Goal: Information Seeking & Learning: Check status

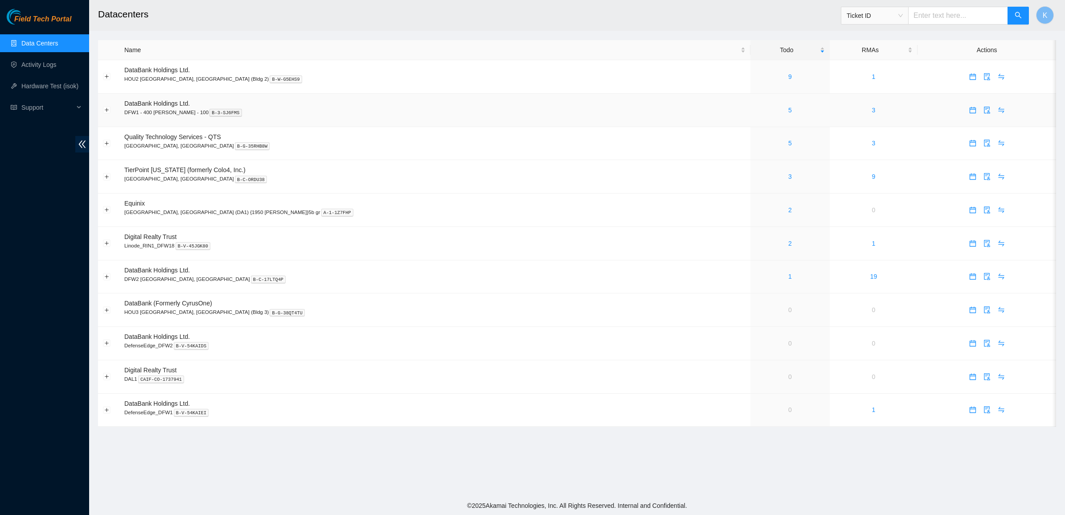
click at [755, 110] on div "5" at bounding box center [789, 110] width 69 height 10
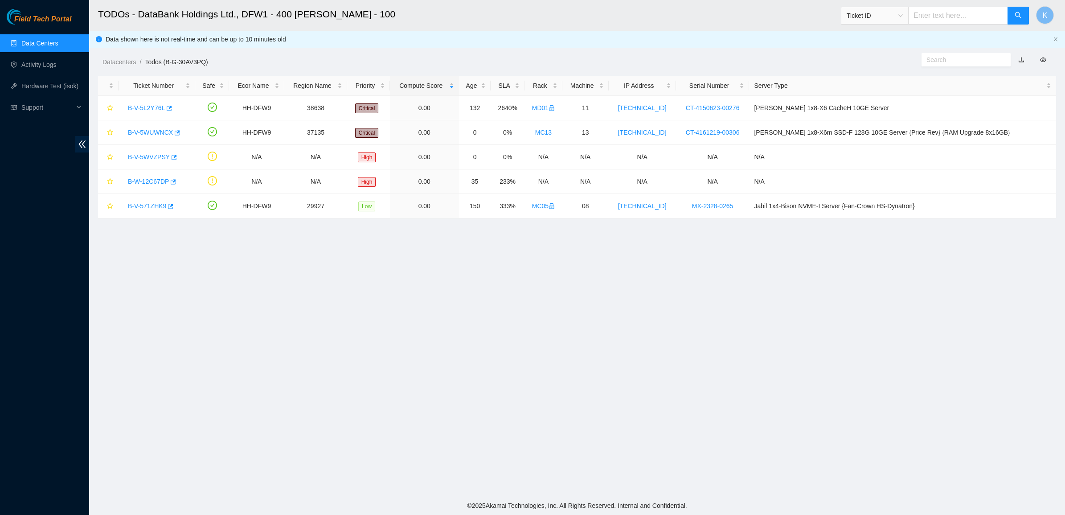
click at [941, 63] on input "text" at bounding box center [963, 60] width 72 height 10
paste input "B-V-5WWVB2D"
type input "B-V-5WWVB2D"
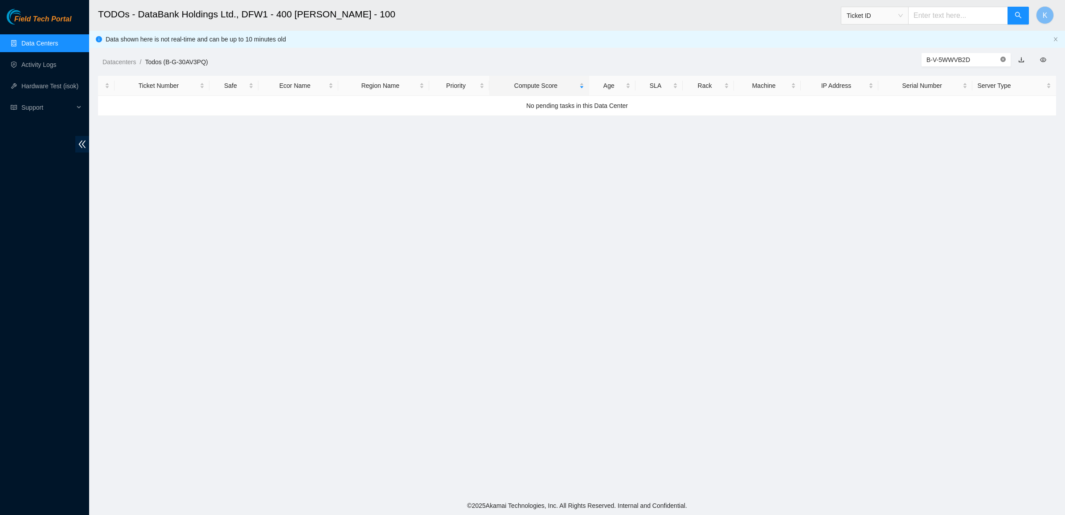
click at [1003, 57] on icon "close-circle" at bounding box center [1003, 59] width 5 height 5
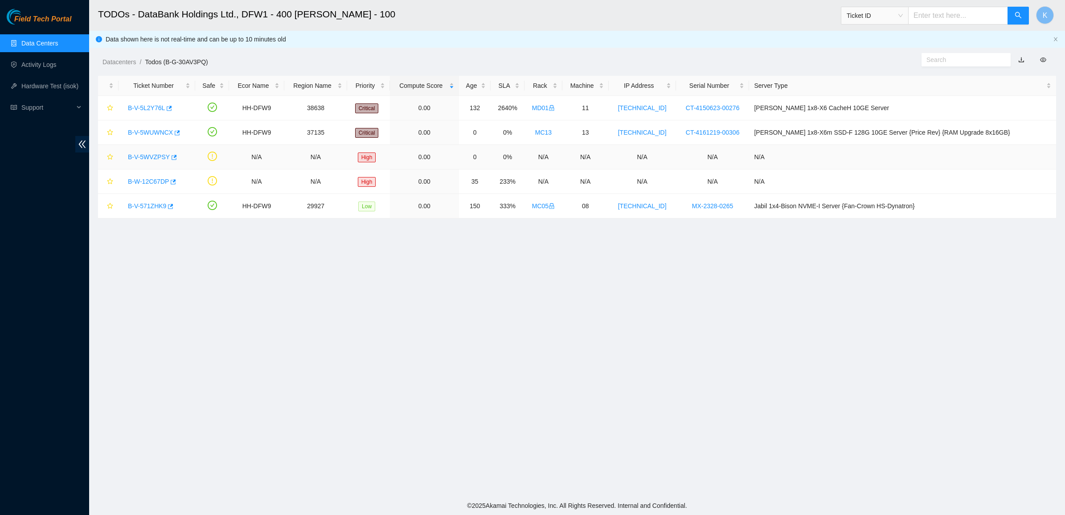
click at [143, 158] on link "B-V-5WVZPSY" at bounding box center [149, 156] width 42 height 7
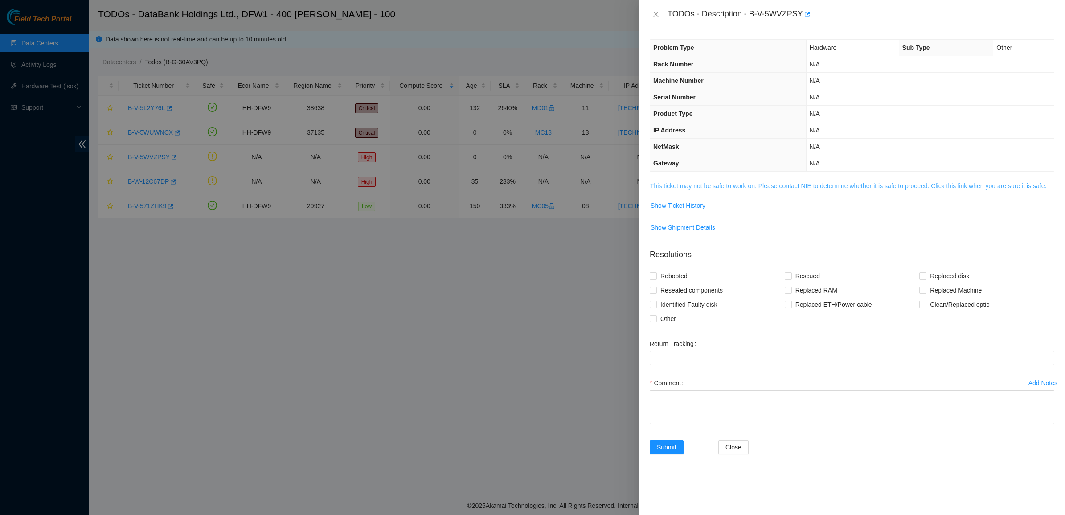
click at [698, 189] on link "This ticket may not be safe to work on. Please contact NIE to determine whether…" at bounding box center [848, 185] width 396 height 7
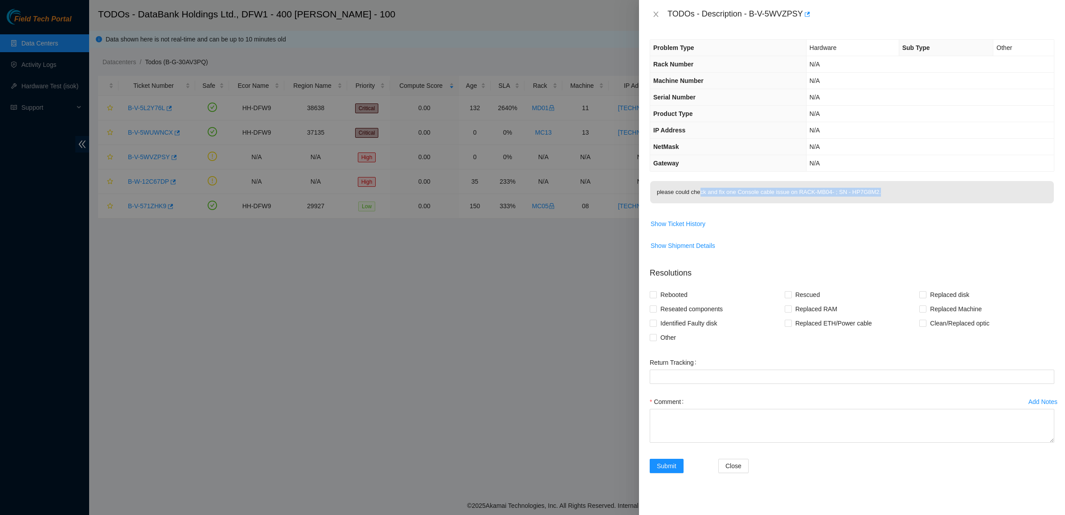
drag, startPoint x: 700, startPoint y: 192, endPoint x: 881, endPoint y: 199, distance: 181.1
click at [881, 199] on p "please could check and fix one Console cable issue on RACK-MB04- ; SN - HP7G8M2." at bounding box center [852, 192] width 404 height 22
click at [882, 199] on p "please could check and fix one Console cable issue on RACK-MB04- ; SN - HP7G8M2." at bounding box center [852, 192] width 404 height 22
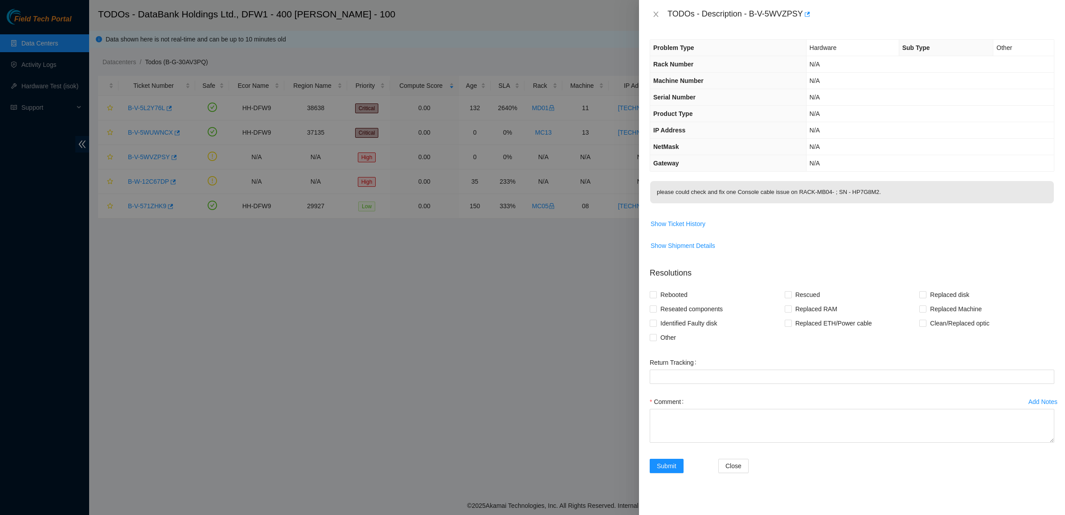
click at [885, 196] on p "please could check and fix one Console cable issue on RACK-MB04- ; SN - HP7G8M2." at bounding box center [852, 192] width 404 height 22
click at [658, 10] on button "Close" at bounding box center [656, 14] width 12 height 8
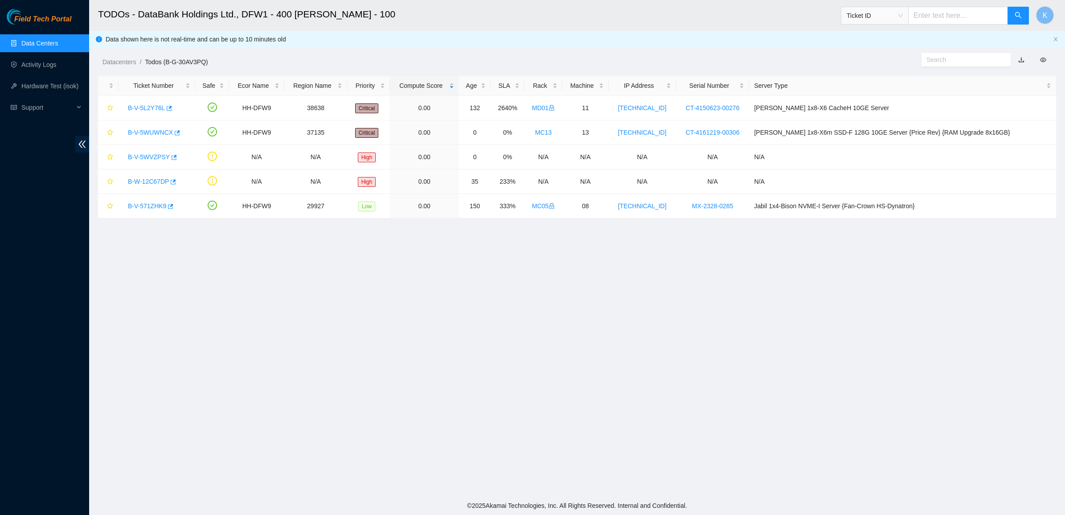
click at [21, 46] on link "Data Centers" at bounding box center [39, 43] width 37 height 7
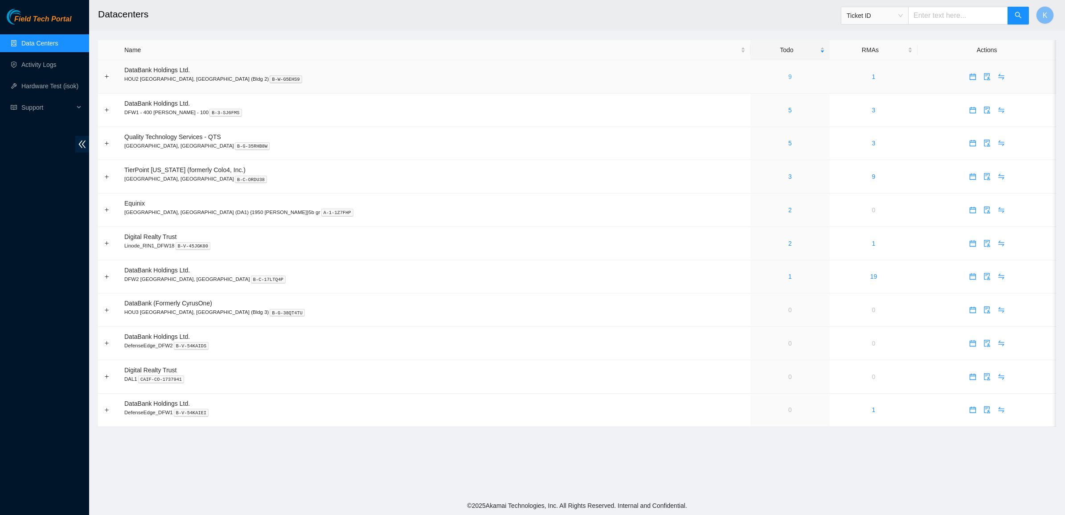
click at [788, 80] on link "9" at bounding box center [790, 76] width 4 height 7
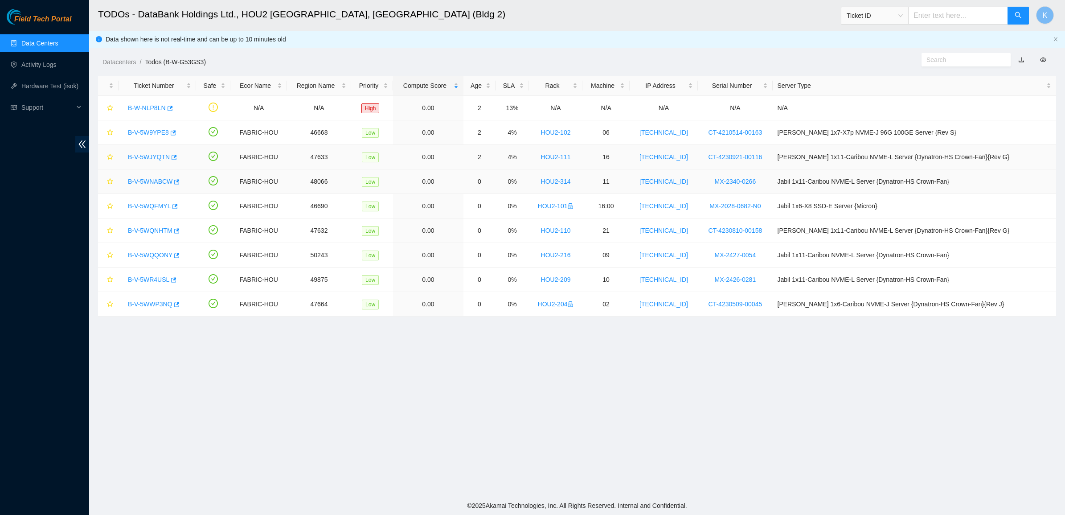
click at [135, 191] on td "B-V-5WNABCW" at bounding box center [158, 181] width 78 height 25
click at [149, 175] on div "B-V-5WNABCW" at bounding box center [157, 181] width 68 height 14
click at [142, 188] on div "B-V-5WNABCW" at bounding box center [157, 181] width 68 height 14
click at [142, 186] on div "B-V-5WNABCW" at bounding box center [157, 181] width 68 height 14
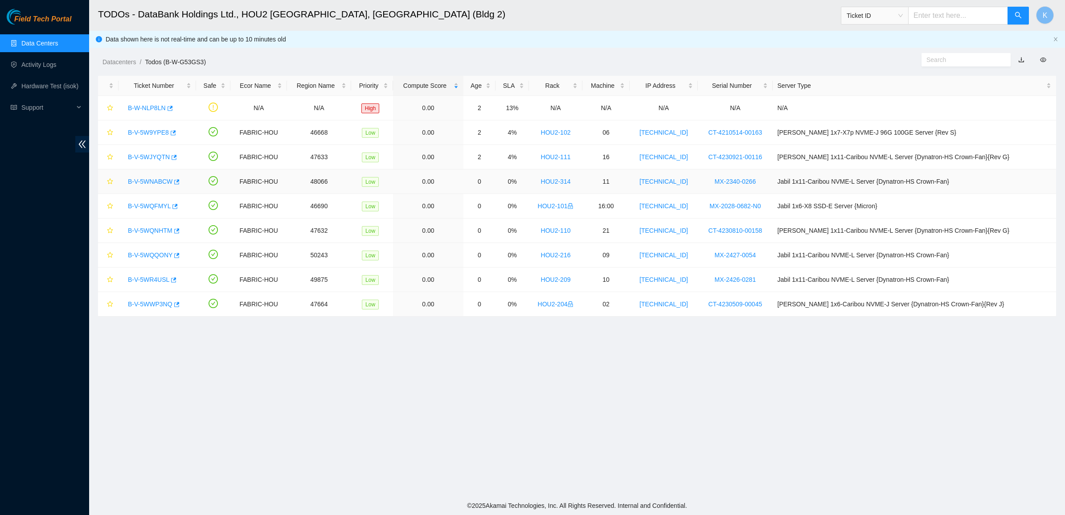
click at [144, 181] on link "B-V-5WNABCW" at bounding box center [150, 181] width 45 height 7
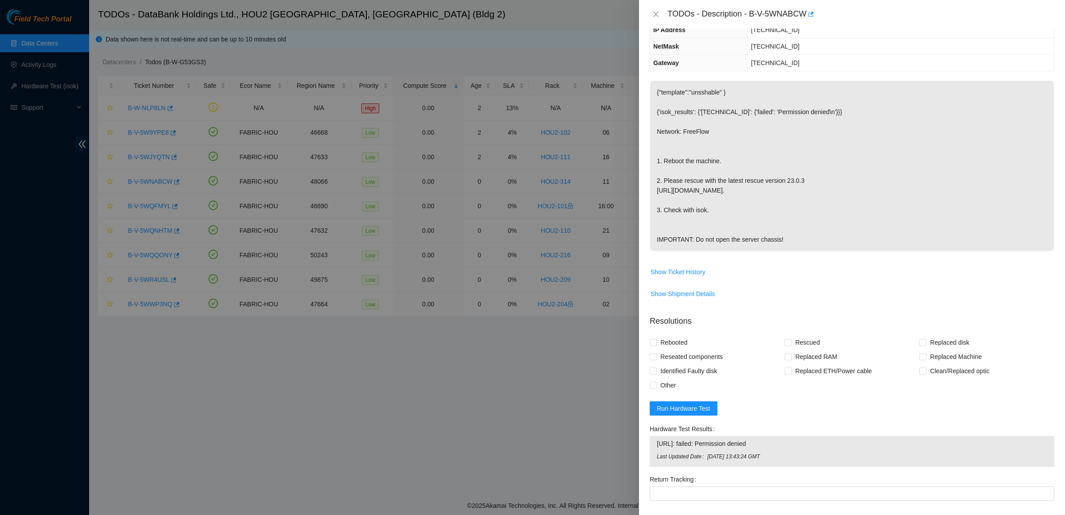
scroll to position [217, 0]
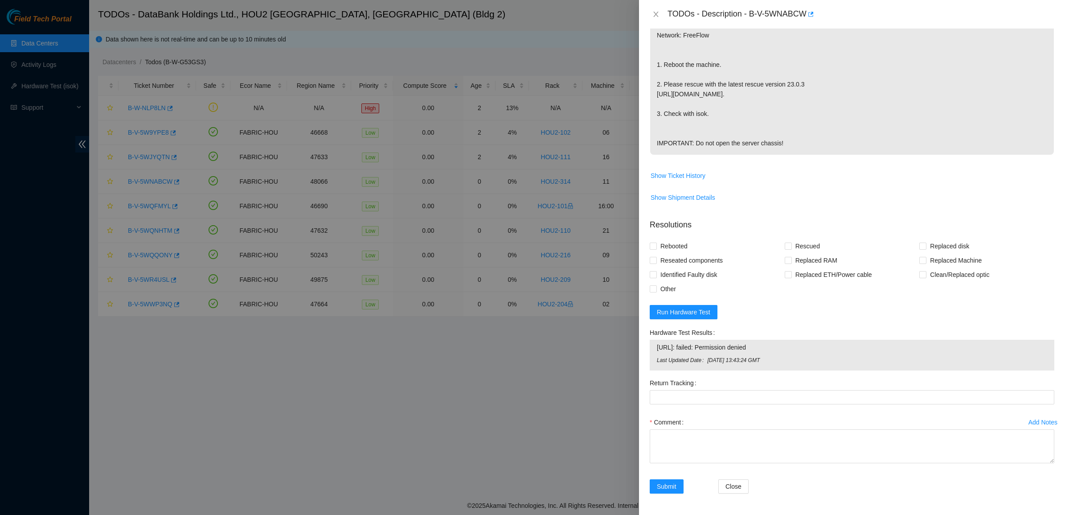
click at [672, 304] on form "Resolutions Rebooted Rescued Replaced disk Reseated components Replaced RAM Rep…" at bounding box center [852, 358] width 405 height 292
click at [677, 306] on button "Run Hardware Test" at bounding box center [684, 312] width 68 height 14
click at [1042, 22] on icon "close" at bounding box center [1041, 23] width 6 height 6
click at [658, 11] on icon "close" at bounding box center [655, 14] width 7 height 7
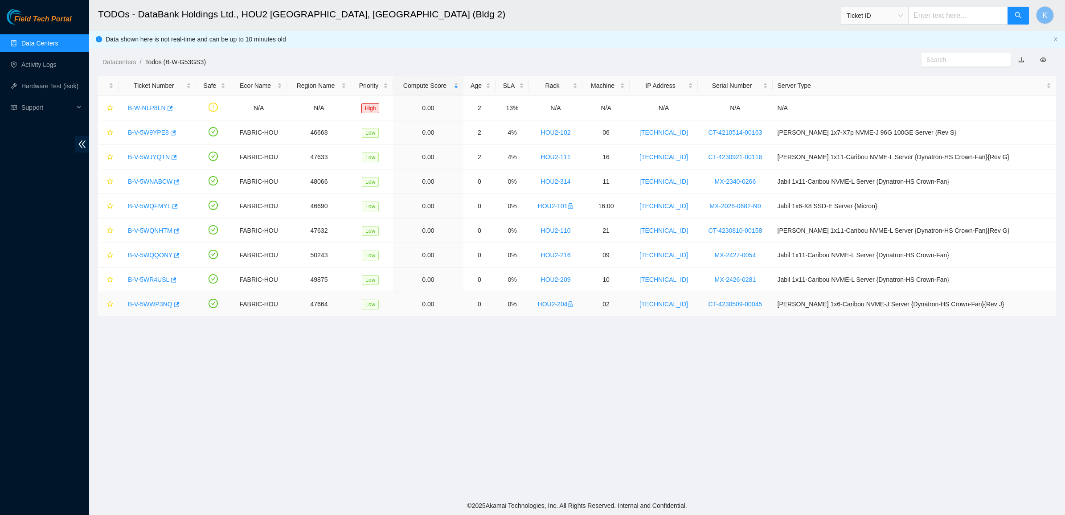
click at [126, 315] on td "B-V-5WWP3NQ" at bounding box center [158, 304] width 78 height 25
click at [130, 308] on link "B-V-5WWP3NQ" at bounding box center [150, 303] width 45 height 7
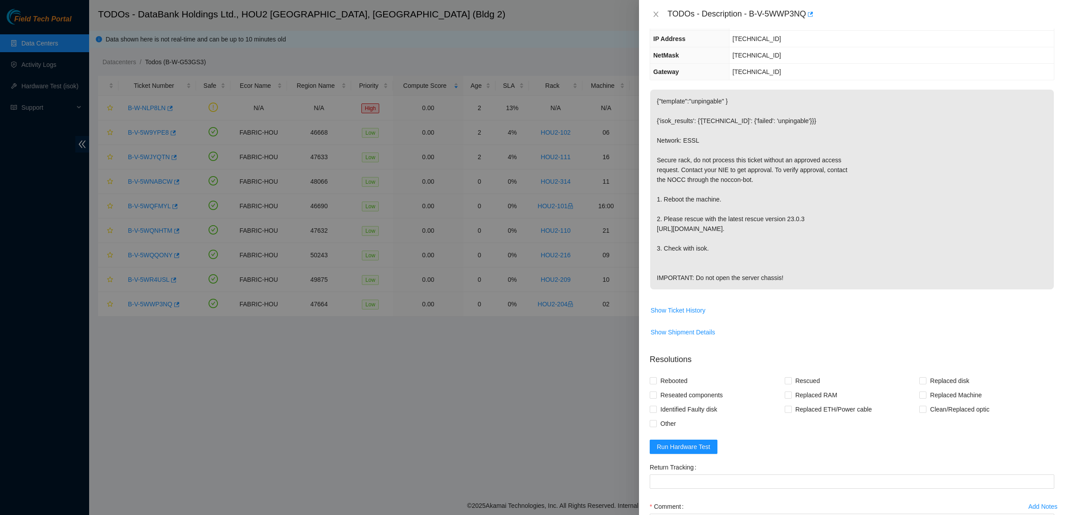
scroll to position [196, 0]
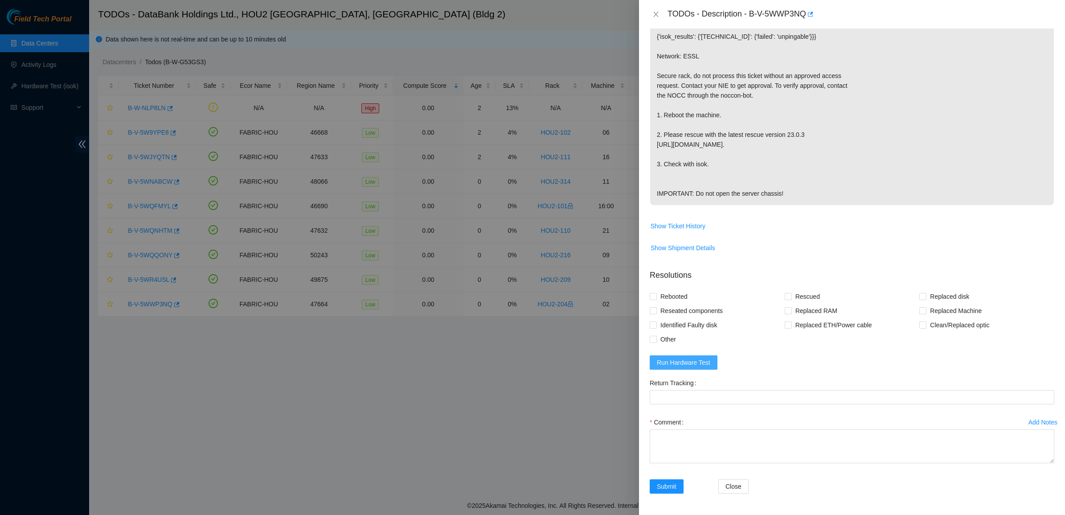
click at [671, 353] on form "Resolutions Rebooted Rescued Replaced disk Reseated components Replaced RAM Rep…" at bounding box center [852, 383] width 405 height 242
click at [669, 357] on span "Run Hardware Test" at bounding box center [683, 362] width 53 height 10
click at [1040, 21] on icon "close" at bounding box center [1041, 23] width 4 height 4
click at [657, 16] on icon "close" at bounding box center [655, 14] width 5 height 5
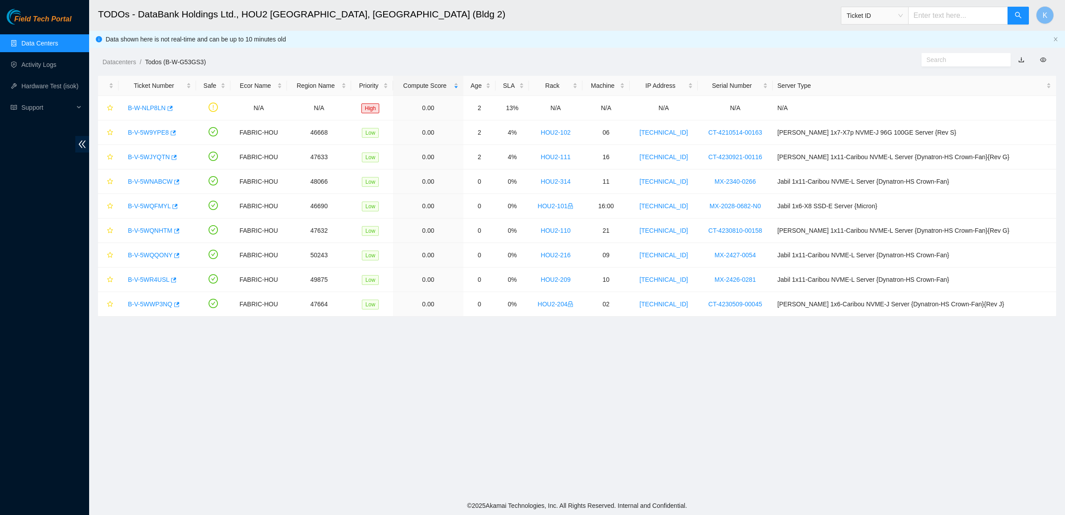
scroll to position [0, 0]
click at [54, 43] on link "Data Centers" at bounding box center [39, 43] width 37 height 7
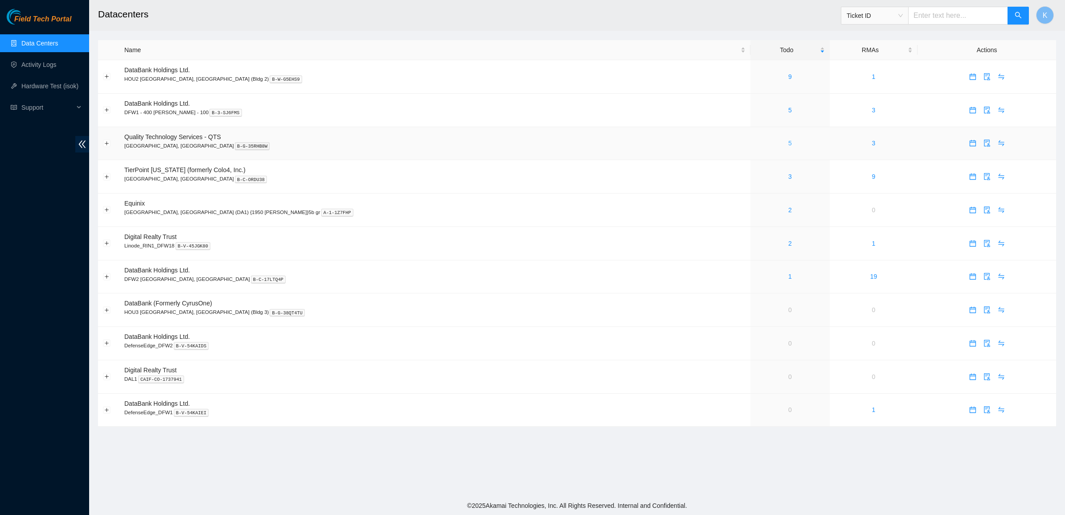
click at [788, 145] on link "5" at bounding box center [790, 143] width 4 height 7
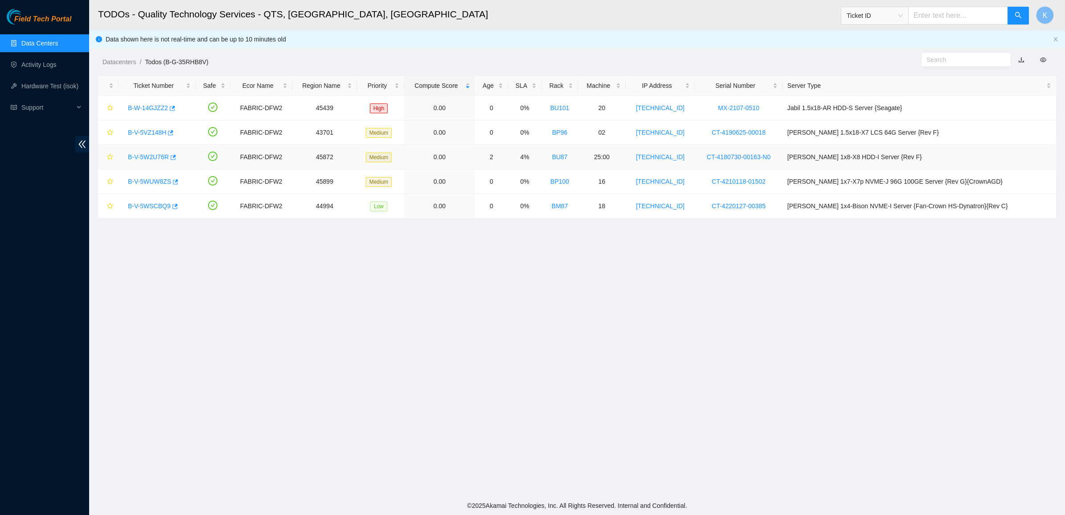
click at [161, 159] on link "B-V-5W2U76R" at bounding box center [148, 156] width 41 height 7
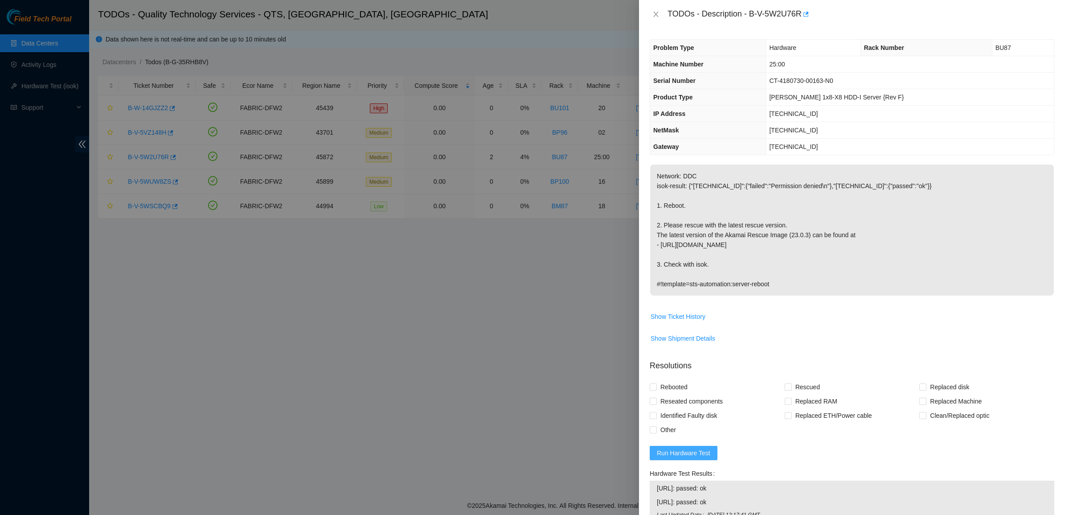
click at [665, 452] on span "Run Hardware Test" at bounding box center [683, 453] width 53 height 10
click at [1042, 20] on icon "close" at bounding box center [1041, 23] width 6 height 6
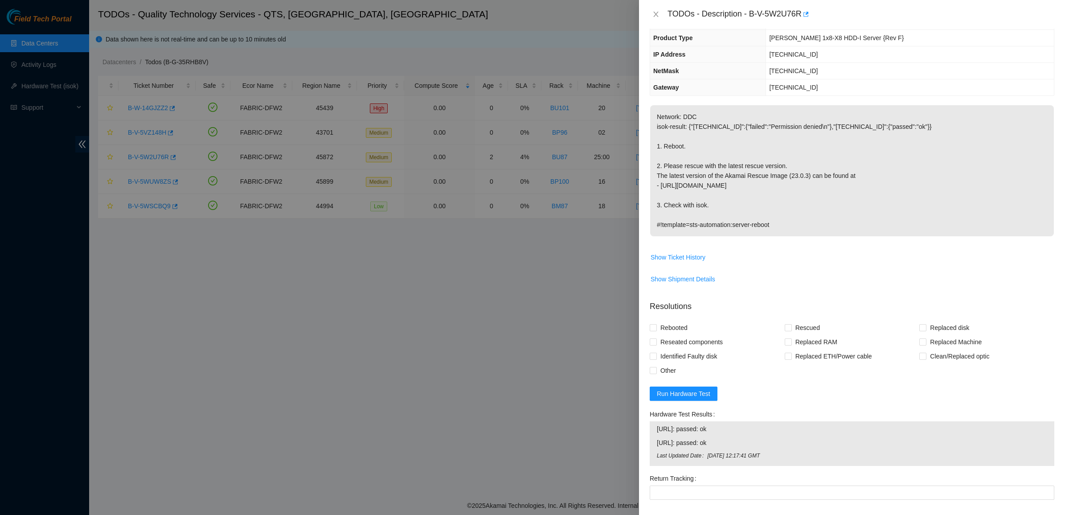
scroll to position [155, 0]
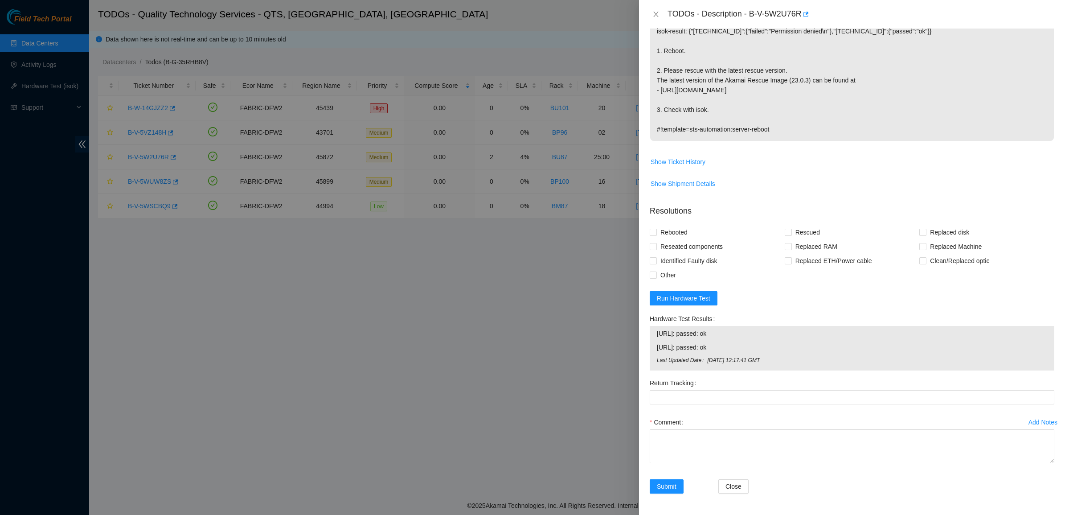
drag, startPoint x: 833, startPoint y: 357, endPoint x: 852, endPoint y: 357, distance: 18.3
click at [852, 357] on tbody "23.33.140.52: passed: ok 23.33.140.53: passed: ok Last Updated Date Tue, 23 Sep…" at bounding box center [851, 348] width 391 height 40
click at [852, 357] on span "Tue, 23 Sep 2025 12:17:41 GMT" at bounding box center [877, 360] width 340 height 8
drag, startPoint x: 852, startPoint y: 358, endPoint x: 651, endPoint y: 348, distance: 201.7
click at [653, 349] on div "23.33.140.52: passed: ok 23.33.140.53: passed: ok Last Updated Date Tue, 23 Sep…" at bounding box center [852, 348] width 405 height 45
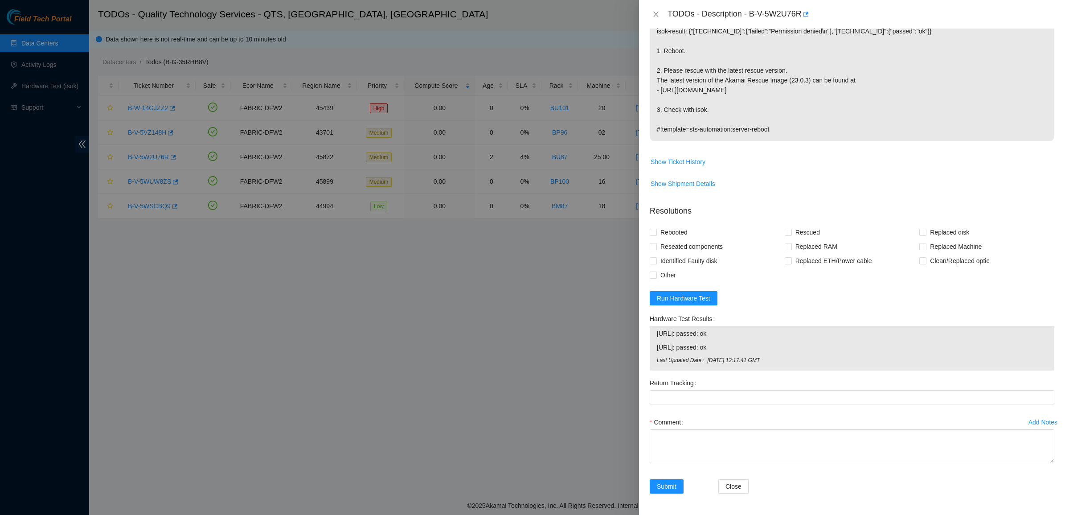
click at [651, 348] on div "23.33.140.52: passed: ok 23.33.140.53: passed: ok Last Updated Date Tue, 23 Sep…" at bounding box center [852, 348] width 405 height 45
drag, startPoint x: 691, startPoint y: 354, endPoint x: 845, endPoint y: 376, distance: 155.7
click at [845, 376] on form "Resolutions Rebooted Rescued Replaced disk Reseated components Replaced RAM Rep…" at bounding box center [852, 351] width 405 height 306
click at [845, 376] on div "Return Tracking" at bounding box center [852, 383] width 405 height 14
drag, startPoint x: 845, startPoint y: 376, endPoint x: 743, endPoint y: 348, distance: 106.3
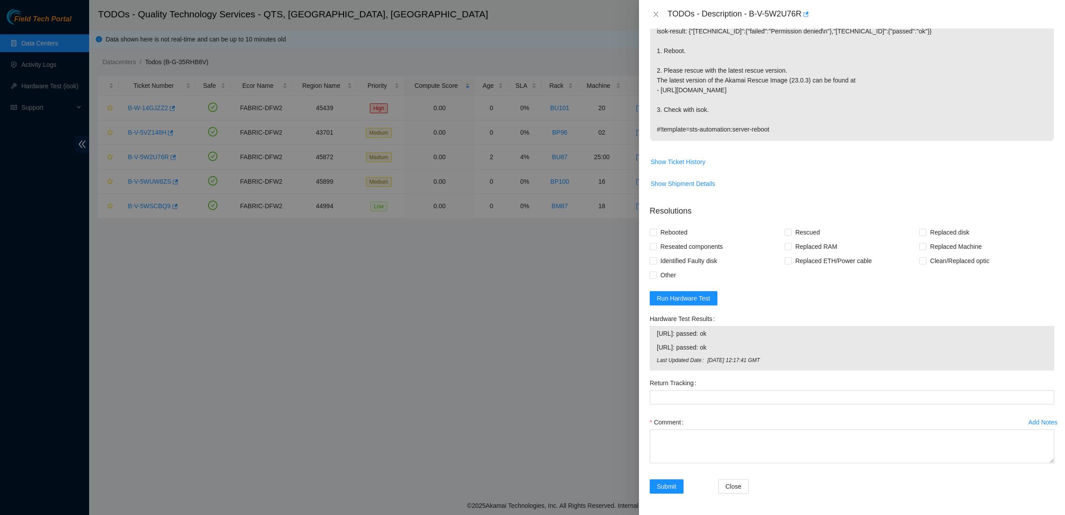
click at [743, 348] on form "Resolutions Rebooted Rescued Replaced disk Reseated components Replaced RAM Rep…" at bounding box center [852, 351] width 405 height 306
click at [743, 348] on span "23.33.140.53: passed: ok" at bounding box center [852, 347] width 390 height 10
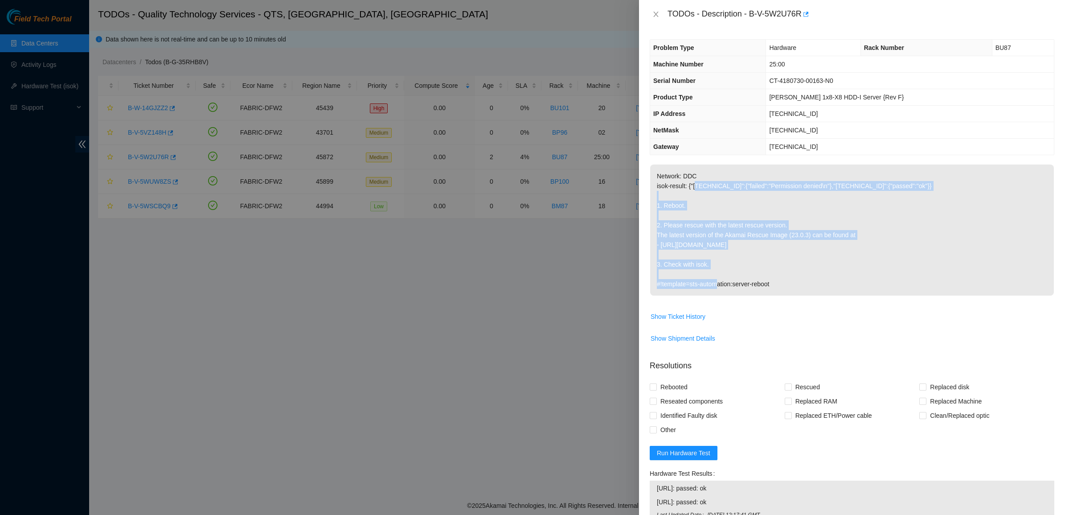
drag, startPoint x: 836, startPoint y: 262, endPoint x: 694, endPoint y: 185, distance: 160.7
click at [695, 186] on p "Network: DDC isok-result: {"23.33.140.52":{"failed":"Permission denied\n"},"23.…" at bounding box center [852, 229] width 404 height 131
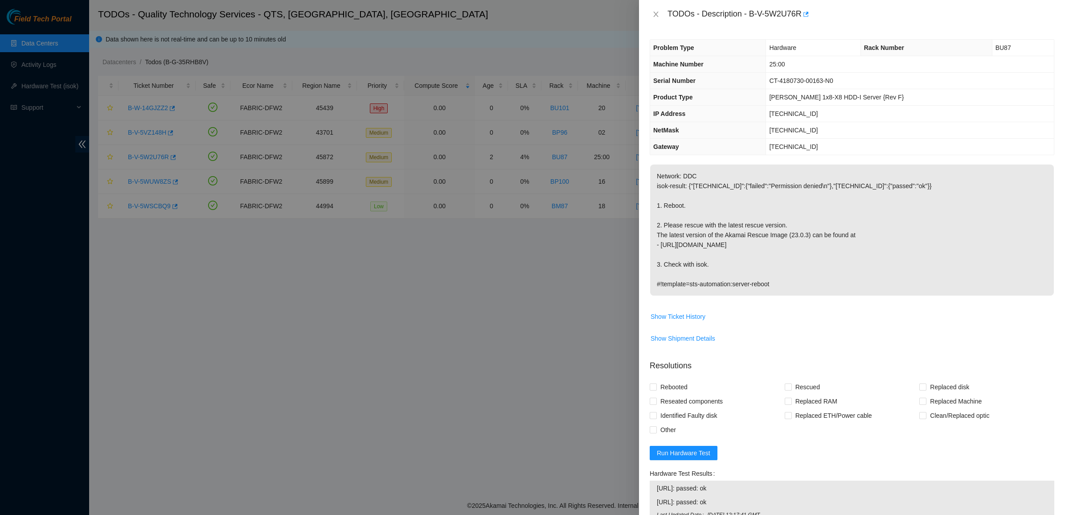
click at [683, 174] on p "Network: DDC isok-result: {"23.33.140.52":{"failed":"Permission denied\n"},"23.…" at bounding box center [852, 229] width 404 height 131
drag, startPoint x: 752, startPoint y: 225, endPoint x: 839, endPoint y: 281, distance: 103.6
click at [839, 281] on p "Network: DDC isok-result: {"23.33.140.52":{"failed":"Permission denied\n"},"23.…" at bounding box center [852, 229] width 404 height 131
drag, startPoint x: 839, startPoint y: 281, endPoint x: 676, endPoint y: 193, distance: 185.3
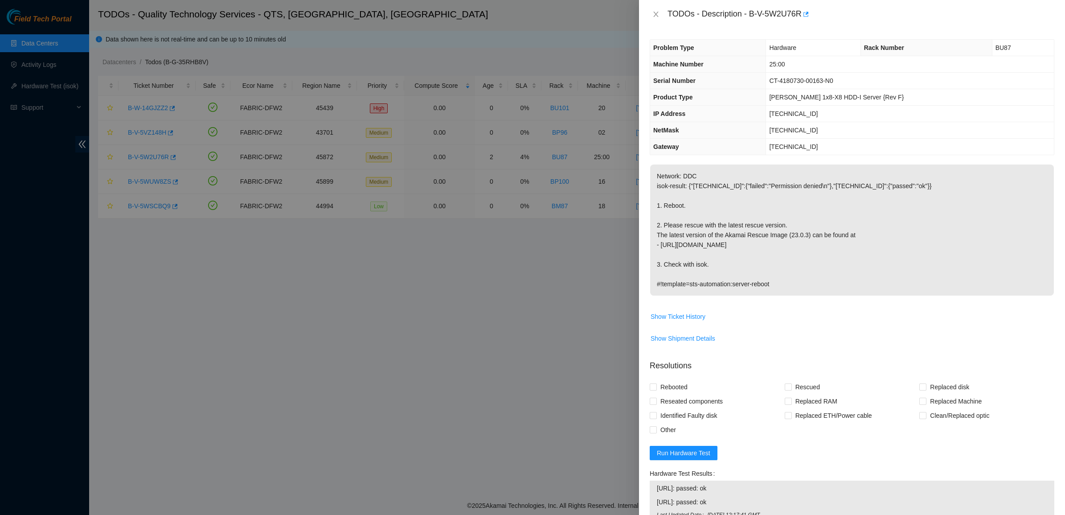
click at [676, 194] on p "Network: DDC isok-result: {"23.33.140.52":{"failed":"Permission denied\n"},"23.…" at bounding box center [852, 229] width 404 height 131
click at [676, 193] on p "Network: DDC isok-result: {"23.33.140.52":{"failed":"Permission denied\n"},"23.…" at bounding box center [852, 229] width 404 height 131
click at [651, 15] on button "Close" at bounding box center [656, 14] width 12 height 8
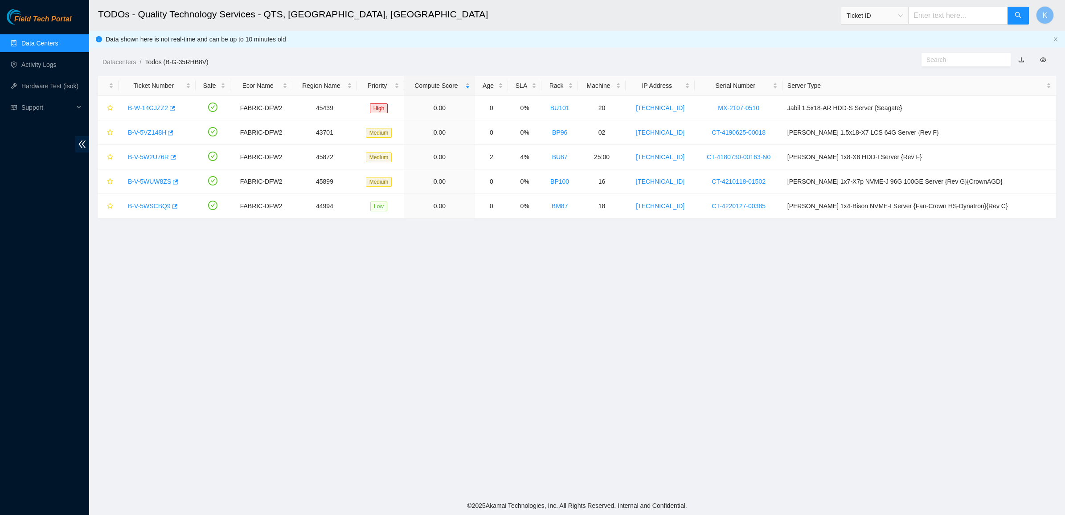
click at [649, 15] on h2 "TODOs - Quality Technology Services - QTS, [GEOGRAPHIC_DATA], [GEOGRAPHIC_DATA]" at bounding box center [464, 14] width 733 height 29
click at [36, 41] on link "Data Centers" at bounding box center [39, 43] width 37 height 7
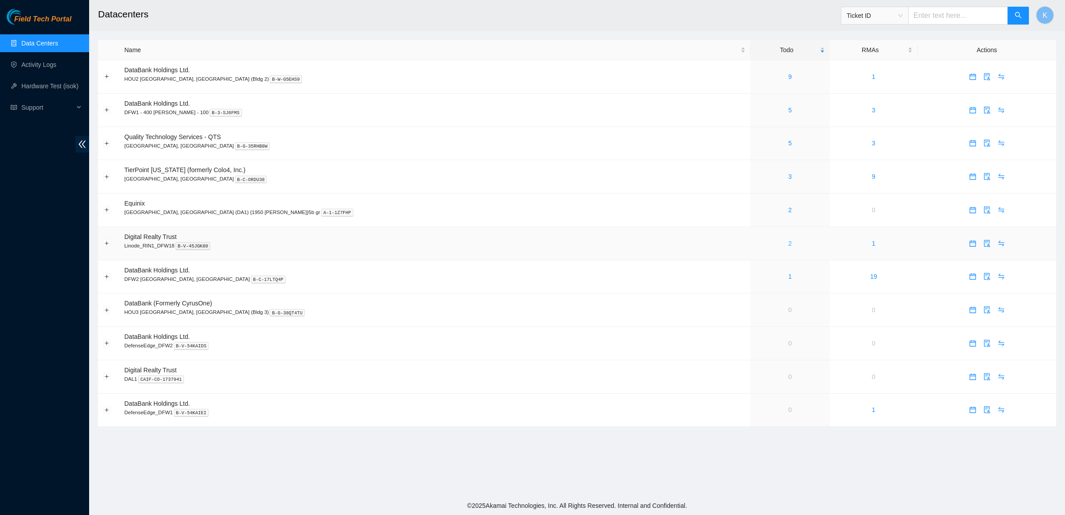
click at [788, 246] on link "2" at bounding box center [790, 243] width 4 height 7
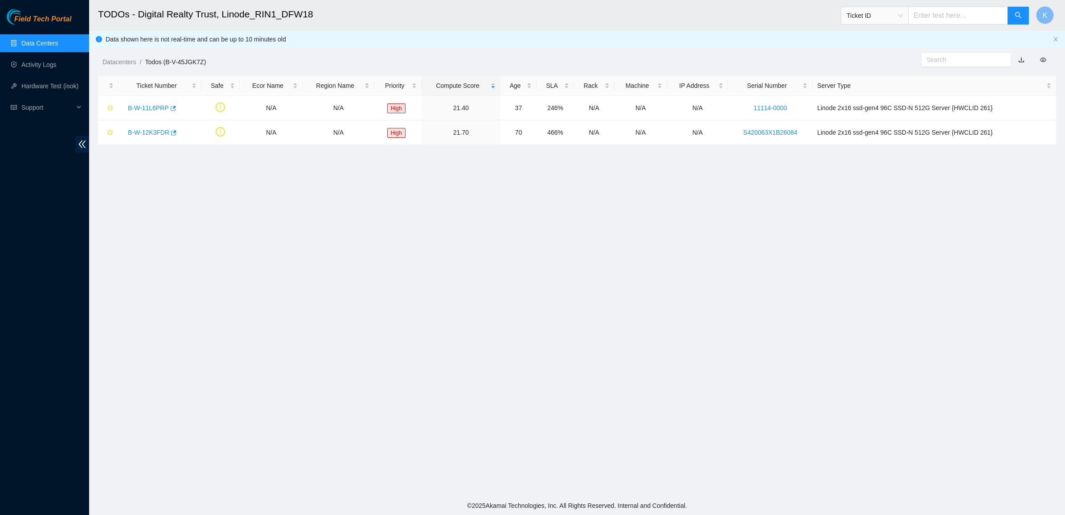
click at [935, 62] on input "text" at bounding box center [963, 60] width 72 height 10
paste input "B-W-11L6PRP"
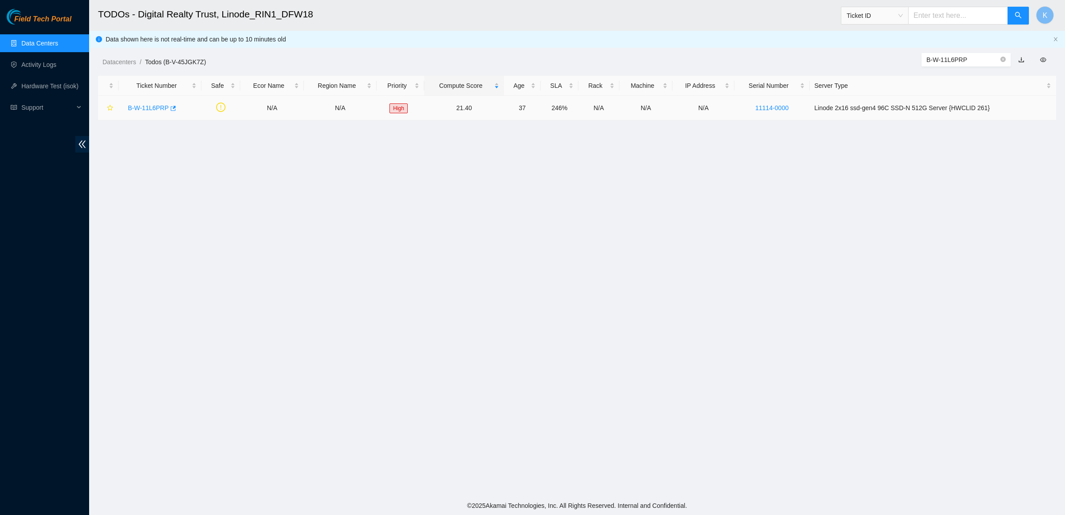
type input "B-W-11L6PRP"
click at [146, 105] on link "B-W-11L6PRP" at bounding box center [148, 107] width 41 height 7
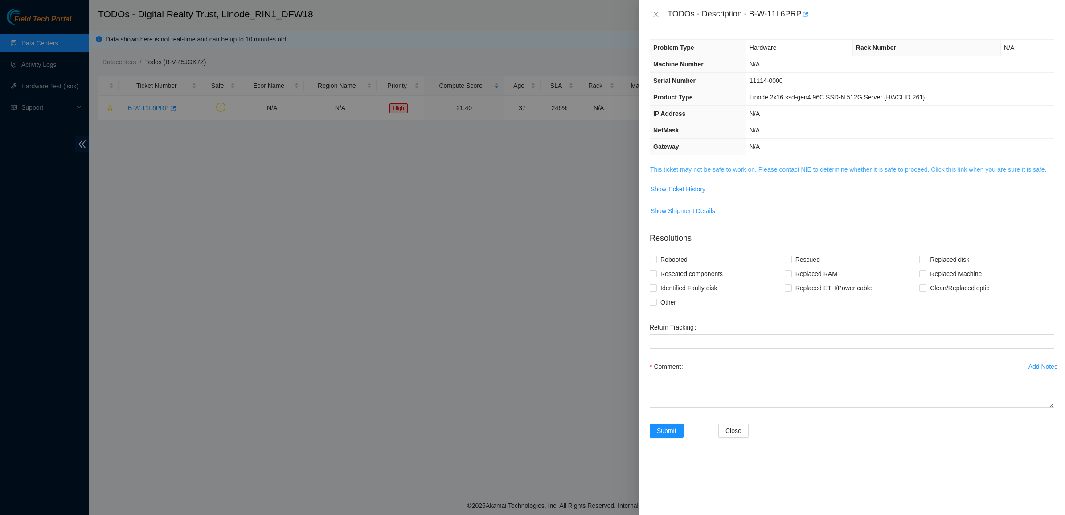
click at [672, 170] on link "This ticket may not be safe to work on. Please contact NIE to determine whether…" at bounding box center [848, 169] width 396 height 7
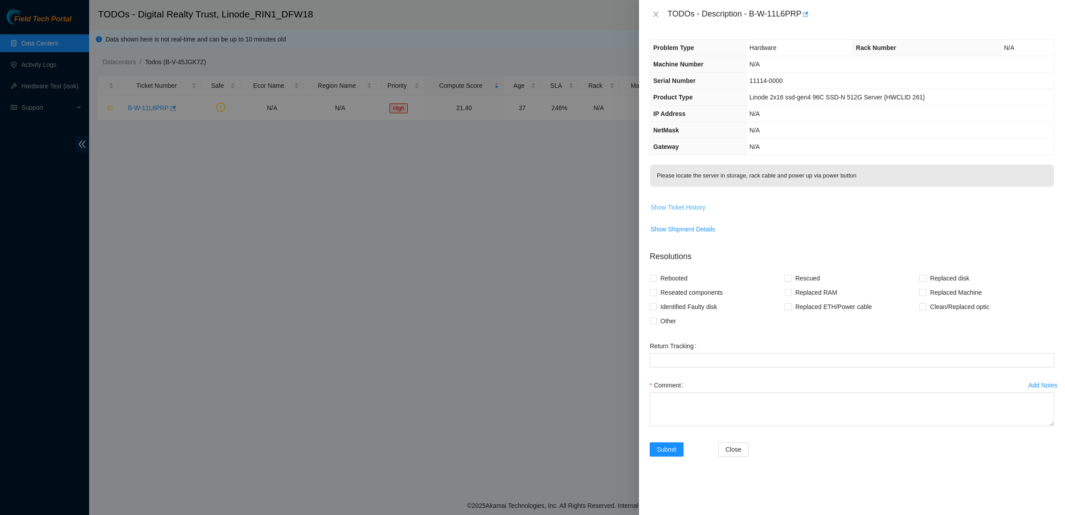
click at [681, 207] on span "Show Ticket History" at bounding box center [678, 207] width 55 height 10
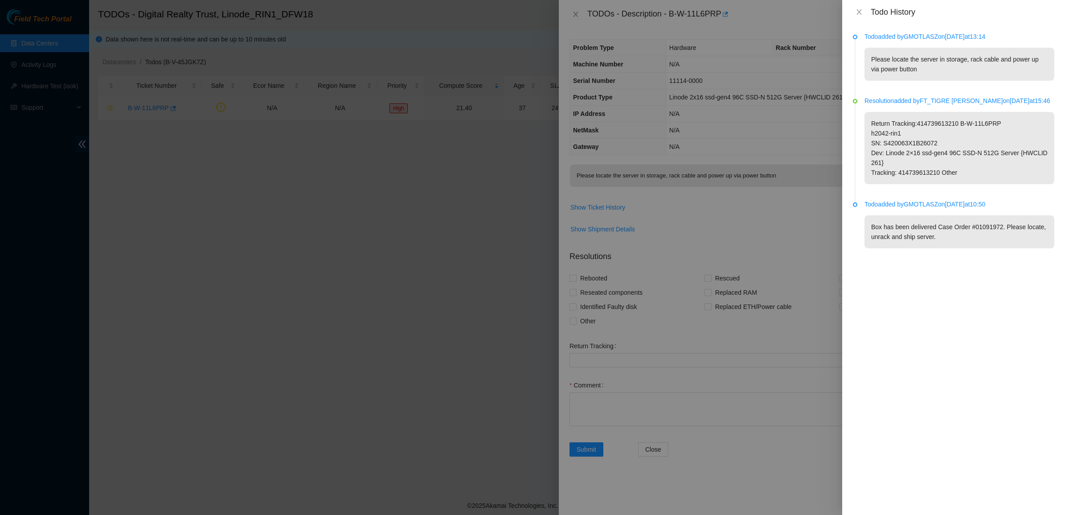
click at [997, 332] on div "Todo added by GMOTLASZ on 2025-09-16 at 13:14 Please locate the server in stora…" at bounding box center [953, 269] width 223 height 491
click at [859, 12] on icon "close" at bounding box center [859, 11] width 5 height 5
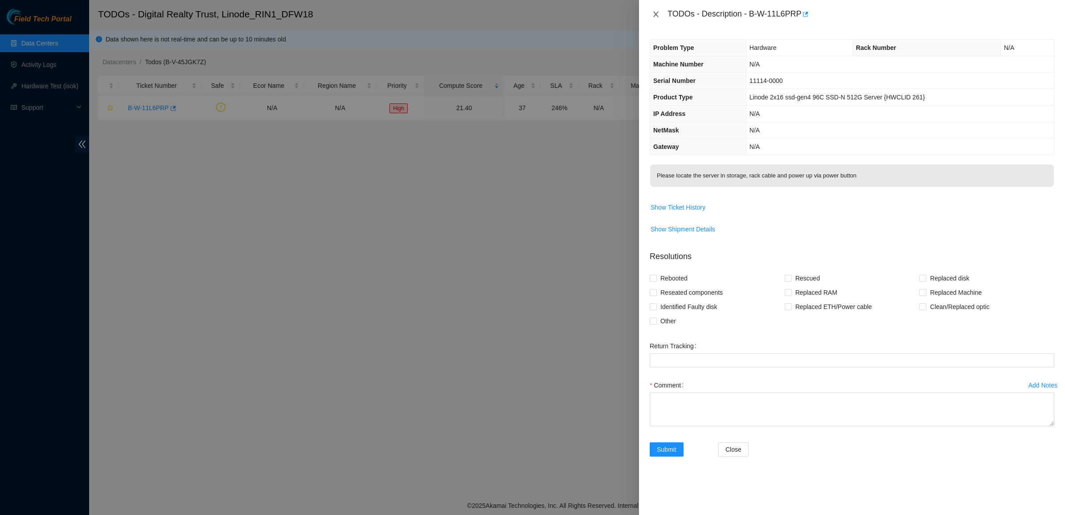
click at [656, 12] on icon "close" at bounding box center [655, 14] width 7 height 7
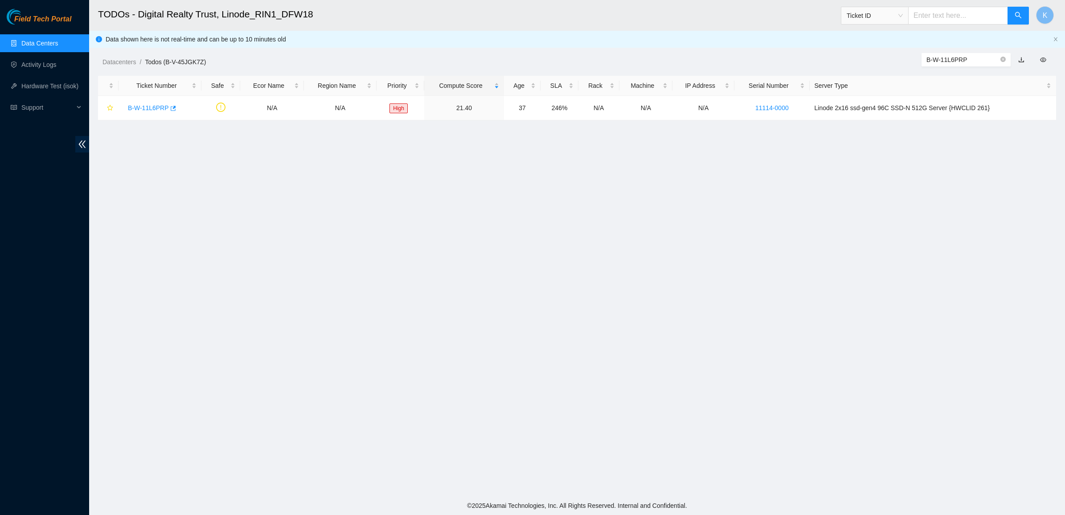
click at [29, 43] on link "Data Centers" at bounding box center [39, 43] width 37 height 7
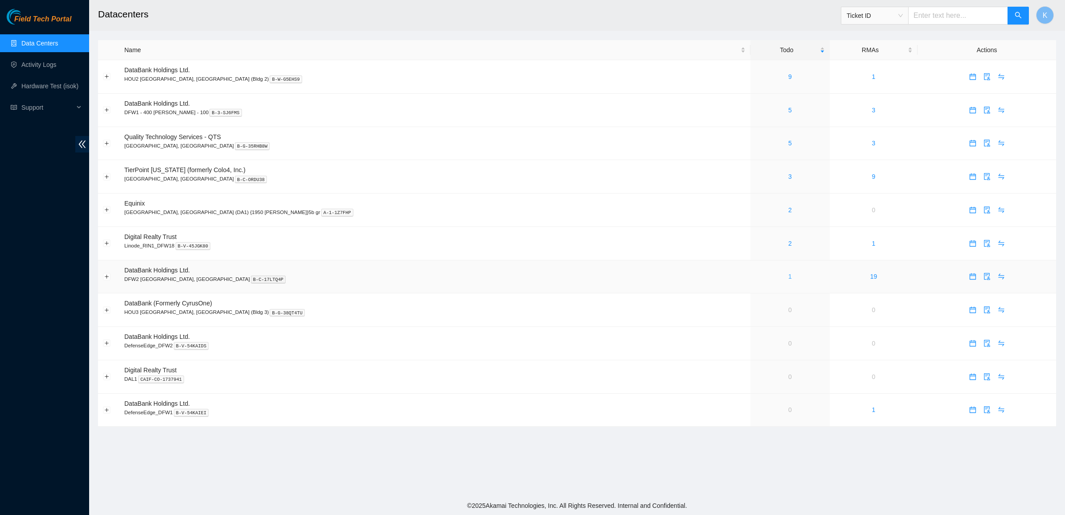
click at [788, 277] on link "1" at bounding box center [790, 276] width 4 height 7
click at [953, 12] on input "text" at bounding box center [958, 16] width 100 height 18
paste input "4736 6522 0133"
type input "4736 6522 0133"
click at [1019, 13] on icon "search" at bounding box center [1018, 15] width 6 height 6
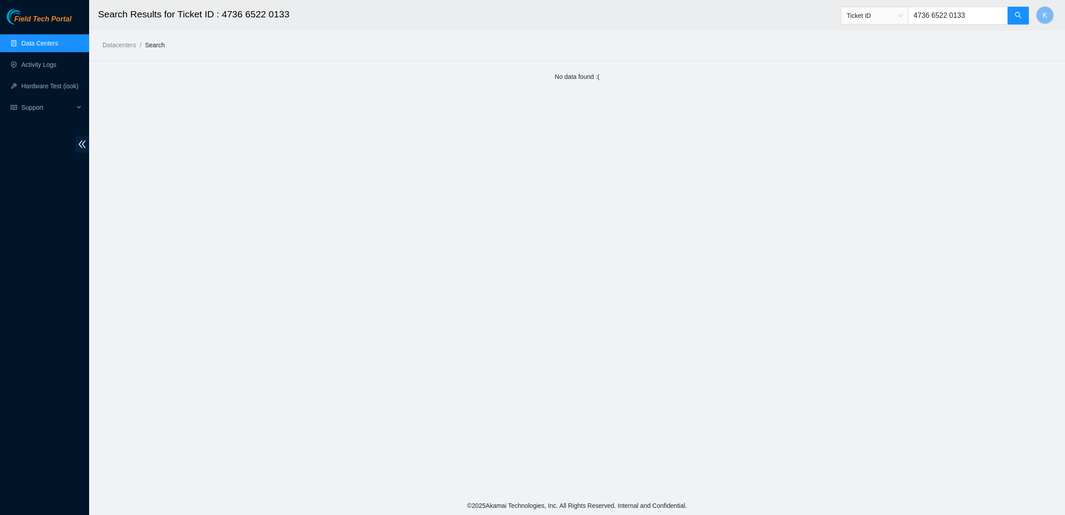
click at [940, 19] on input "4736 6522 0133" at bounding box center [958, 16] width 100 height 18
click at [1015, 17] on icon "search" at bounding box center [1018, 15] width 7 height 7
type input "473665220133"
click at [950, 19] on input "473665220133" at bounding box center [958, 16] width 100 height 18
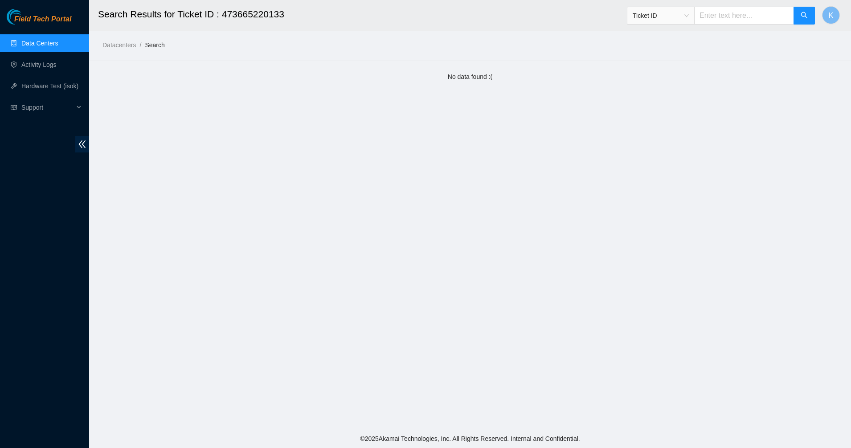
click at [698, 3] on span "Ticket ID" at bounding box center [721, 12] width 189 height 23
click at [679, 16] on span "Ticket ID" at bounding box center [661, 15] width 56 height 13
click at [666, 48] on div "RMA Number" at bounding box center [669, 47] width 56 height 10
click at [745, 19] on input "text" at bounding box center [744, 16] width 100 height 18
click at [669, 15] on span "RMA Number" at bounding box center [661, 15] width 56 height 13
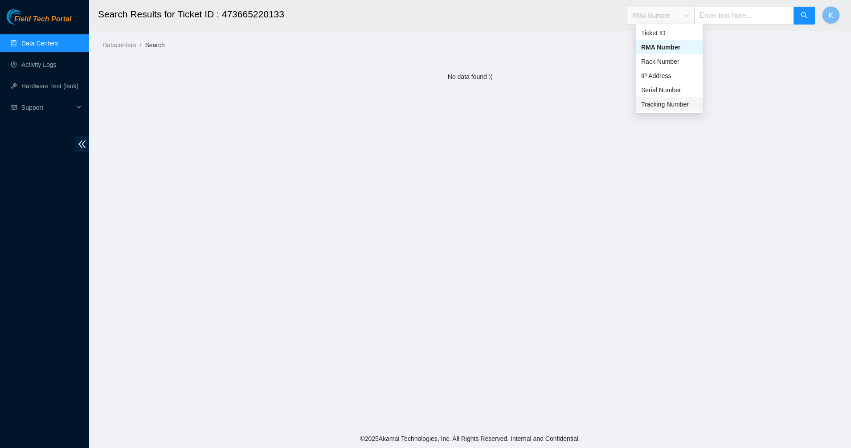
drag, startPoint x: 656, startPoint y: 107, endPoint x: 694, endPoint y: 75, distance: 50.3
click at [656, 107] on div "Tracking Number" at bounding box center [669, 104] width 56 height 10
click at [726, 22] on input "text" at bounding box center [744, 16] width 100 height 18
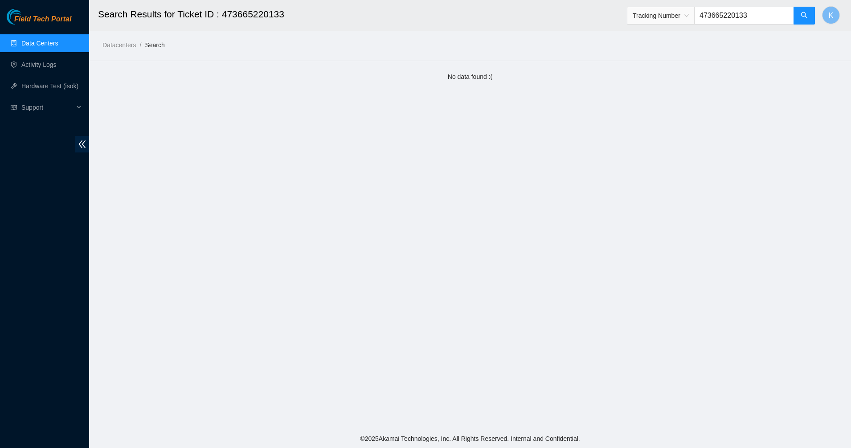
type input "473665220133"
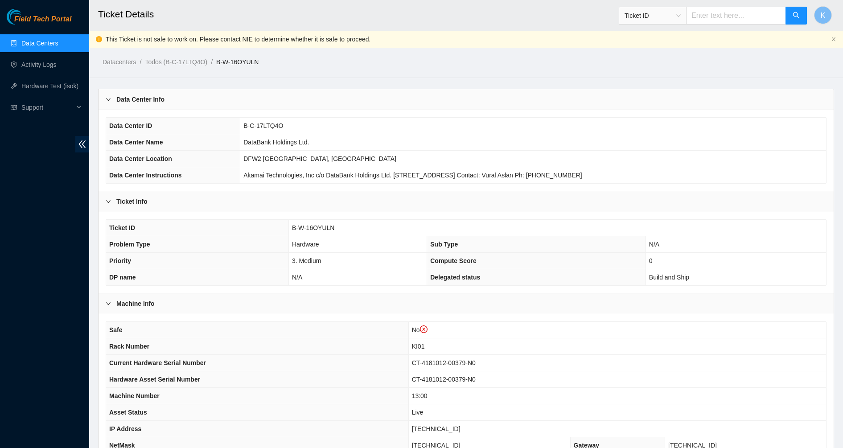
click at [726, 17] on input "text" at bounding box center [736, 16] width 100 height 18
click at [636, 16] on span "Ticket ID" at bounding box center [652, 15] width 56 height 13
drag, startPoint x: 652, startPoint y: 106, endPoint x: 680, endPoint y: 70, distance: 46.0
click at [652, 105] on div "Tracking Number" at bounding box center [661, 104] width 56 height 10
click at [728, 11] on input "text" at bounding box center [736, 16] width 100 height 18
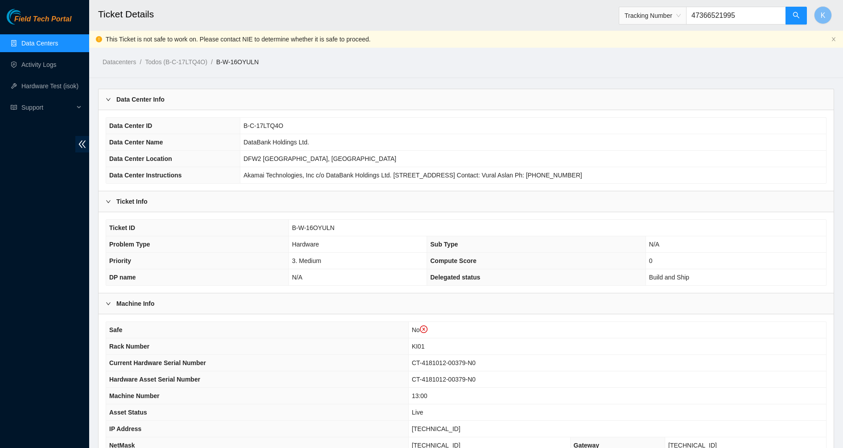
type input "473665219953"
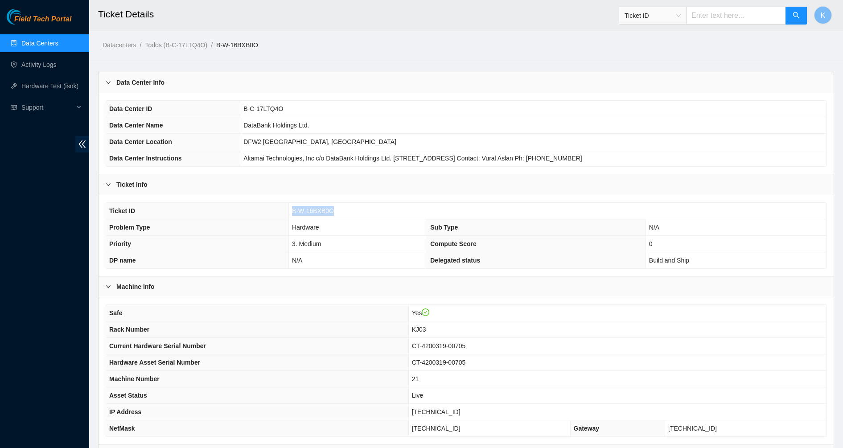
drag, startPoint x: 334, startPoint y: 212, endPoint x: 287, endPoint y: 209, distance: 46.9
click at [290, 209] on td "B-W-16BXB0O" at bounding box center [557, 211] width 538 height 16
click at [676, 23] on span "Ticket ID" at bounding box center [652, 16] width 67 height 18
click at [676, 21] on span "Ticket ID" at bounding box center [652, 15] width 56 height 13
click at [652, 106] on div "Tracking Number" at bounding box center [661, 104] width 56 height 10
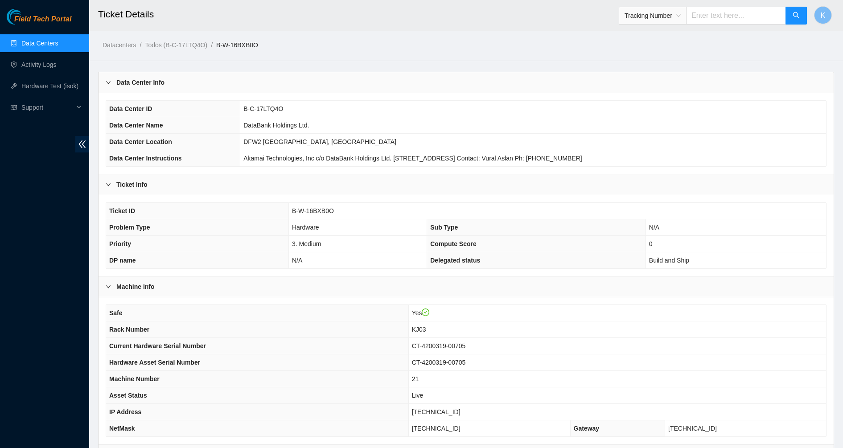
click at [714, 21] on input "text" at bounding box center [736, 16] width 100 height 18
type input "463470059542"
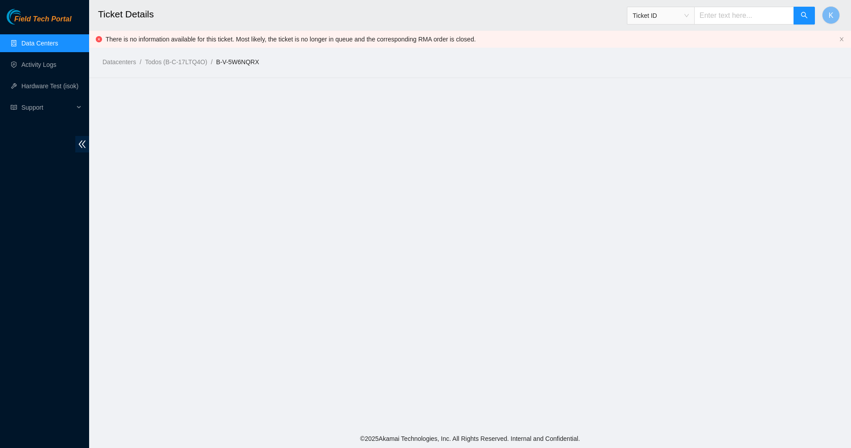
drag, startPoint x: 324, startPoint y: 44, endPoint x: 455, endPoint y: 38, distance: 130.3
click at [455, 39] on div "Datacenters / Todos (B-C-17LTQ4O) / B-V-5W6NQRX /" at bounding box center [375, 42] width 572 height 50
drag, startPoint x: 455, startPoint y: 38, endPoint x: 392, endPoint y: 39, distance: 62.4
click at [392, 39] on div "Datacenters / Todos (B-C-17LTQ4O) / B-V-5W6NQRX /" at bounding box center [375, 42] width 572 height 50
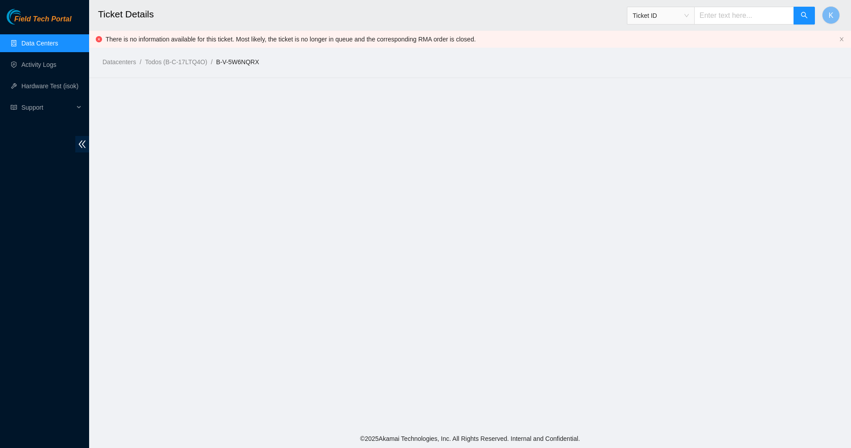
click at [392, 39] on div "Datacenters / Todos (B-C-17LTQ4O) / B-V-5W6NQRX /" at bounding box center [375, 42] width 572 height 50
drag, startPoint x: 392, startPoint y: 39, endPoint x: 361, endPoint y: 90, distance: 59.4
click at [392, 40] on div "Datacenters / Todos (B-C-17LTQ4O) / B-V-5W6NQRX /" at bounding box center [375, 42] width 572 height 50
click at [361, 90] on main "Ticket Details Ticket ID K There is no information available for this ticket. M…" at bounding box center [470, 214] width 762 height 429
click at [669, 21] on span "Ticket ID" at bounding box center [661, 15] width 56 height 13
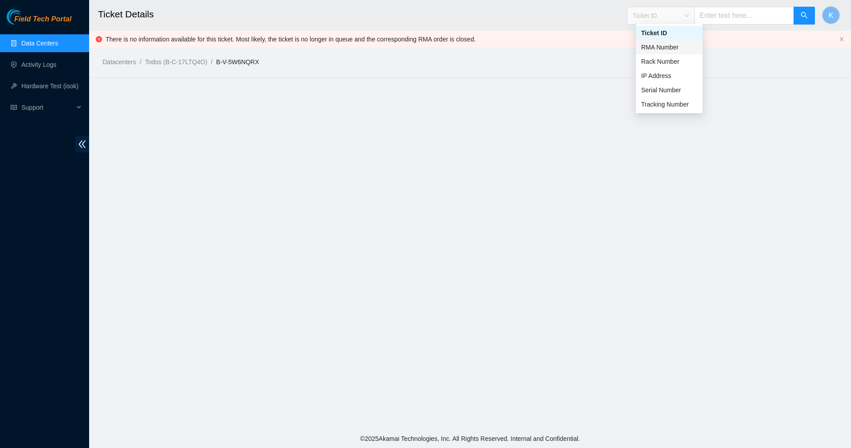
click at [657, 49] on div "RMA Number" at bounding box center [669, 47] width 56 height 10
click at [718, 18] on input "text" at bounding box center [744, 16] width 100 height 18
type input "B-V-5WA13ER"
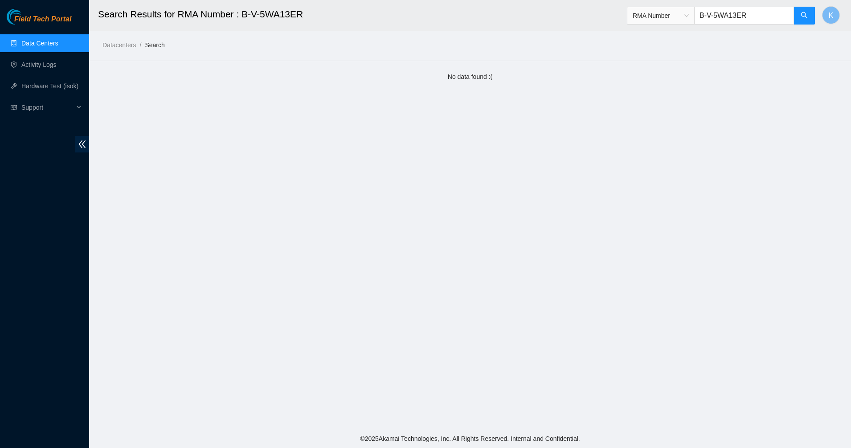
drag, startPoint x: 733, startPoint y: 15, endPoint x: 677, endPoint y: 16, distance: 55.7
click at [677, 16] on span "RMA Number B-V-5WA13ER" at bounding box center [721, 16] width 189 height 18
click at [678, 15] on span "RMA Number" at bounding box center [661, 15] width 56 height 13
click at [662, 111] on div "Tracking Number" at bounding box center [669, 104] width 67 height 14
click at [729, 21] on input "B-V-5WA13ER" at bounding box center [744, 16] width 100 height 18
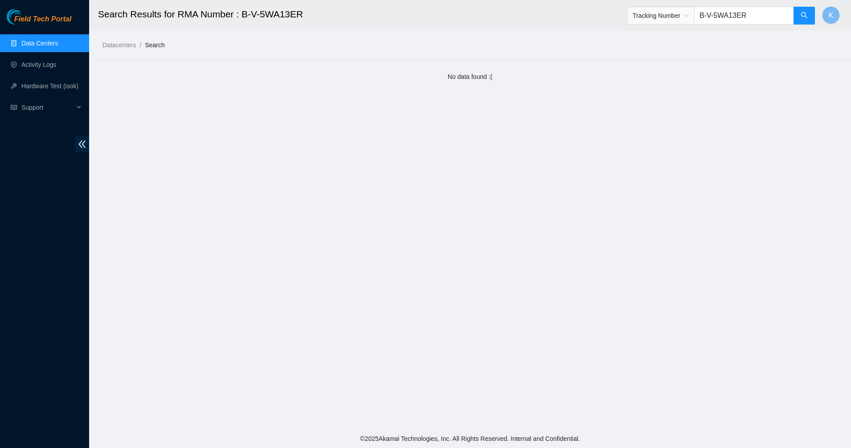
click at [729, 20] on input "B-V-5WA13ER" at bounding box center [744, 16] width 100 height 18
click at [729, 19] on input "B-V-5WA13ER" at bounding box center [744, 16] width 100 height 18
type input "463470059553"
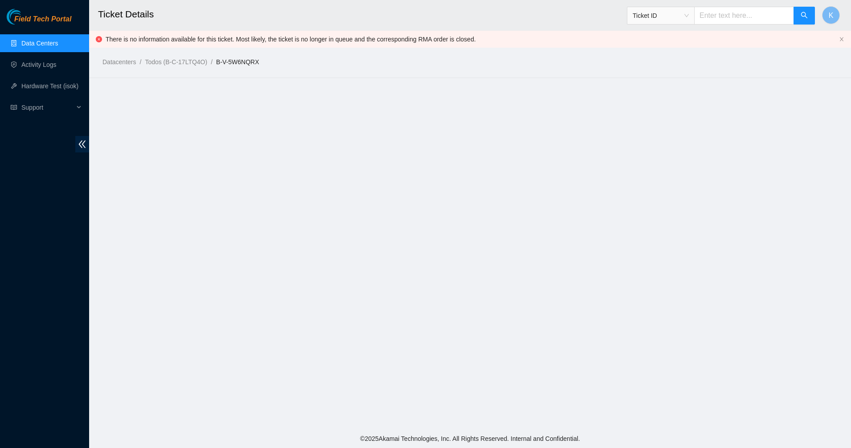
click at [724, 19] on input "text" at bounding box center [744, 16] width 100 height 18
click at [727, 17] on input "text" at bounding box center [744, 16] width 100 height 18
click at [676, 11] on span "Ticket ID" at bounding box center [661, 15] width 56 height 13
click at [666, 103] on div "Tracking Number" at bounding box center [669, 104] width 56 height 10
click at [742, 7] on input "46" at bounding box center [744, 16] width 100 height 18
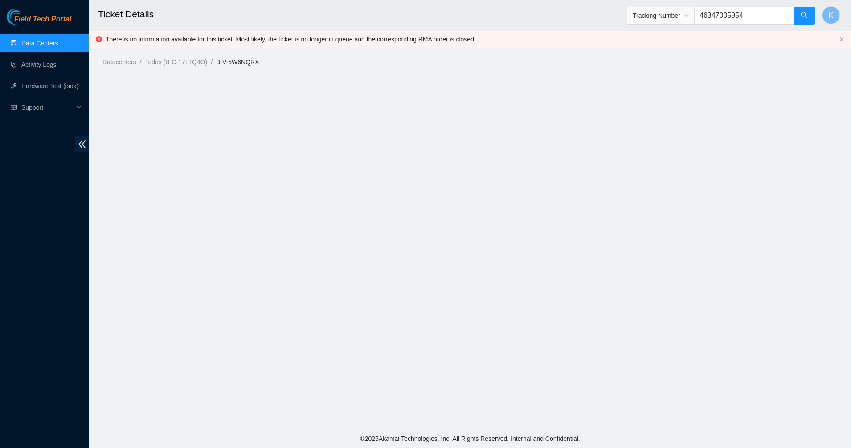
type input "463470059542"
drag, startPoint x: 267, startPoint y: 65, endPoint x: 213, endPoint y: 63, distance: 53.9
click at [215, 63] on ol "Datacenters / Todos (B-C-17LTQ4O) / B-V-5W6NQRX /" at bounding box center [382, 62] width 558 height 10
copy ol "B-V-5W6NQRX"
click at [747, 12] on input "text" at bounding box center [744, 16] width 100 height 18
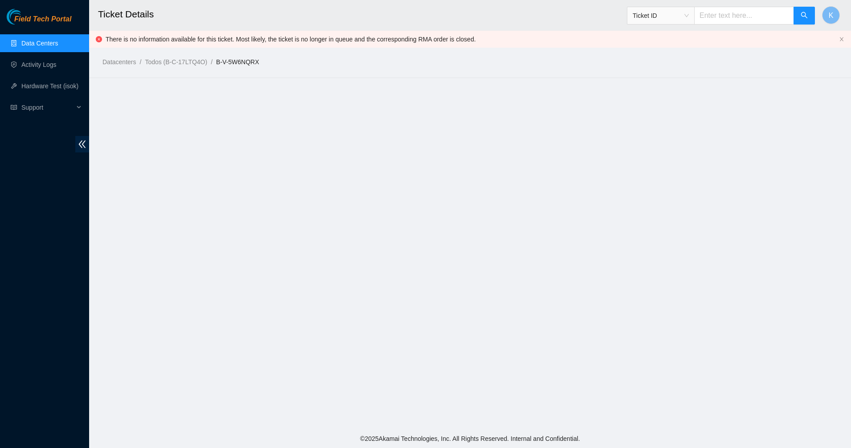
paste input "B-V-5W6NQRX"
type input "B-V-5W6NQRX"
click at [808, 14] on button "button" at bounding box center [804, 16] width 21 height 18
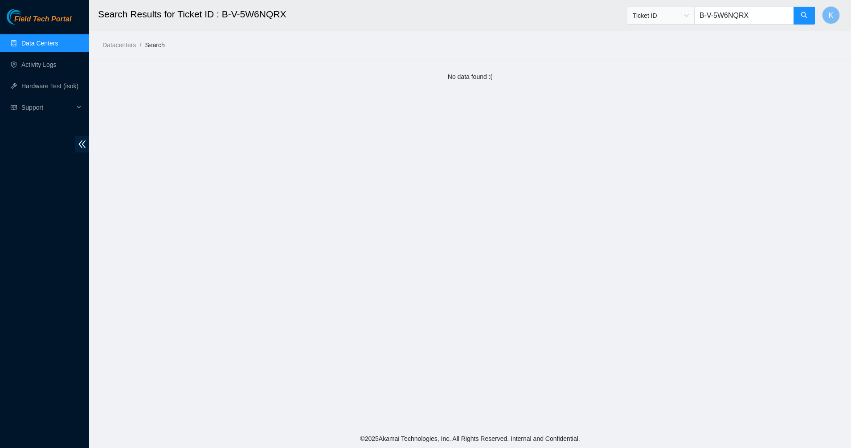
click at [755, 17] on input "B-V-5W6NQRX" at bounding box center [744, 16] width 100 height 18
click at [749, 17] on input "B-V-5W6NQRX" at bounding box center [744, 16] width 100 height 18
click at [620, 97] on main "Search Results for Ticket ID : B-V-5W6NQRX Ticket ID K Datacenters / Search / N…" at bounding box center [470, 214] width 762 height 429
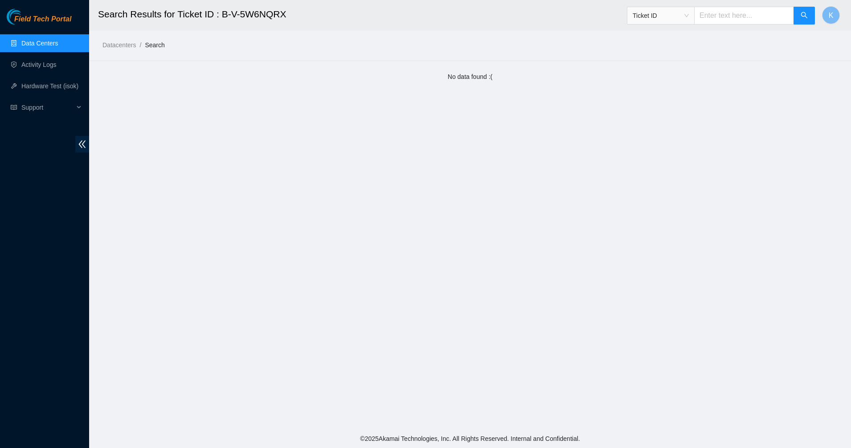
click at [38, 47] on link "Data Centers" at bounding box center [39, 43] width 37 height 7
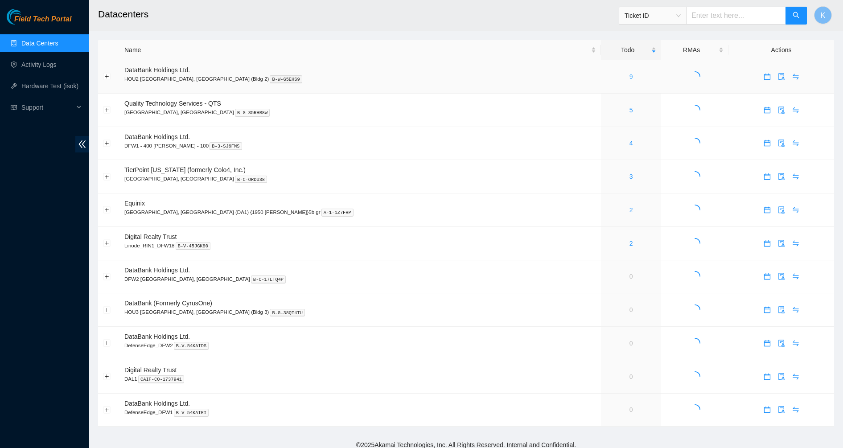
click at [629, 77] on link "9" at bounding box center [631, 76] width 4 height 7
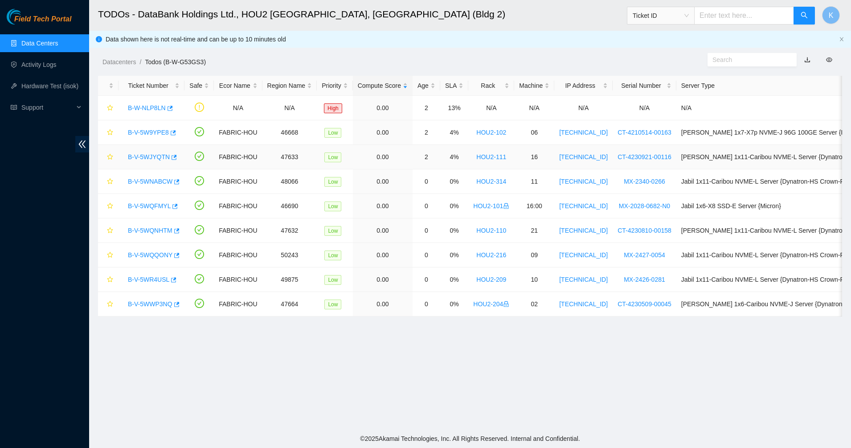
click at [163, 156] on link "B-V-5WJYQTN" at bounding box center [149, 156] width 42 height 7
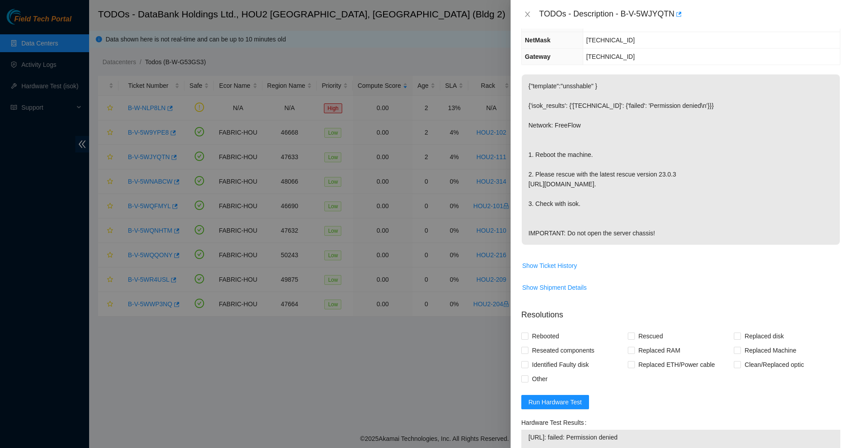
scroll to position [167, 0]
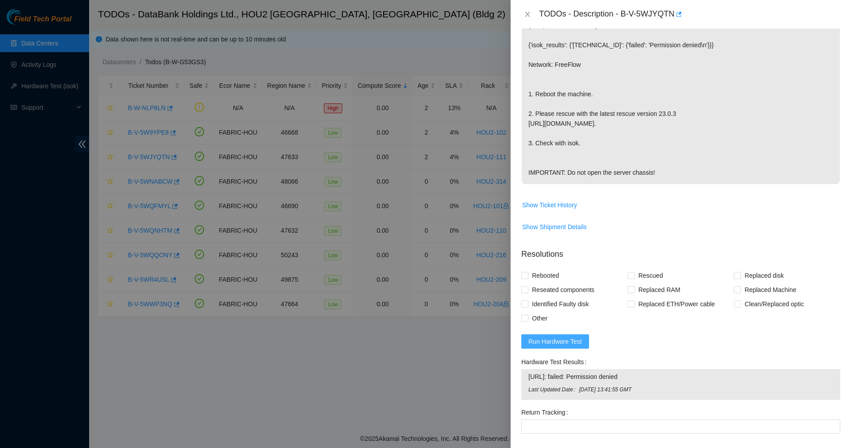
click at [546, 346] on span "Run Hardware Test" at bounding box center [555, 341] width 53 height 10
click at [554, 346] on span "Run Hardware Test" at bounding box center [555, 341] width 53 height 10
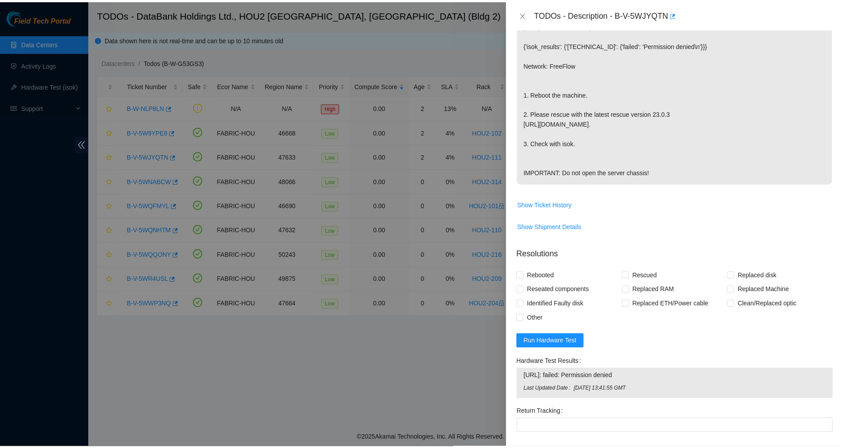
scroll to position [0, 0]
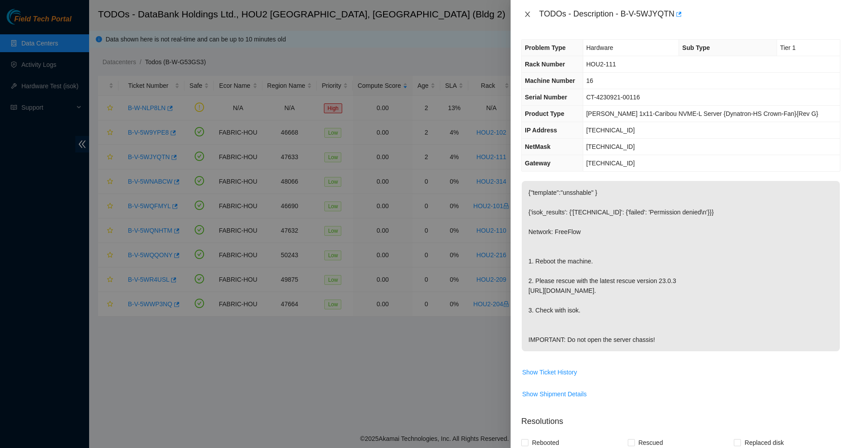
click at [529, 11] on button "Close" at bounding box center [527, 14] width 12 height 8
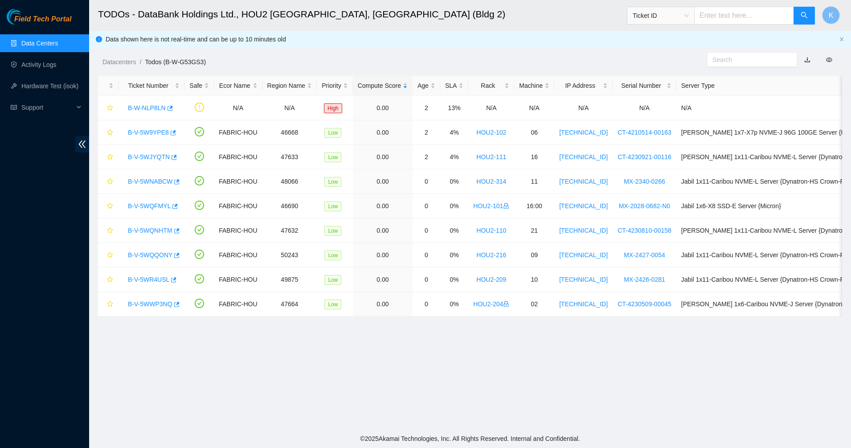
click at [735, 14] on input "text" at bounding box center [744, 16] width 100 height 18
click at [689, 21] on span "Ticket ID" at bounding box center [661, 15] width 56 height 13
click at [656, 108] on div "Tracking Number" at bounding box center [669, 104] width 56 height 10
click at [741, 13] on input "text" at bounding box center [744, 16] width 100 height 18
type input "463470060487"
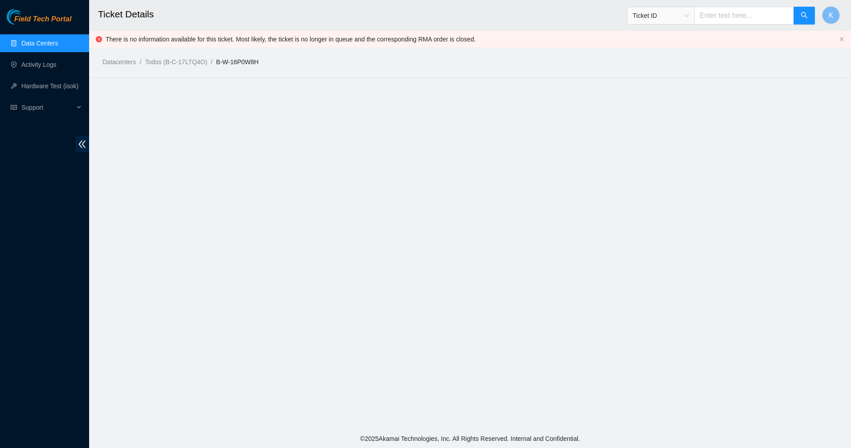
click at [689, 21] on span "Ticket ID" at bounding box center [661, 15] width 56 height 13
drag, startPoint x: 657, startPoint y: 109, endPoint x: 678, endPoint y: 60, distance: 53.9
click at [656, 109] on div "Tracking Number" at bounding box center [669, 104] width 67 height 14
click at [714, 19] on input "text" at bounding box center [744, 16] width 100 height 18
type input "463470060487"
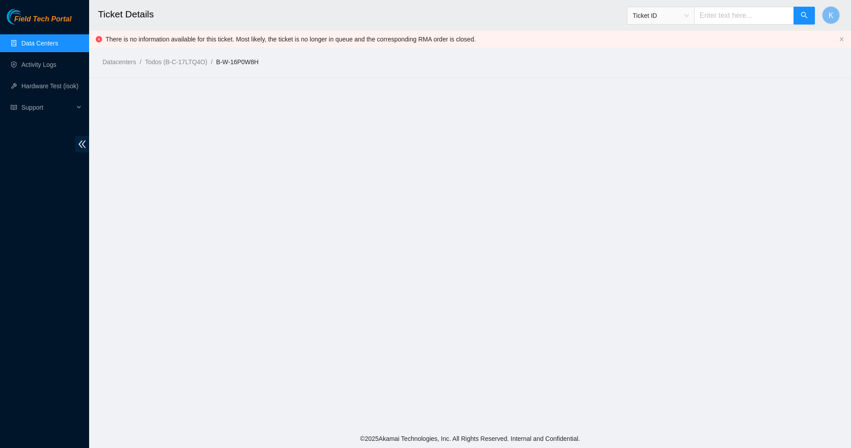
click at [743, 13] on input "text" at bounding box center [744, 16] width 100 height 18
click at [679, 19] on span "Ticket ID" at bounding box center [661, 15] width 56 height 13
click at [655, 105] on div "Tracking Number" at bounding box center [669, 104] width 56 height 10
click at [730, 9] on input "text" at bounding box center [744, 16] width 100 height 18
type input "463470060487"
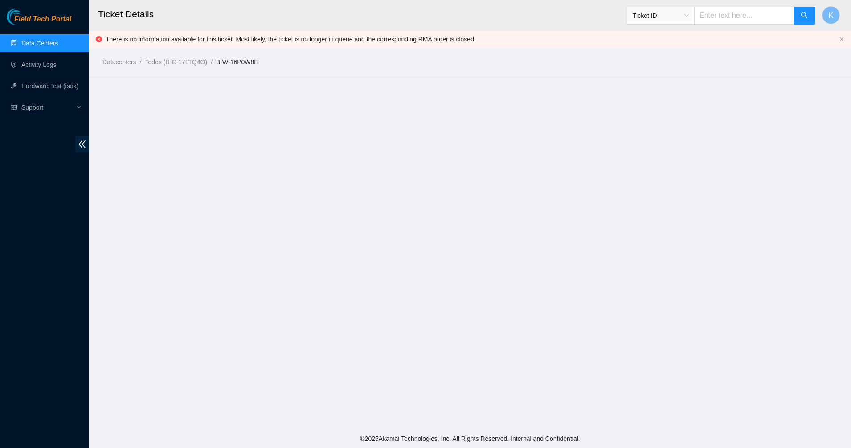
click at [679, 20] on span "Ticket ID" at bounding box center [661, 15] width 56 height 13
click at [650, 106] on div "Tracking Number" at bounding box center [669, 104] width 56 height 10
click at [717, 16] on input "text" at bounding box center [744, 16] width 100 height 18
type input "463470059380"
click at [757, 16] on input "text" at bounding box center [744, 16] width 100 height 18
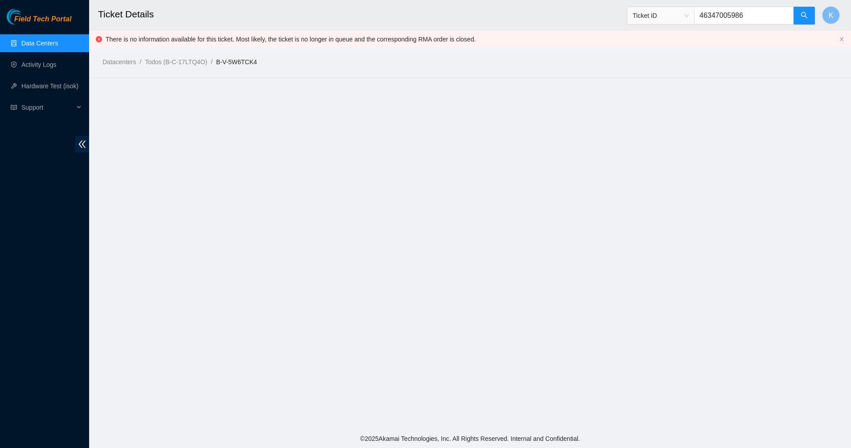
type input "463470059862"
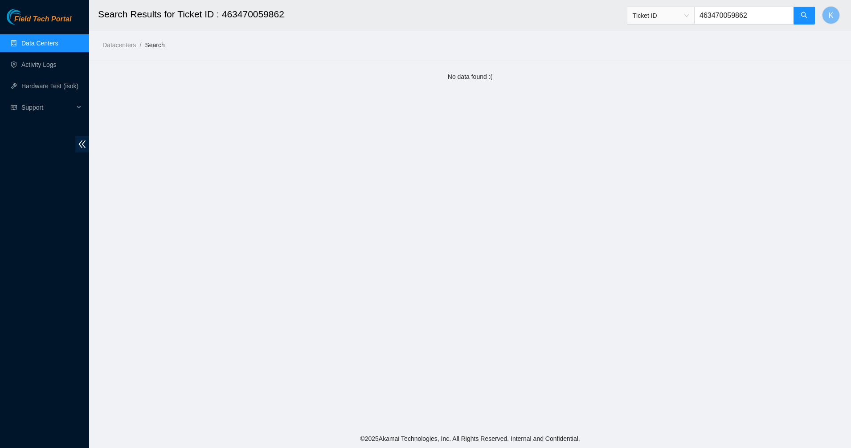
drag, startPoint x: 710, startPoint y: 21, endPoint x: 701, endPoint y: 20, distance: 8.5
click at [709, 20] on input "463470059862" at bounding box center [744, 16] width 100 height 18
click at [694, 20] on div "Ticket ID" at bounding box center [661, 15] width 67 height 14
click at [727, 15] on input "463470059862" at bounding box center [744, 16] width 100 height 18
click at [727, 14] on input "463470059862" at bounding box center [744, 16] width 100 height 18
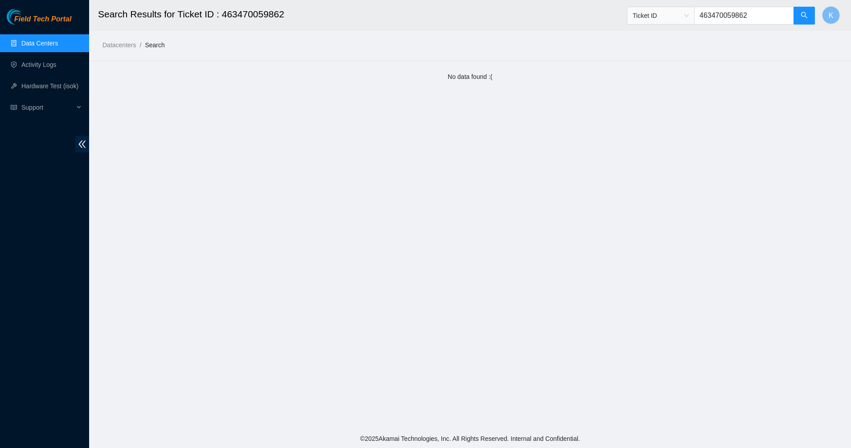
click at [694, 23] on span "Ticket ID" at bounding box center [660, 16] width 67 height 18
click at [685, 23] on span "Ticket ID" at bounding box center [660, 16] width 67 height 18
click at [683, 18] on span "Ticket ID" at bounding box center [661, 15] width 56 height 13
drag, startPoint x: 656, startPoint y: 106, endPoint x: 712, endPoint y: 37, distance: 89.0
click at [656, 107] on div "Tracking Number" at bounding box center [669, 104] width 56 height 10
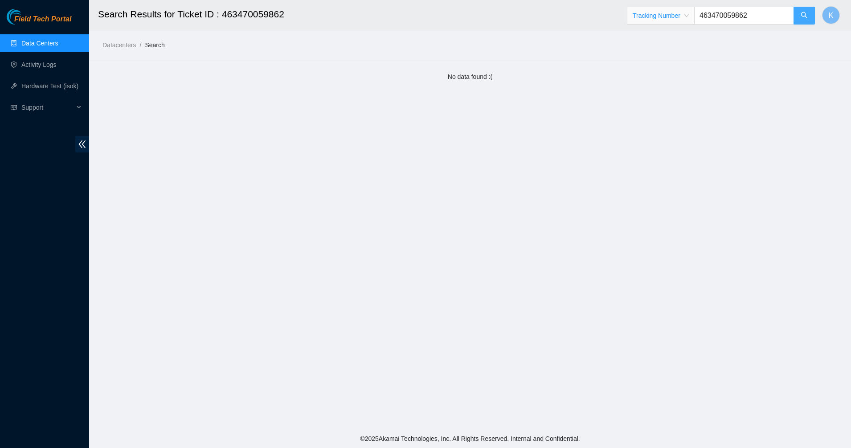
click at [808, 19] on button "button" at bounding box center [804, 16] width 21 height 18
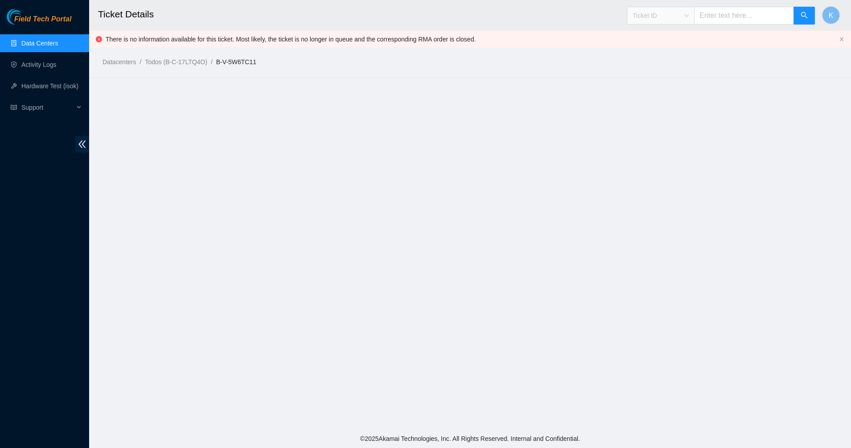
click at [651, 19] on span "Ticket ID" at bounding box center [661, 15] width 56 height 13
click at [645, 102] on div "Tracking Number" at bounding box center [669, 104] width 56 height 10
click at [716, 14] on input "text" at bounding box center [744, 16] width 100 height 18
type input "463470059862"
click at [48, 41] on link "Data Centers" at bounding box center [39, 43] width 37 height 7
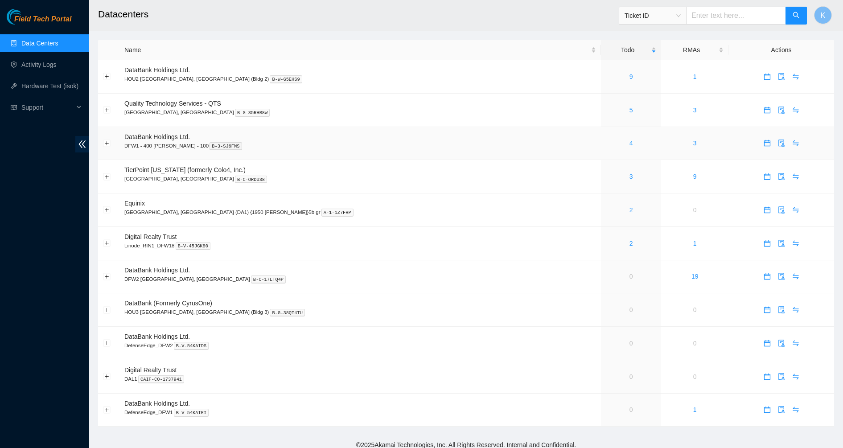
click at [629, 142] on link "4" at bounding box center [631, 143] width 4 height 7
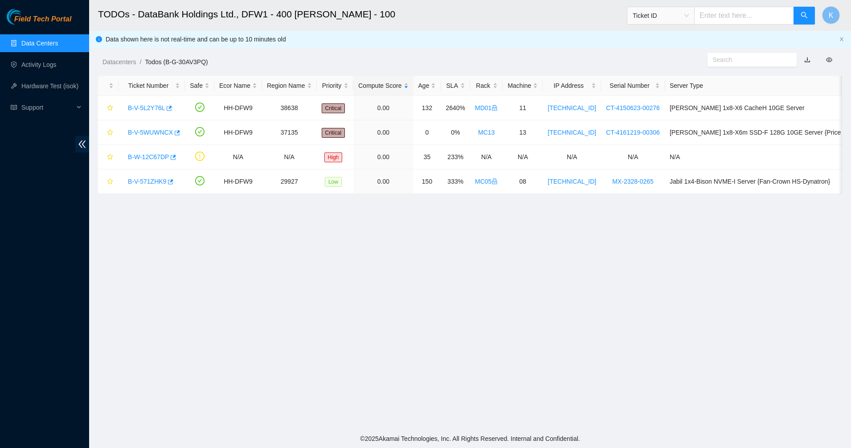
click at [22, 40] on link "Data Centers" at bounding box center [39, 43] width 37 height 7
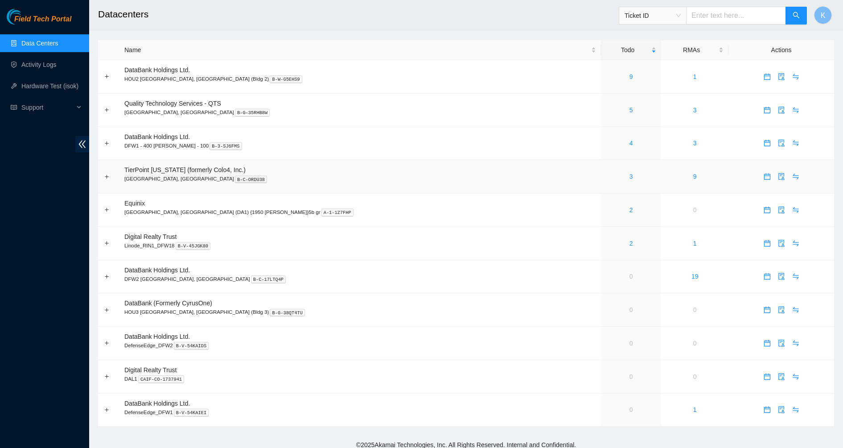
click at [601, 183] on td "3" at bounding box center [631, 176] width 60 height 33
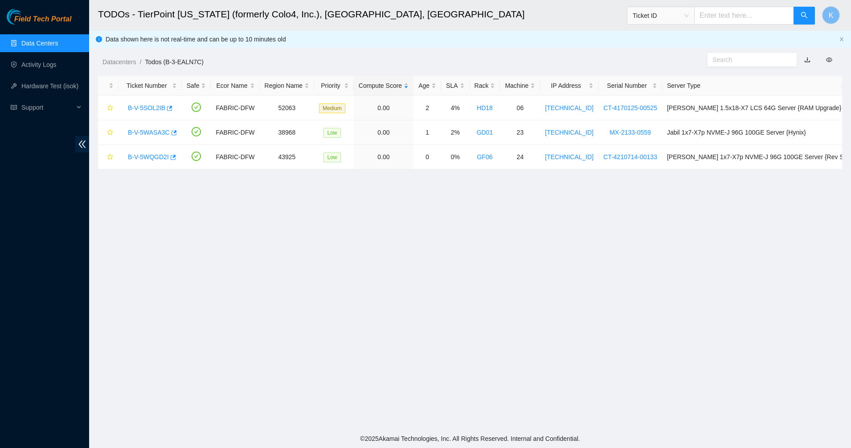
click at [58, 40] on link "Data Centers" at bounding box center [39, 43] width 37 height 7
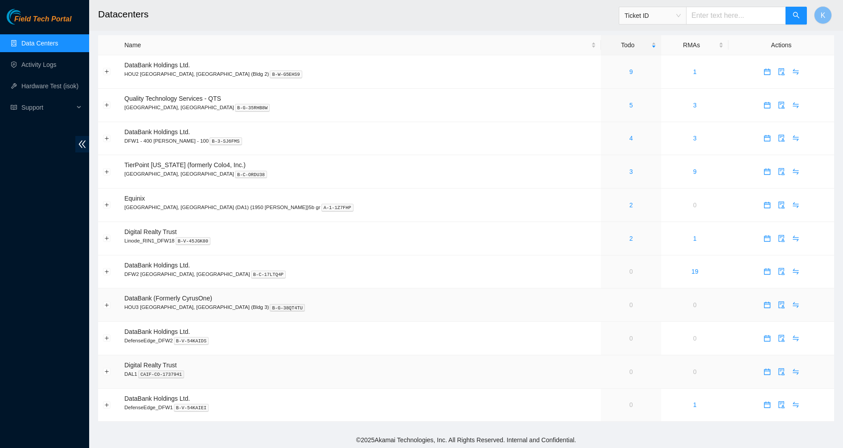
scroll to position [6, 0]
click at [601, 268] on td "0" at bounding box center [631, 270] width 60 height 33
click at [629, 70] on link "9" at bounding box center [631, 70] width 4 height 7
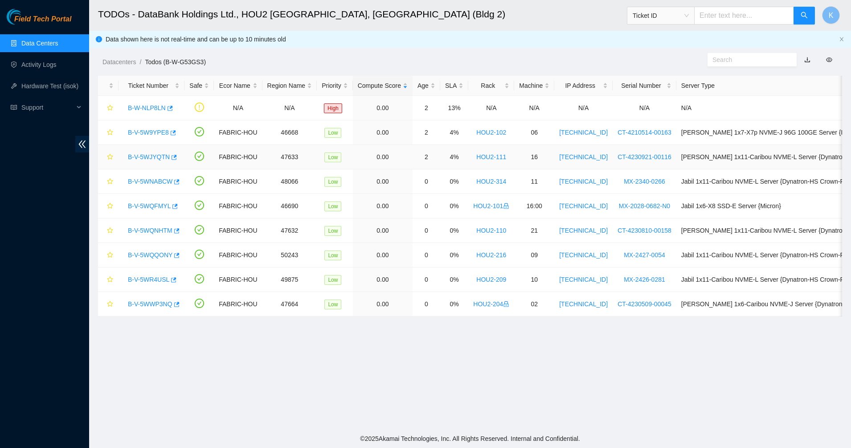
click at [146, 158] on link "B-V-5WJYQTN" at bounding box center [149, 156] width 42 height 7
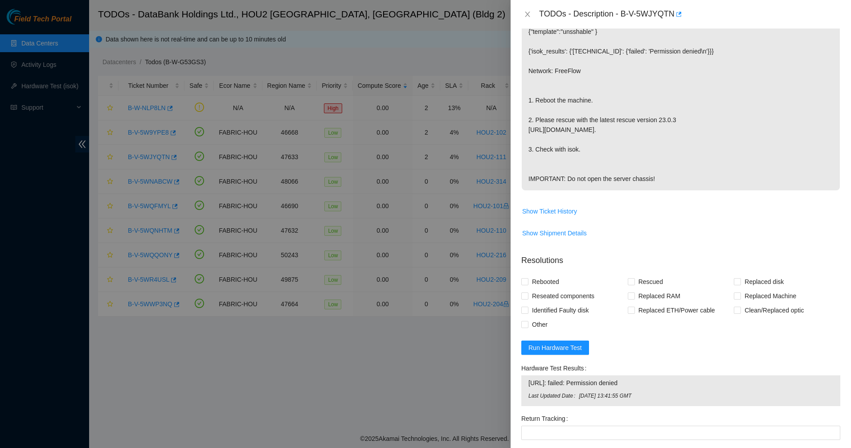
scroll to position [223, 0]
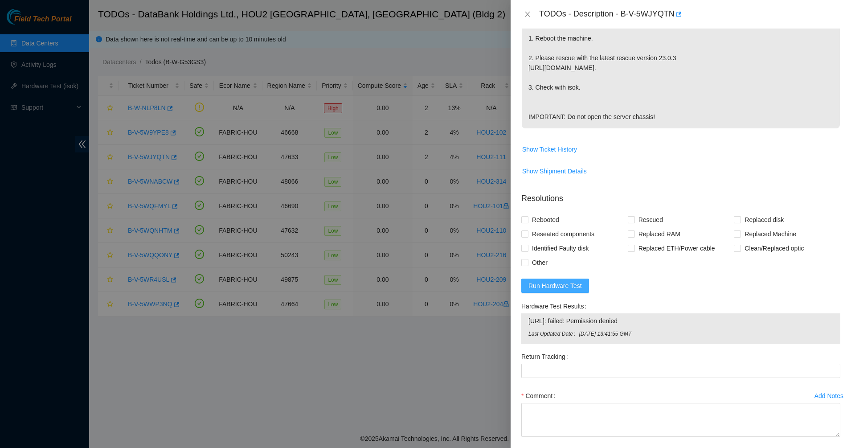
click at [552, 291] on span "Run Hardware Test" at bounding box center [555, 286] width 53 height 10
click at [829, 25] on icon "close" at bounding box center [828, 23] width 6 height 6
click at [524, 14] on icon "close" at bounding box center [527, 14] width 7 height 7
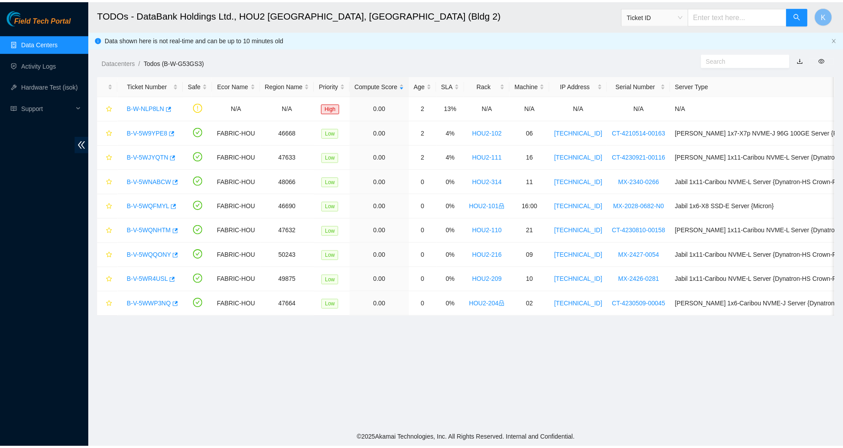
scroll to position [154, 0]
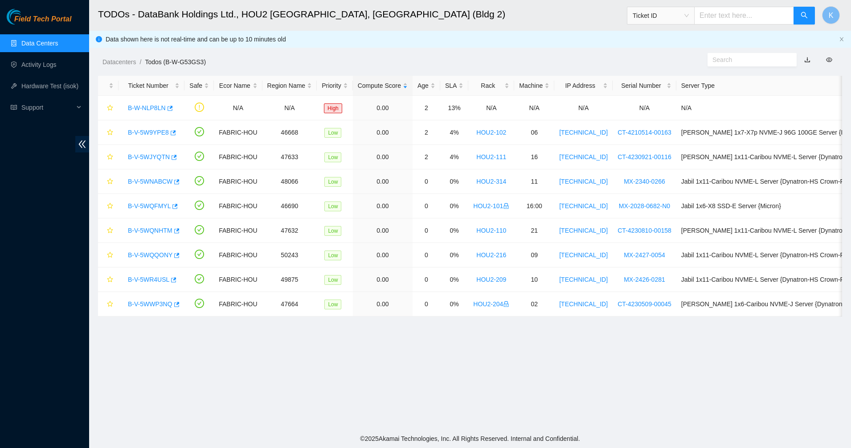
click at [21, 40] on link "Data Centers" at bounding box center [39, 43] width 37 height 7
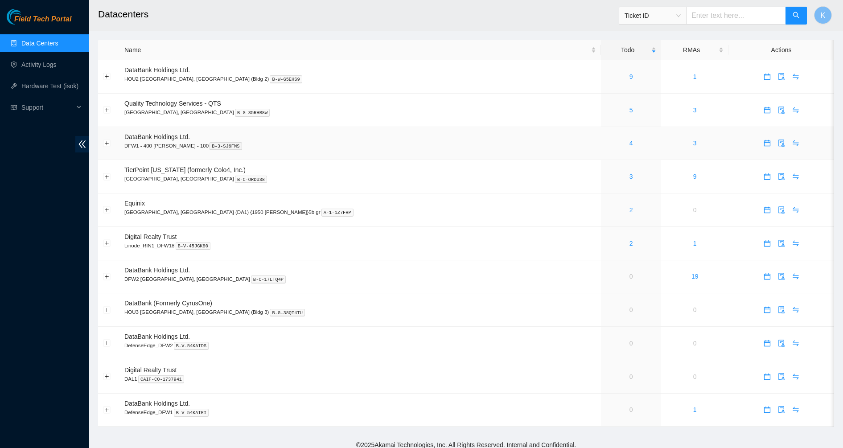
click at [606, 142] on div "4" at bounding box center [631, 143] width 50 height 10
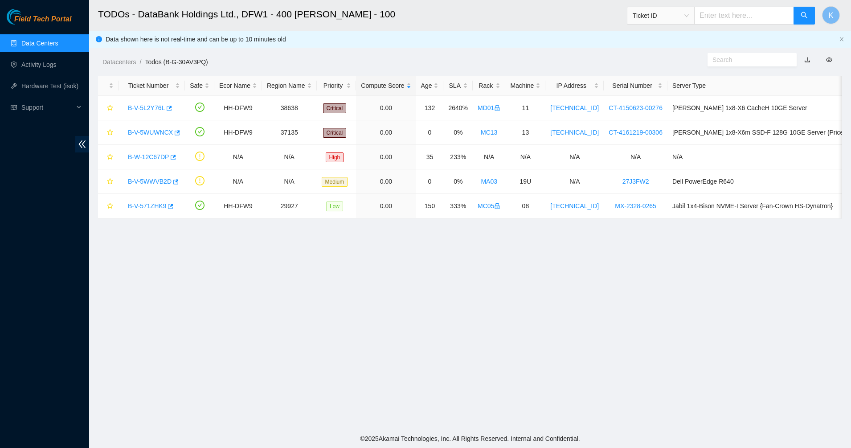
click at [732, 57] on input "text" at bounding box center [749, 60] width 72 height 10
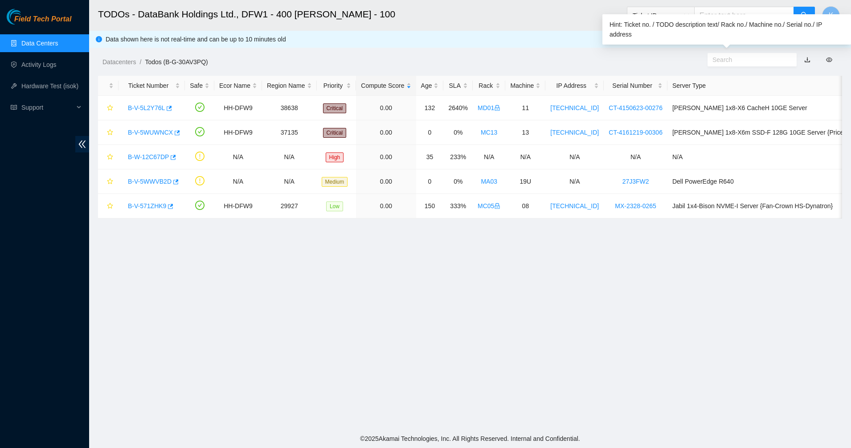
paste input "B-V-5WWVB2D"
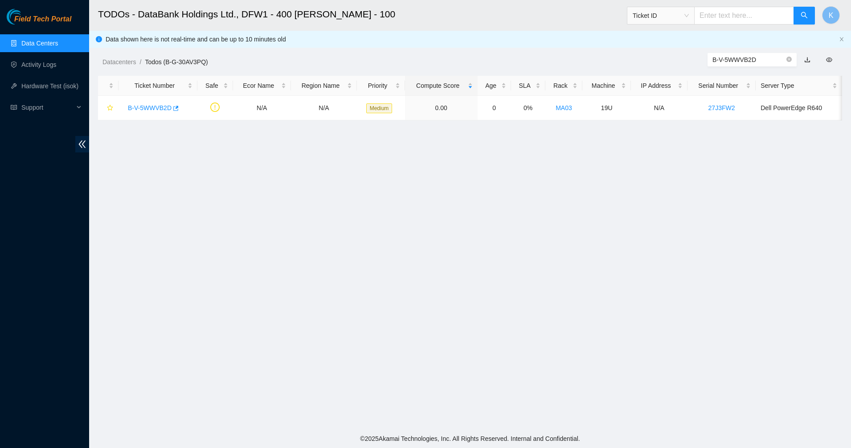
type input "B-V-5WWVB2D"
click at [329, 196] on main "TODOs - DataBank Holdings Ltd., DFW1 - 400 [PERSON_NAME] - 100 Ticket ID K Data…" at bounding box center [470, 214] width 762 height 429
click at [162, 105] on link "B-V-5WWVB2D" at bounding box center [150, 107] width 44 height 7
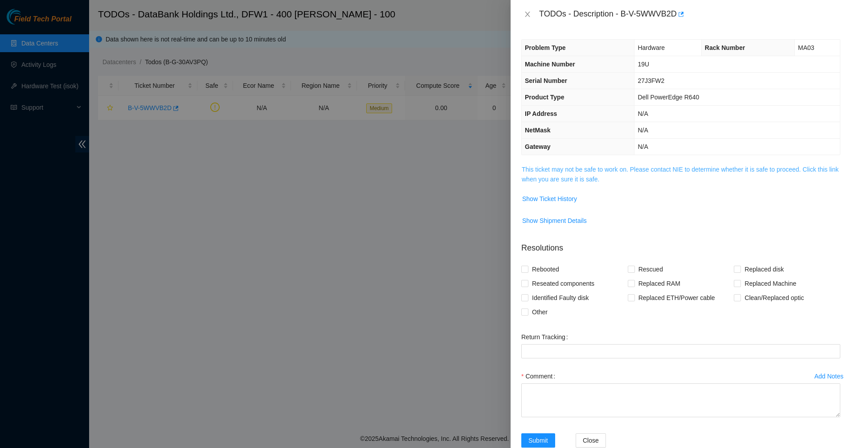
click at [546, 176] on link "This ticket may not be safe to work on. Please contact NIE to determine whether…" at bounding box center [680, 174] width 317 height 17
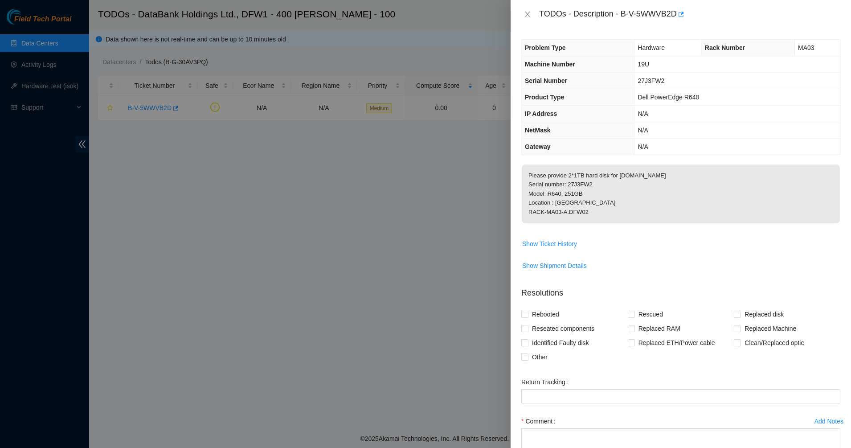
drag, startPoint x: 608, startPoint y: 220, endPoint x: 520, endPoint y: 172, distance: 99.7
click at [520, 172] on div "Problem Type Hardware Rack Number MA03 Machine Number 19U Serial Number 27J3FW2…" at bounding box center [681, 238] width 341 height 419
drag, startPoint x: 532, startPoint y: 174, endPoint x: 655, endPoint y: 213, distance: 129.4
click at [655, 213] on p "Please provide 2*1TB hard disk for prod-splunk-essh04.dfw02.corp.akamai.com Ser…" at bounding box center [681, 193] width 318 height 59
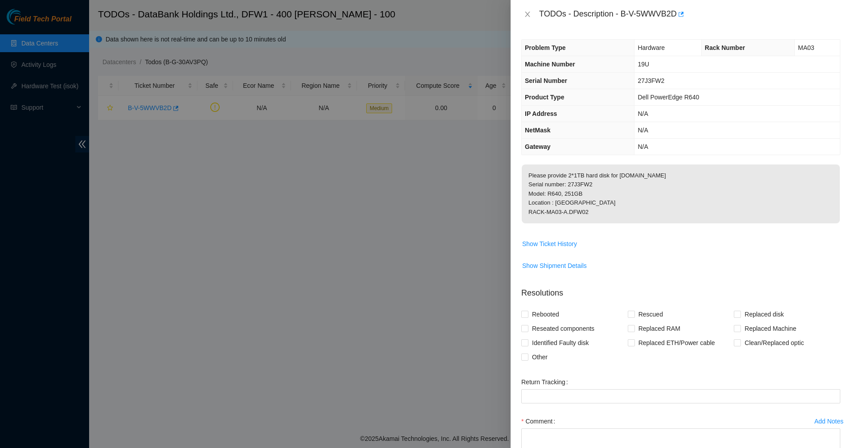
click at [655, 213] on p "Please provide 2*1TB hard disk for prod-splunk-essh04.dfw02.corp.akamai.com Ser…" at bounding box center [681, 193] width 318 height 59
drag, startPoint x: 586, startPoint y: 193, endPoint x: 558, endPoint y: 178, distance: 32.3
click at [558, 178] on p "Please provide 2*1TB hard disk for prod-splunk-essh04.dfw02.corp.akamai.com Ser…" at bounding box center [681, 193] width 318 height 59
click at [574, 189] on p "Please provide 2*1TB hard disk for prod-splunk-essh04.dfw02.corp.akamai.com Ser…" at bounding box center [681, 193] width 318 height 59
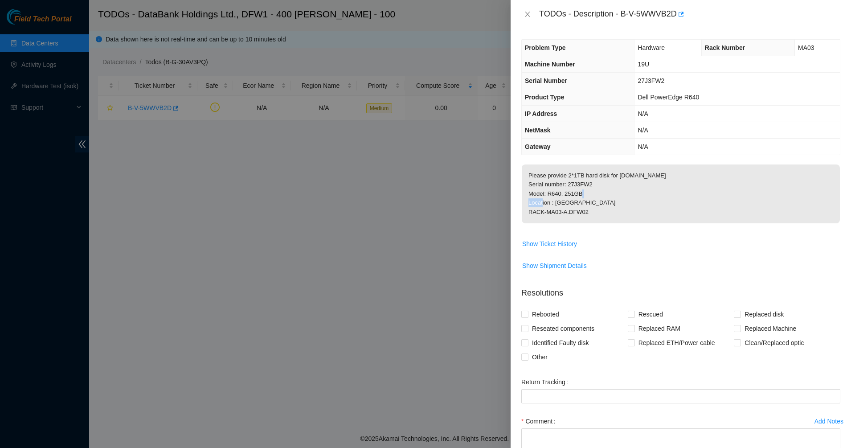
click at [574, 189] on p "Please provide 2*1TB hard disk for prod-splunk-essh04.dfw02.corp.akamai.com Ser…" at bounding box center [681, 193] width 318 height 59
click at [629, 205] on p "Please provide 2*1TB hard disk for prod-splunk-essh04.dfw02.corp.akamai.com Ser…" at bounding box center [681, 193] width 318 height 59
drag, startPoint x: 629, startPoint y: 205, endPoint x: 560, endPoint y: 185, distance: 72.1
click at [561, 185] on p "Please provide 2*1TB hard disk for prod-splunk-essh04.dfw02.corp.akamai.com Ser…" at bounding box center [681, 193] width 318 height 59
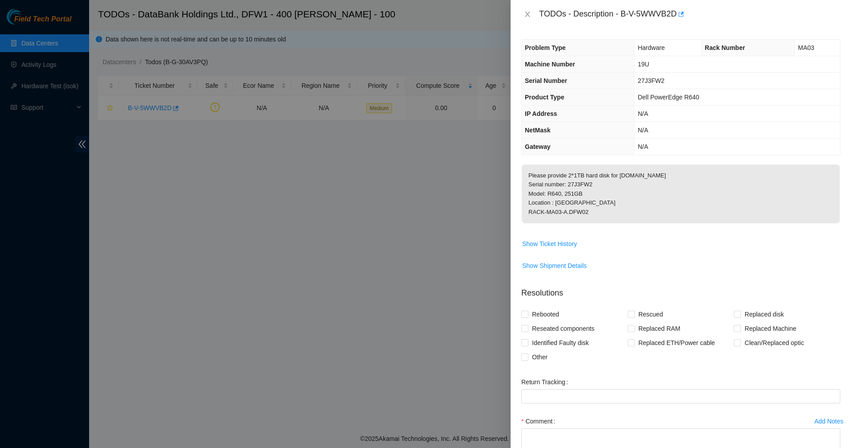
click at [557, 184] on p "Please provide 2*1TB hard disk for prod-splunk-essh04.dfw02.corp.akamai.com Ser…" at bounding box center [681, 193] width 318 height 59
drag, startPoint x: 557, startPoint y: 184, endPoint x: 598, endPoint y: 209, distance: 47.9
click at [598, 209] on p "Please provide 2*1TB hard disk for prod-splunk-essh04.dfw02.corp.akamai.com Ser…" at bounding box center [681, 193] width 318 height 59
drag, startPoint x: 598, startPoint y: 209, endPoint x: 537, endPoint y: 174, distance: 70.3
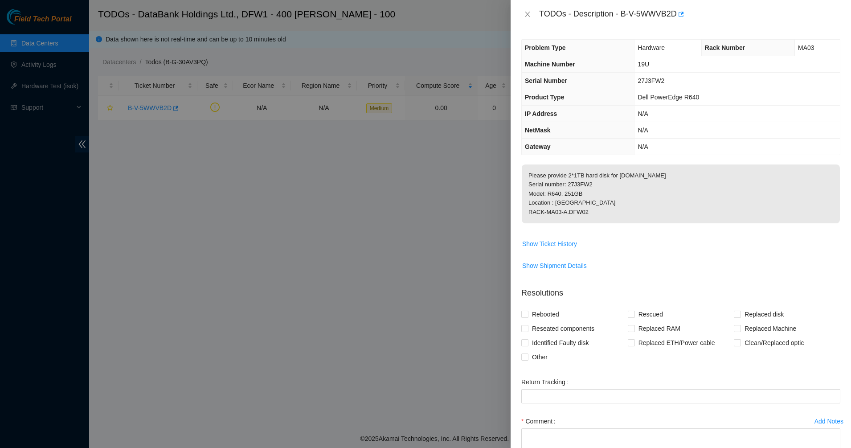
click at [541, 176] on p "Please provide 2*1TB hard disk for prod-splunk-essh04.dfw02.corp.akamai.com Ser…" at bounding box center [681, 193] width 318 height 59
click at [537, 174] on p "Please provide 2*1TB hard disk for prod-splunk-essh04.dfw02.corp.akamai.com Ser…" at bounding box center [681, 193] width 318 height 59
drag, startPoint x: 538, startPoint y: 174, endPoint x: 614, endPoint y: 218, distance: 87.5
click at [614, 218] on p "Please provide 2*1TB hard disk for prod-splunk-essh04.dfw02.corp.akamai.com Ser…" at bounding box center [681, 193] width 318 height 59
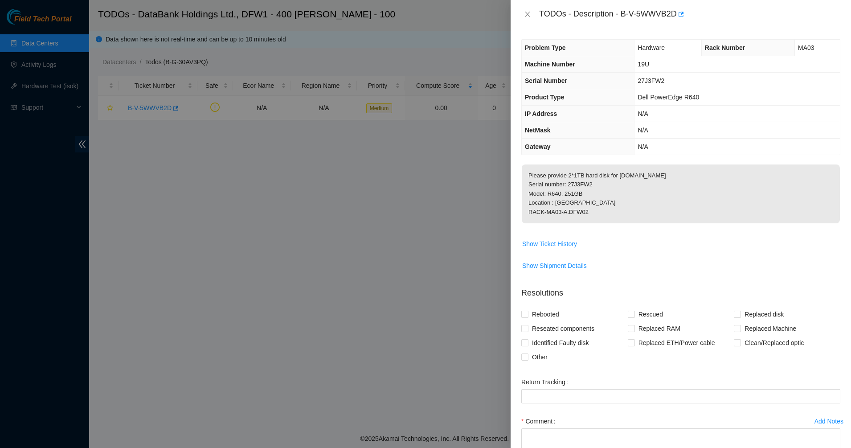
drag, startPoint x: 600, startPoint y: 207, endPoint x: 533, endPoint y: 170, distance: 75.8
click at [533, 170] on p "Please provide 2*1TB hard disk for prod-splunk-essh04.dfw02.corp.akamai.com Ser…" at bounding box center [681, 193] width 318 height 59
drag, startPoint x: 632, startPoint y: 214, endPoint x: 642, endPoint y: 222, distance: 12.7
click at [642, 222] on p "Please provide 2*1TB hard disk for prod-splunk-essh04.dfw02.corp.akamai.com Ser…" at bounding box center [681, 193] width 318 height 59
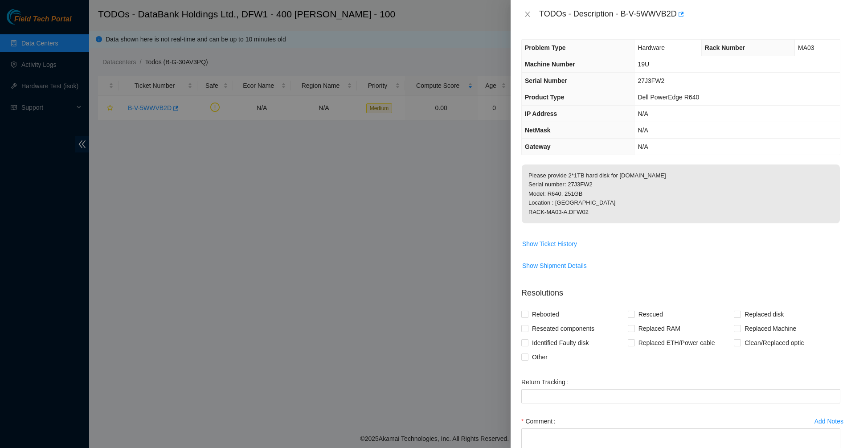
click at [642, 222] on p "Please provide 2*1TB hard disk for prod-splunk-essh04.dfw02.corp.akamai.com Ser…" at bounding box center [681, 193] width 318 height 59
drag, startPoint x: 642, startPoint y: 222, endPoint x: 558, endPoint y: 190, distance: 89.3
click at [559, 190] on p "Please provide 2*1TB hard disk for prod-splunk-essh04.dfw02.corp.akamai.com Ser…" at bounding box center [681, 193] width 318 height 59
click at [558, 189] on p "Please provide 2*1TB hard disk for prod-splunk-essh04.dfw02.corp.akamai.com Ser…" at bounding box center [681, 193] width 318 height 59
click at [542, 249] on span "Show Ticket History" at bounding box center [549, 244] width 55 height 10
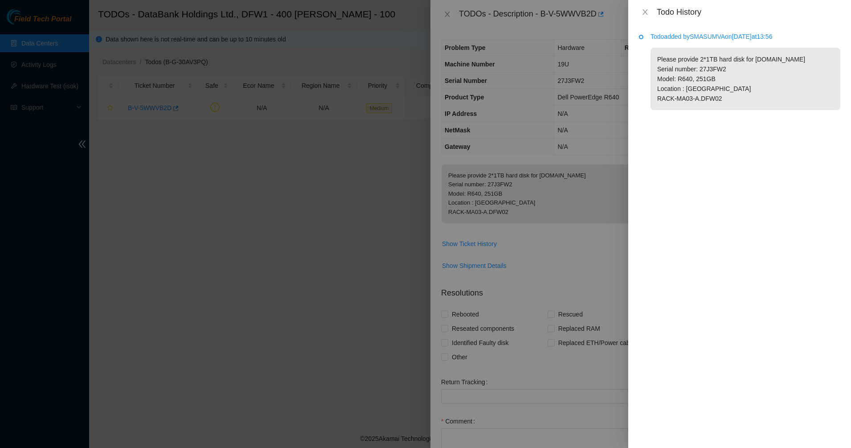
click at [714, 110] on p "Please provide 2*1TB hard disk for prod-splunk-essh04.dfw02.corp.akamai.com Ser…" at bounding box center [746, 79] width 190 height 62
drag, startPoint x: 695, startPoint y: 100, endPoint x: 719, endPoint y: 120, distance: 30.7
click at [713, 122] on li "Todo added by SMASUMVA on 2025-09-29 at 13:56 Please provide 2*1TB hard disk fo…" at bounding box center [739, 82] width 201 height 94
click at [725, 110] on p "Please provide 2*1TB hard disk for prod-splunk-essh04.dfw02.corp.akamai.com Ser…" at bounding box center [746, 79] width 190 height 62
drag, startPoint x: 733, startPoint y: 97, endPoint x: 638, endPoint y: 49, distance: 106.0
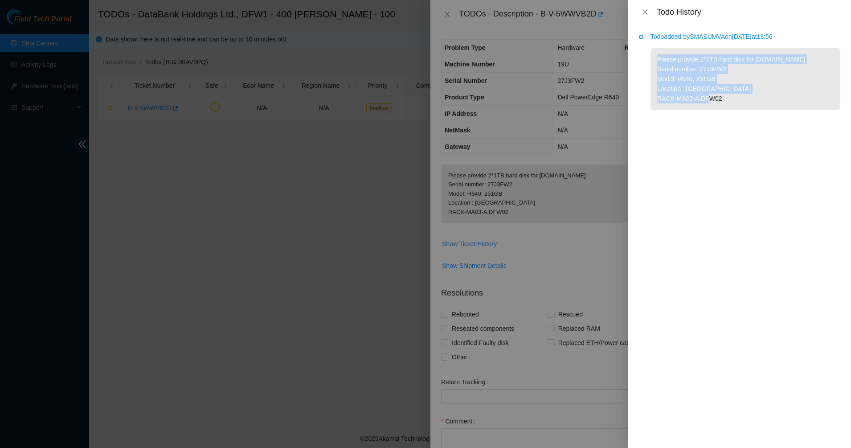
click at [641, 51] on li "Todo added by SMASUMVA on 2025-09-29 at 13:56 Please provide 2*1TB hard disk fo…" at bounding box center [739, 82] width 201 height 94
click at [638, 49] on div "Todo added by SMASUMVA on 2025-09-29 at 13:56 Please provide 2*1TB hard disk fo…" at bounding box center [739, 236] width 223 height 424
drag, startPoint x: 680, startPoint y: 64, endPoint x: 718, endPoint y: 113, distance: 62.6
click at [718, 110] on p "Please provide 2*1TB hard disk for prod-splunk-essh04.dfw02.corp.akamai.com Ser…" at bounding box center [746, 79] width 190 height 62
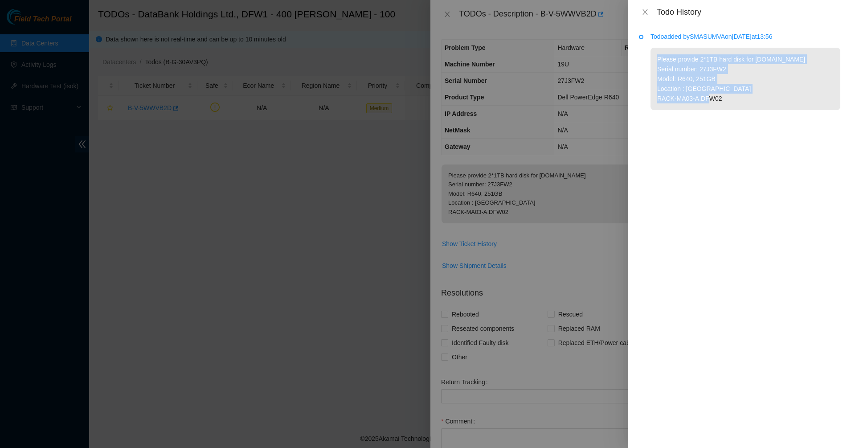
drag, startPoint x: 730, startPoint y: 113, endPoint x: 692, endPoint y: 82, distance: 49.4
click at [692, 82] on p "Please provide 2*1TB hard disk for prod-splunk-essh04.dfw02.corp.akamai.com Ser…" at bounding box center [746, 79] width 190 height 62
click at [691, 81] on p "Please provide 2*1TB hard disk for prod-splunk-essh04.dfw02.corp.akamai.com Ser…" at bounding box center [746, 79] width 190 height 62
drag, startPoint x: 679, startPoint y: 77, endPoint x: 739, endPoint y: 113, distance: 69.9
click at [739, 110] on p "Please provide 2*1TB hard disk for prod-splunk-essh04.dfw02.corp.akamai.com Ser…" at bounding box center [746, 79] width 190 height 62
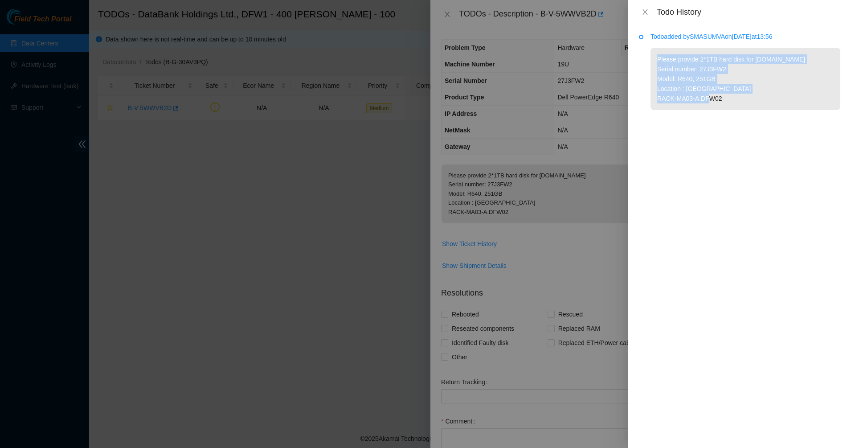
click at [739, 110] on p "Please provide 2*1TB hard disk for prod-splunk-essh04.dfw02.corp.akamai.com Ser…" at bounding box center [746, 79] width 190 height 62
click at [642, 10] on button "Close" at bounding box center [645, 12] width 12 height 8
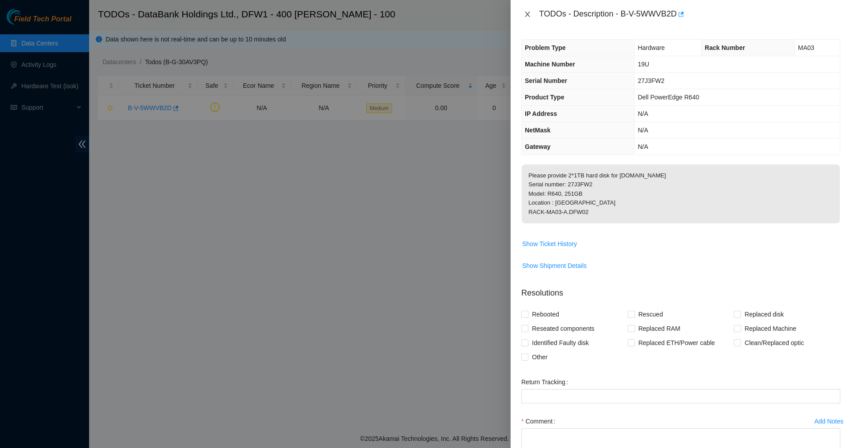
click at [529, 12] on icon "close" at bounding box center [527, 14] width 5 height 5
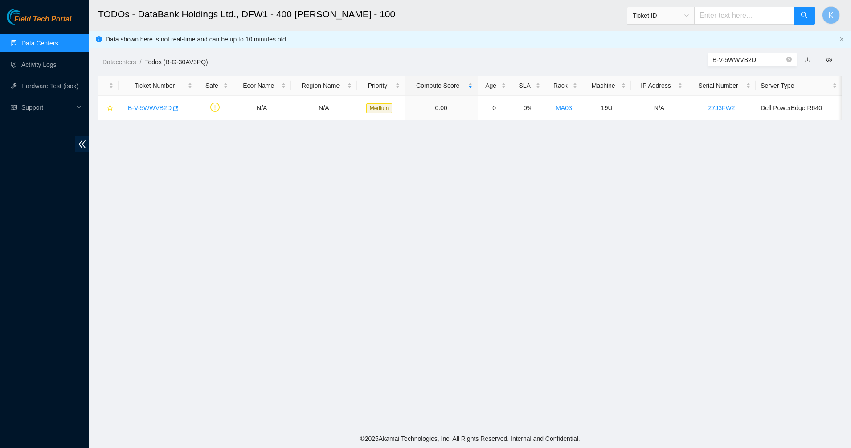
click at [418, 193] on main "TODOs - DataBank Holdings Ltd., DFW1 - 400 S. Akard - 100 Ticket ID K Data show…" at bounding box center [470, 214] width 762 height 429
click at [30, 44] on link "Data Centers" at bounding box center [39, 43] width 37 height 7
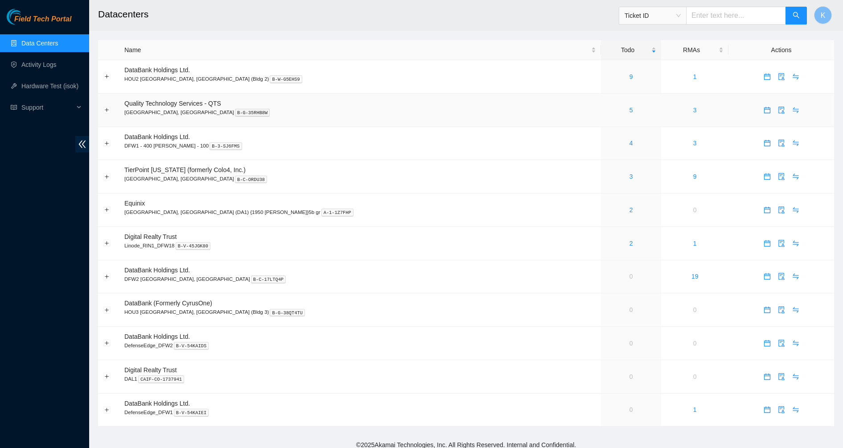
click at [606, 108] on div "5" at bounding box center [631, 110] width 50 height 10
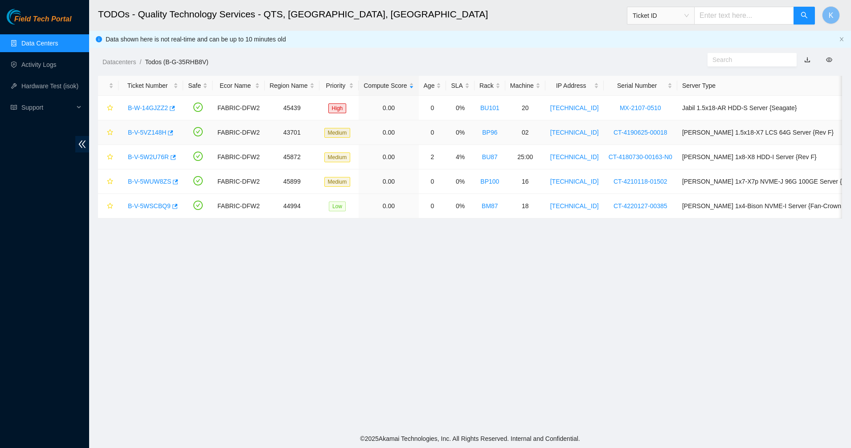
click at [134, 132] on link "B-V-5VZ148H" at bounding box center [147, 132] width 38 height 7
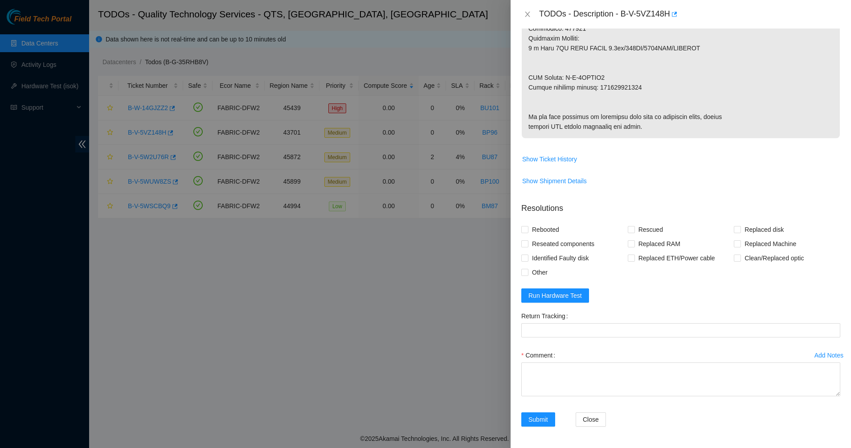
scroll to position [566, 0]
click at [559, 296] on span "Run Hardware Test" at bounding box center [555, 296] width 53 height 10
click at [829, 21] on icon "close" at bounding box center [827, 23] width 4 height 4
click at [523, 13] on button "Close" at bounding box center [527, 14] width 12 height 8
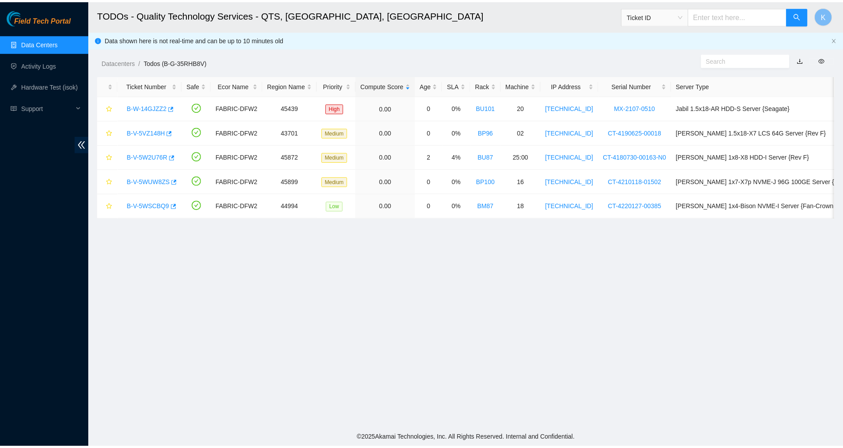
scroll to position [154, 0]
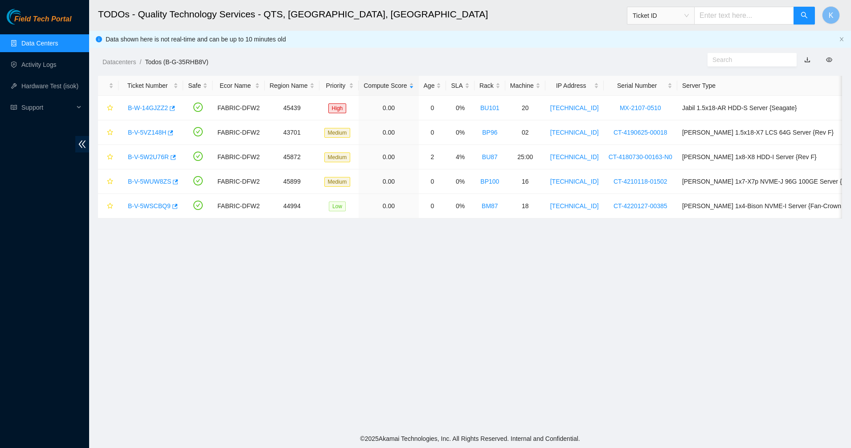
click at [440, 37] on div "Datacenters / Todos (B-G-35RHB8V) /" at bounding box center [375, 42] width 572 height 50
click at [21, 62] on link "Activity Logs" at bounding box center [38, 64] width 35 height 7
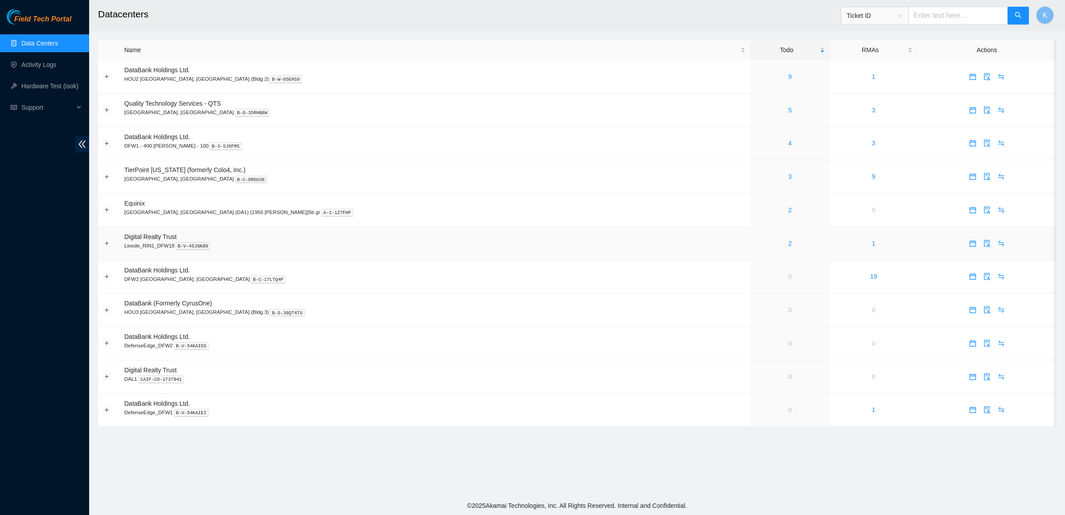
click at [755, 242] on div "2" at bounding box center [789, 243] width 69 height 10
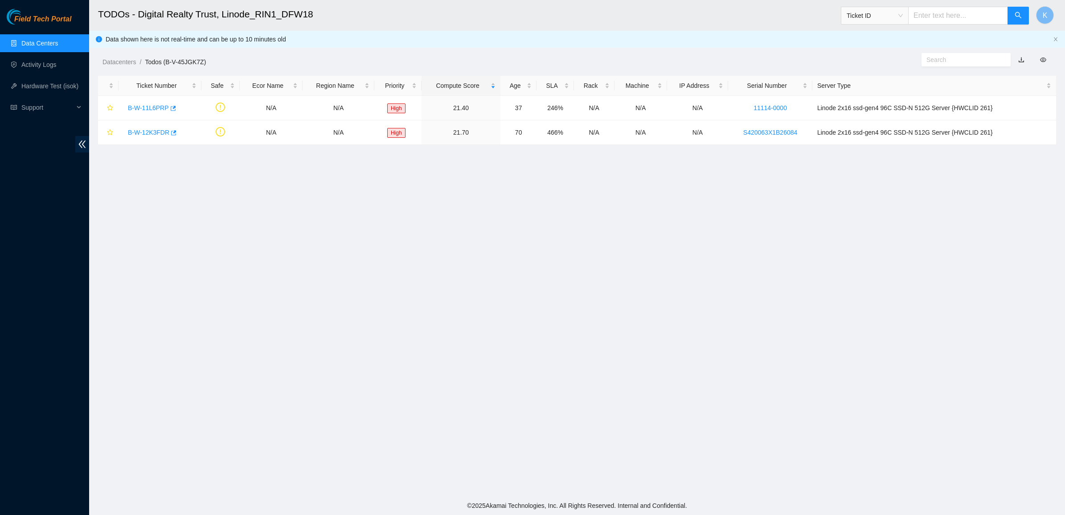
drag, startPoint x: 542, startPoint y: 203, endPoint x: 380, endPoint y: 37, distance: 232.9
click at [380, 37] on main "TODOs - Digital Realty Trust, Linode_RIN1_DFW18 Ticket ID K Data shown here is …" at bounding box center [577, 248] width 976 height 496
click at [571, 173] on main "TODOs - Digital Realty Trust, Linode_RIN1_DFW18 Ticket ID K Data shown here is …" at bounding box center [577, 248] width 976 height 496
drag, startPoint x: 571, startPoint y: 173, endPoint x: 322, endPoint y: 193, distance: 249.9
click at [355, 188] on main "TODOs - Digital Realty Trust, Linode_RIN1_DFW18 Ticket ID K Data shown here is …" at bounding box center [577, 248] width 976 height 496
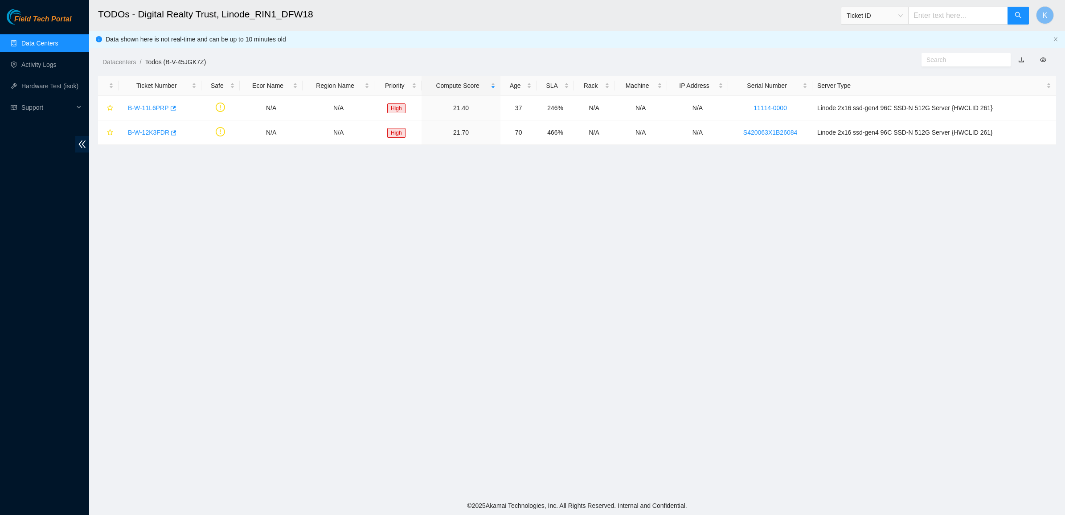
click at [51, 40] on link "Data Centers" at bounding box center [39, 43] width 37 height 7
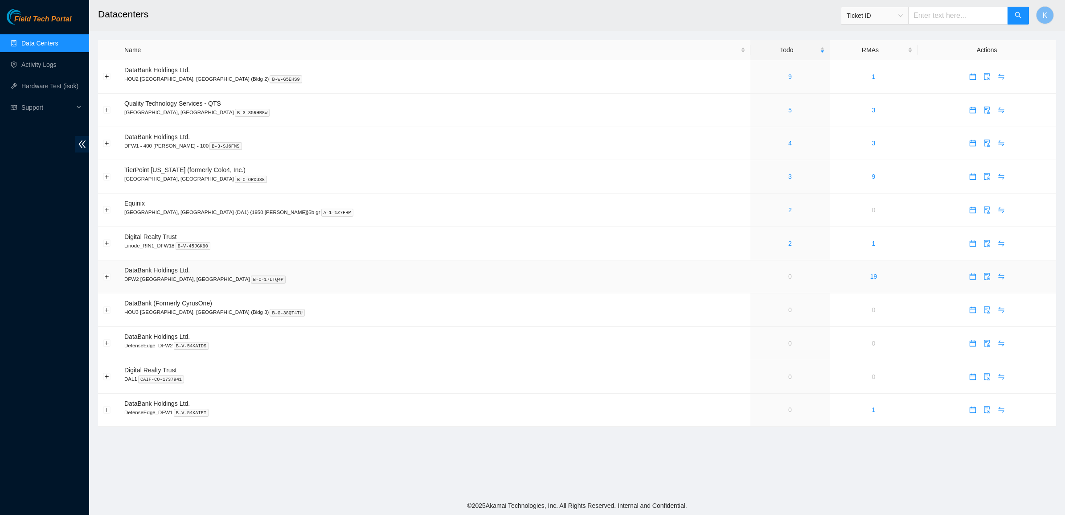
click at [788, 279] on link "0" at bounding box center [790, 276] width 4 height 7
click at [500, 298] on td "DataBank (Formerly CyrusOne) HOU3 Houston, TX (Bldg 3) B-G-38QT4TU" at bounding box center [434, 309] width 631 height 33
click at [788, 174] on link "3" at bounding box center [790, 176] width 4 height 7
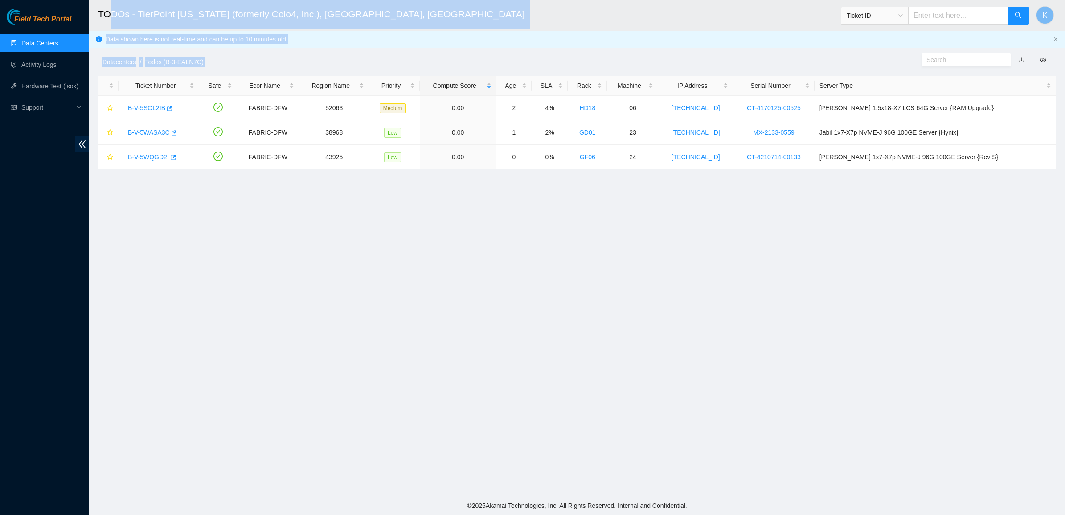
drag, startPoint x: 978, startPoint y: 213, endPoint x: 110, endPoint y: 7, distance: 892.4
click at [110, 7] on main "TODOs - TierPoint Texas (formerly Colo4, Inc.), Dallas, TX Ticket ID K Data sho…" at bounding box center [577, 248] width 976 height 496
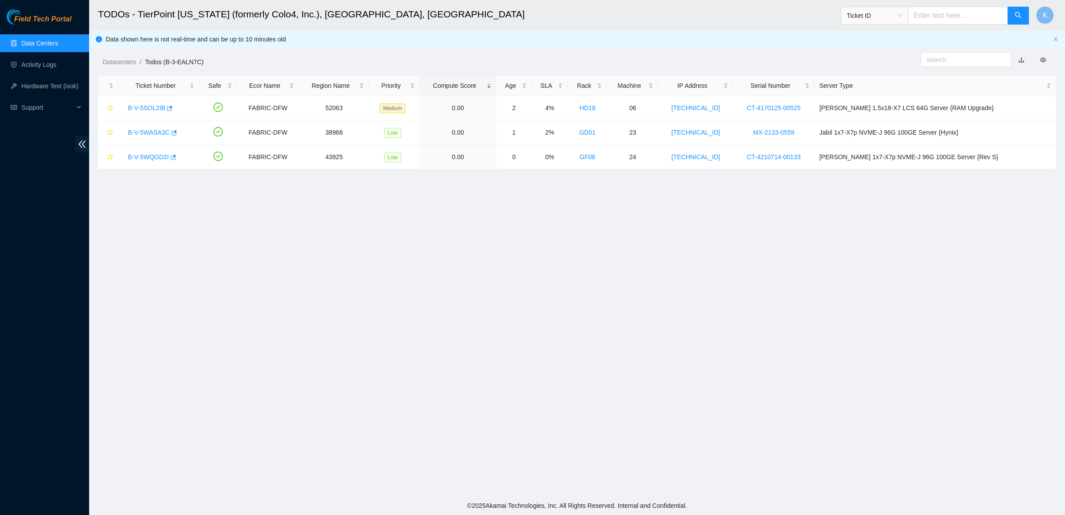
click at [105, 7] on h2 "TODOs - TierPoint Texas (formerly Colo4, Inc.), Dallas, TX" at bounding box center [464, 14] width 733 height 29
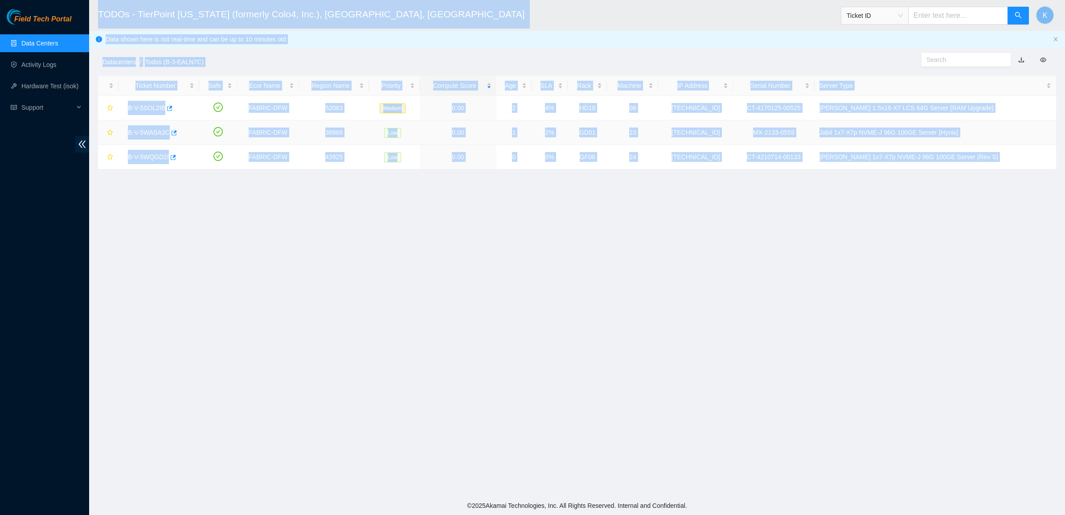
drag, startPoint x: 105, startPoint y: 8, endPoint x: 636, endPoint y: 214, distance: 569.5
click at [636, 214] on main "TODOs - TierPoint Texas (formerly Colo4, Inc.), Dallas, TX Ticket ID K Data sho…" at bounding box center [577, 248] width 976 height 496
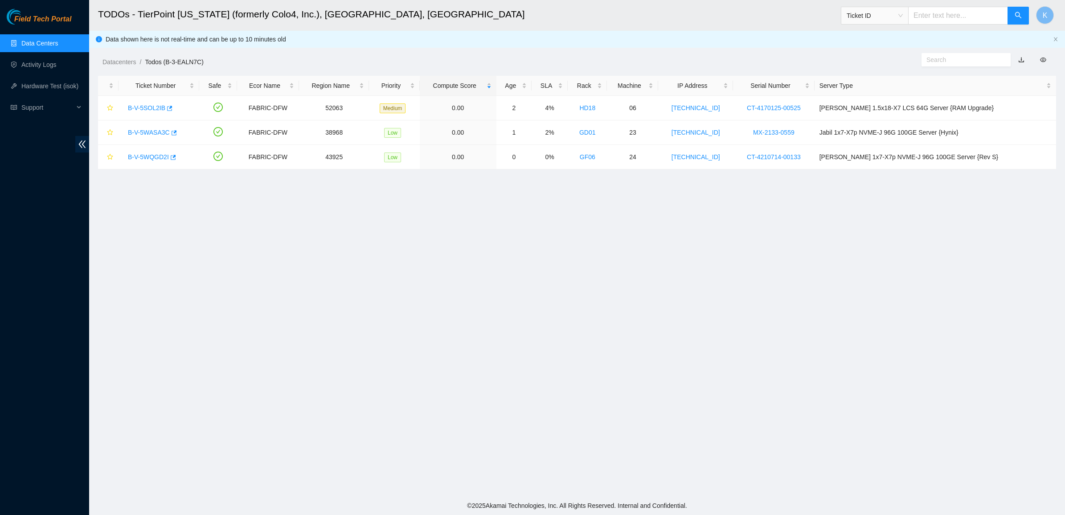
click at [636, 216] on main "TODOs - TierPoint Texas (formerly Colo4, Inc.), Dallas, TX Ticket ID K Data sho…" at bounding box center [577, 248] width 976 height 496
click at [53, 47] on link "Data Centers" at bounding box center [39, 43] width 37 height 7
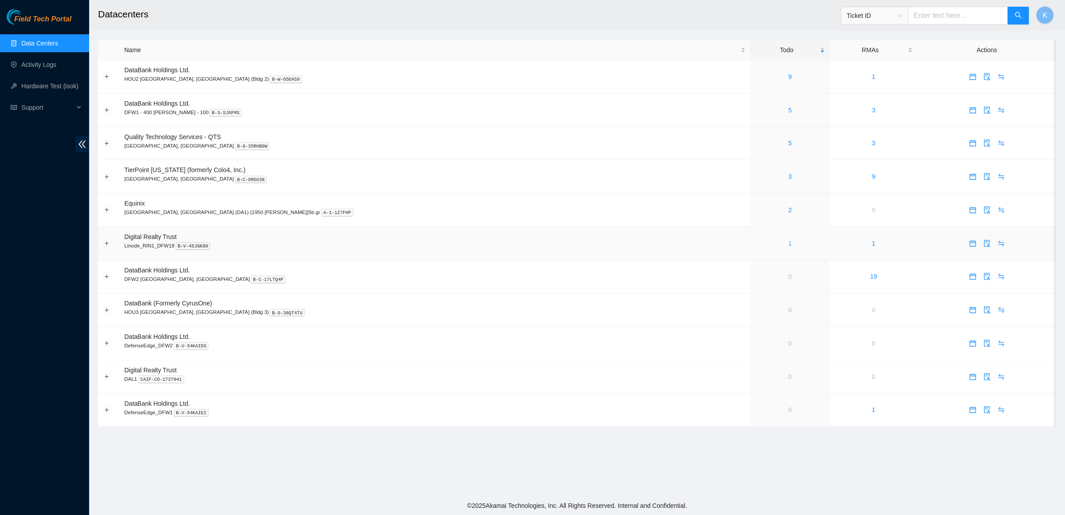
click at [788, 244] on link "1" at bounding box center [790, 243] width 4 height 7
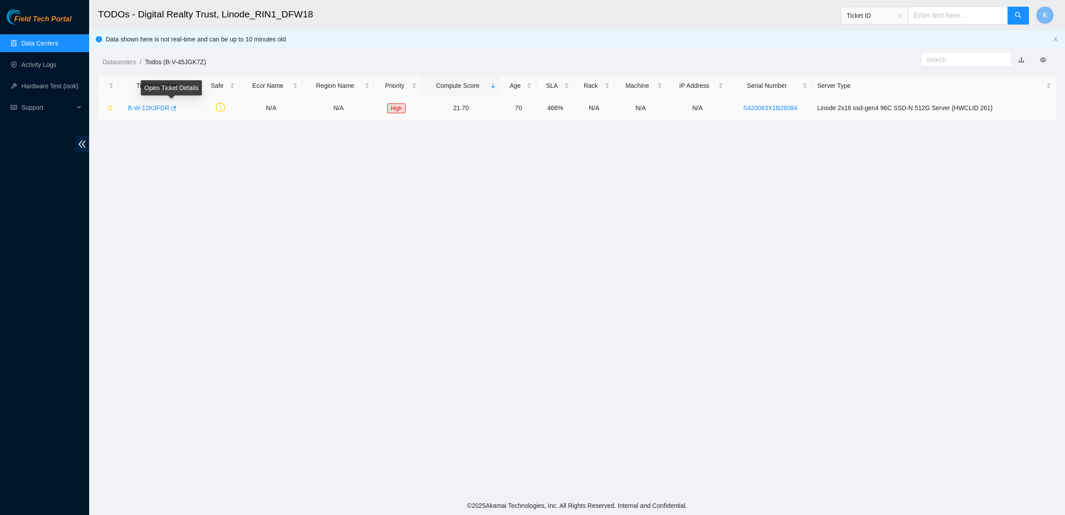
click at [169, 108] on button "button" at bounding box center [172, 108] width 7 height 14
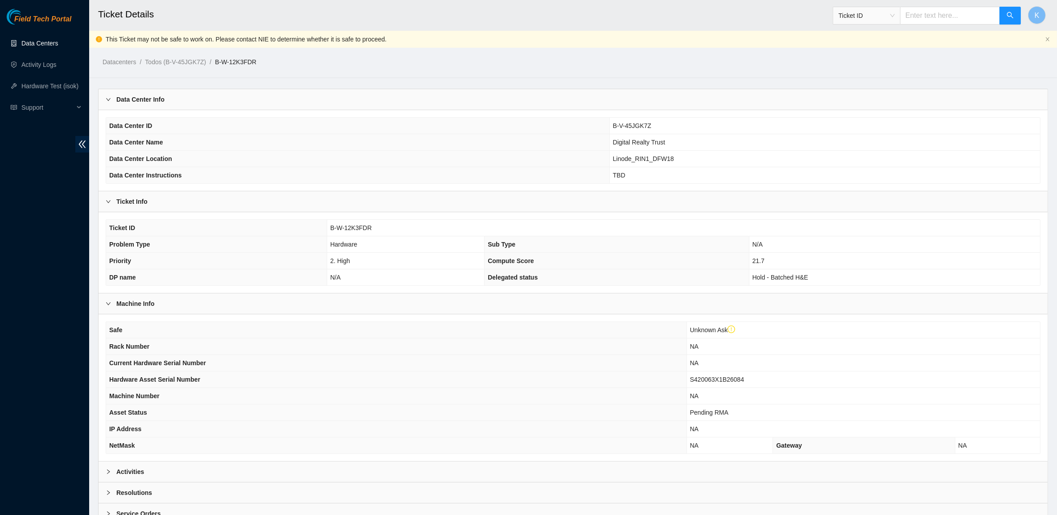
click at [43, 43] on link "Data Centers" at bounding box center [39, 43] width 37 height 7
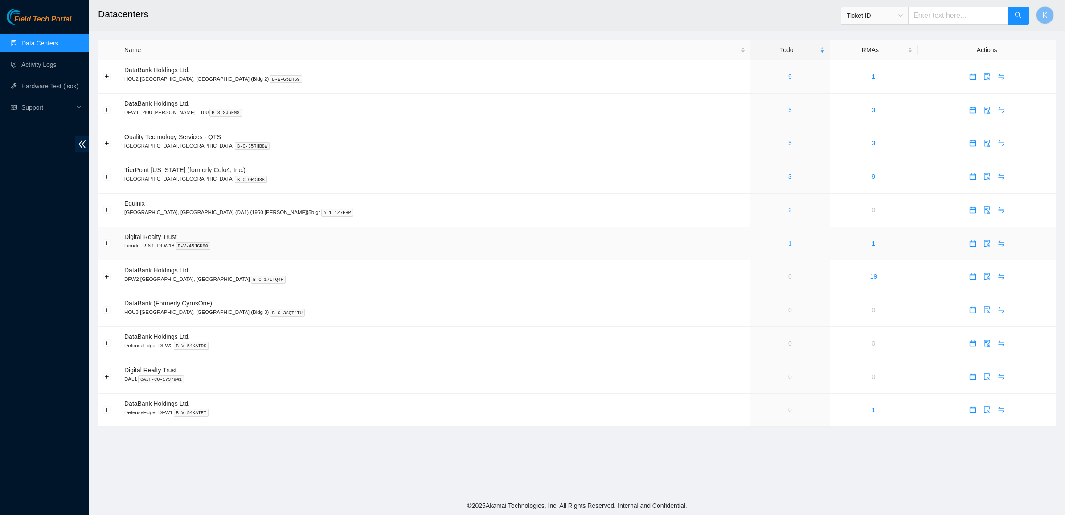
click at [788, 246] on link "1" at bounding box center [790, 243] width 4 height 7
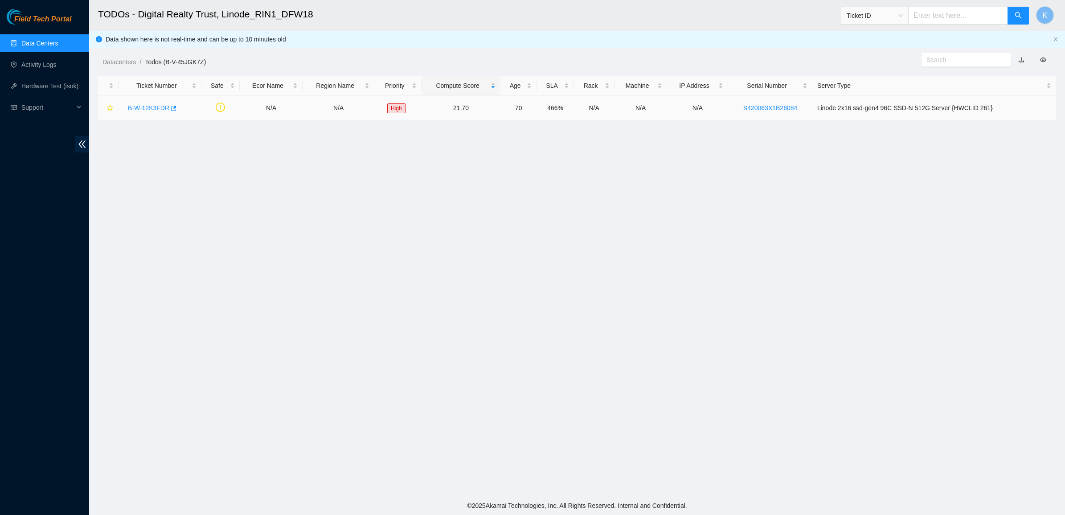
click at [139, 108] on link "B-W-12K3FDR" at bounding box center [148, 107] width 41 height 7
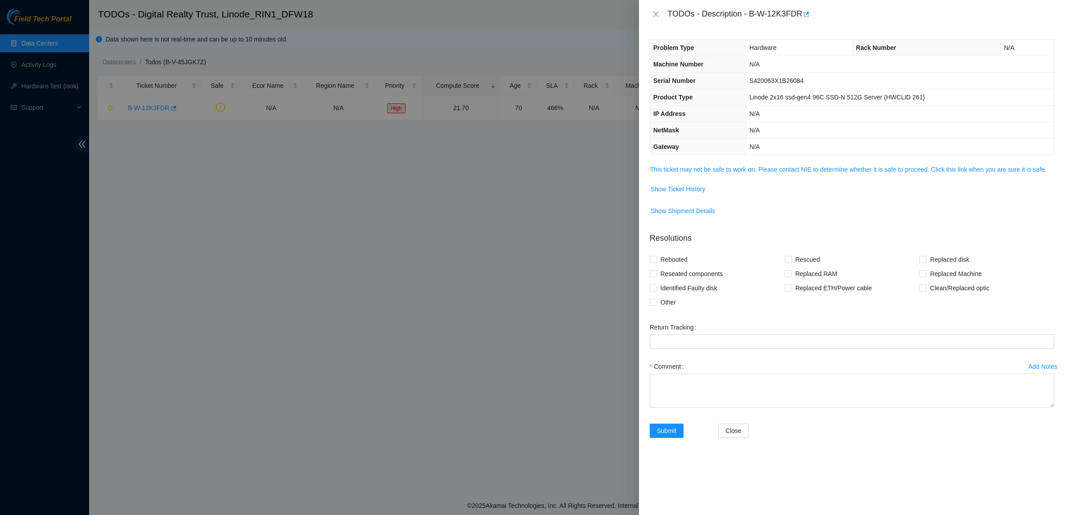
click at [661, 176] on td "This ticket may not be safe to work on. Please contact NIE to determine whether…" at bounding box center [852, 172] width 405 height 17
click at [671, 170] on link "This ticket may not be safe to work on. Please contact NIE to determine whether…" at bounding box center [848, 169] width 396 height 7
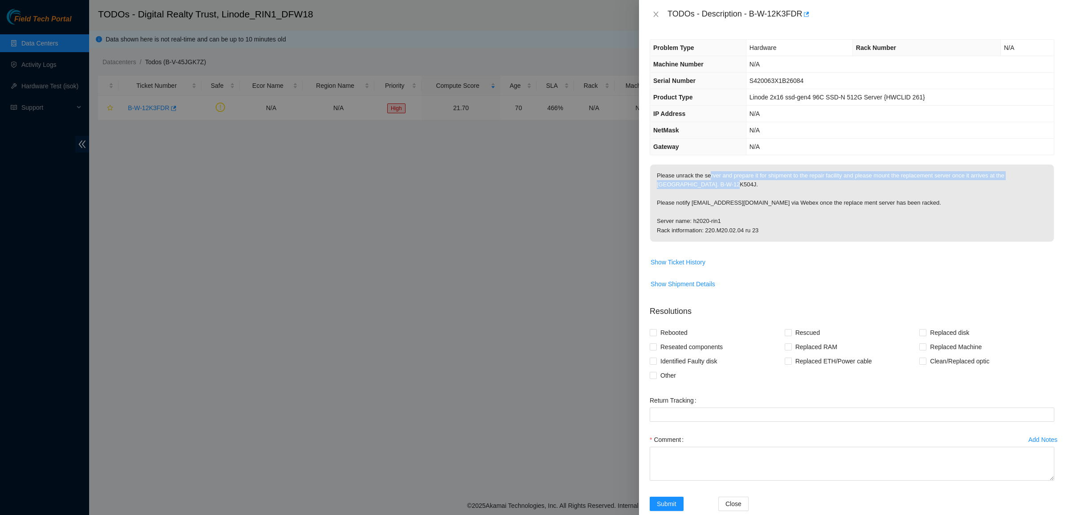
click at [709, 179] on p "Please unrack the server and prepare it for shipment to the repair facility and…" at bounding box center [852, 202] width 404 height 77
click at [709, 178] on p "Please unrack the server and prepare it for shipment to the repair facility and…" at bounding box center [852, 202] width 404 height 77
click at [763, 198] on p "Please unrack the server and prepare it for shipment to the repair facility and…" at bounding box center [852, 202] width 404 height 77
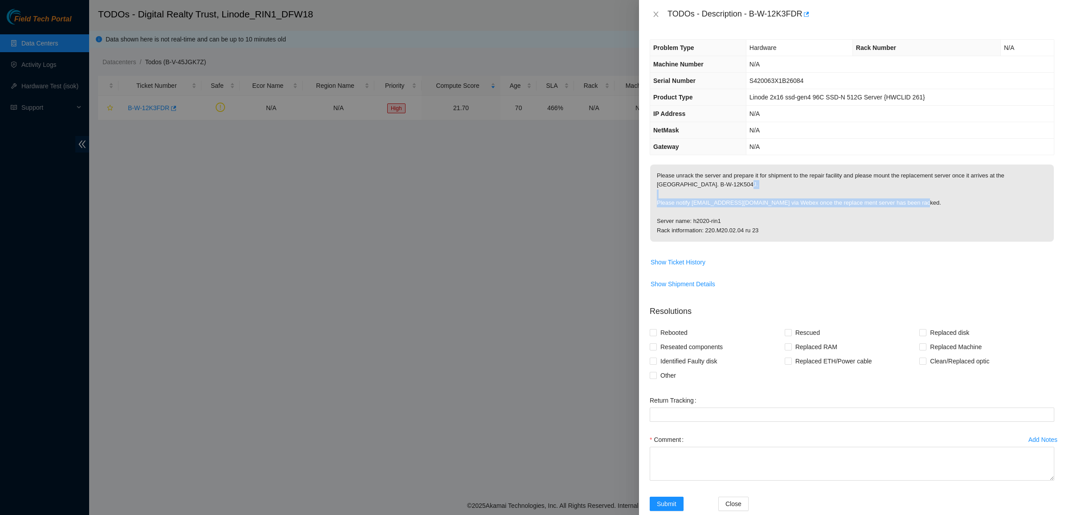
drag, startPoint x: 763, startPoint y: 198, endPoint x: 796, endPoint y: 209, distance: 35.4
click at [796, 209] on p "Please unrack the server and prepare it for shipment to the repair facility and…" at bounding box center [852, 202] width 404 height 77
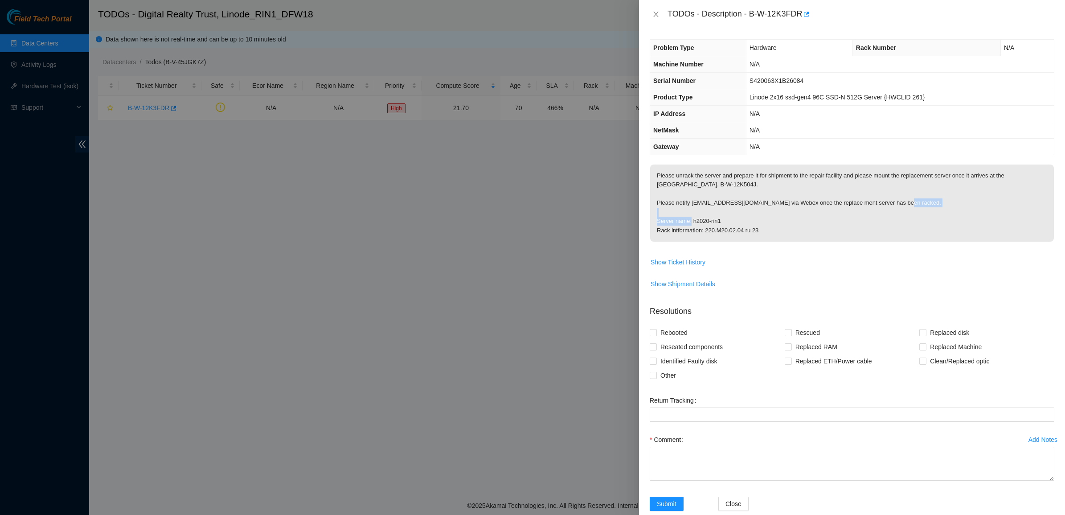
click at [796, 209] on p "Please unrack the server and prepare it for shipment to the repair facility and…" at bounding box center [852, 202] width 404 height 77
click at [821, 209] on p "Please unrack the server and prepare it for shipment to the repair facility and…" at bounding box center [852, 202] width 404 height 77
drag, startPoint x: 821, startPoint y: 209, endPoint x: 799, endPoint y: 197, distance: 24.9
click at [805, 200] on p "Please unrack the server and prepare it for shipment to the repair facility and…" at bounding box center [852, 202] width 404 height 77
click at [799, 197] on p "Please unrack the server and prepare it for shipment to the repair facility and…" at bounding box center [852, 202] width 404 height 77
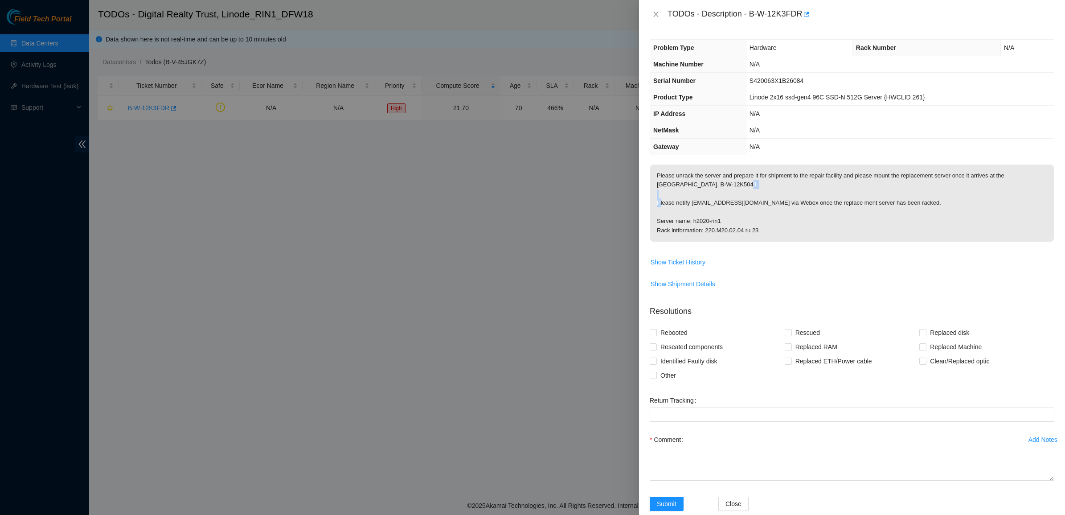
click at [799, 197] on p "Please unrack the server and prepare it for shipment to the repair facility and…" at bounding box center [852, 202] width 404 height 77
drag, startPoint x: 799, startPoint y: 197, endPoint x: 805, endPoint y: 217, distance: 21.6
click at [805, 217] on p "Please unrack the server and prepare it for shipment to the repair facility and…" at bounding box center [852, 202] width 404 height 77
drag, startPoint x: 805, startPoint y: 217, endPoint x: 786, endPoint y: 198, distance: 27.1
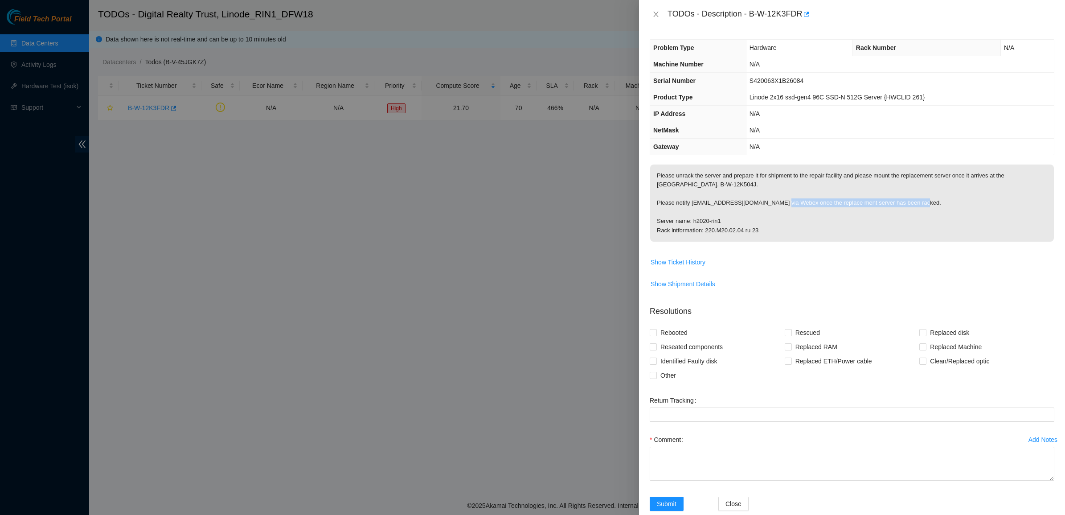
click at [787, 198] on p "Please unrack the server and prepare it for shipment to the repair facility and…" at bounding box center [852, 202] width 404 height 77
click at [786, 198] on p "Please unrack the server and prepare it for shipment to the repair facility and…" at bounding box center [852, 202] width 404 height 77
drag, startPoint x: 786, startPoint y: 198, endPoint x: 795, endPoint y: 221, distance: 24.4
click at [795, 221] on p "Please unrack the server and prepare it for shipment to the repair facility and…" at bounding box center [852, 202] width 404 height 77
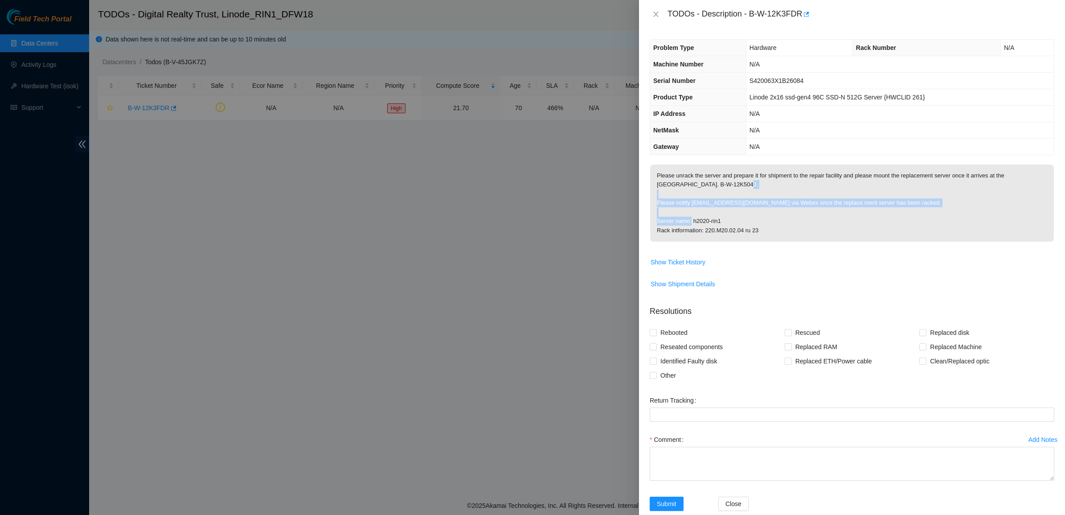
click at [795, 223] on p "Please unrack the server and prepare it for shipment to the repair facility and…" at bounding box center [852, 202] width 404 height 77
drag, startPoint x: 795, startPoint y: 223, endPoint x: 798, endPoint y: 244, distance: 21.2
click at [798, 244] on span "Please unrack the server and prepare it for shipment to the repair facility and…" at bounding box center [852, 205] width 404 height 83
click at [798, 245] on span "Please unrack the server and prepare it for shipment to the repair facility and…" at bounding box center [852, 205] width 404 height 83
click at [698, 180] on p "Please unrack the server and prepare it for shipment to the repair facility and…" at bounding box center [852, 202] width 404 height 77
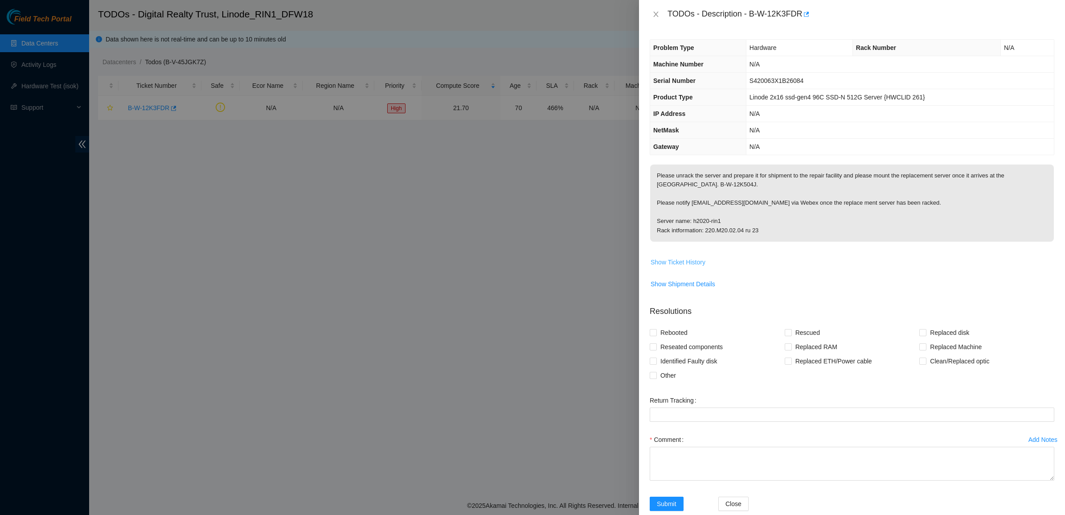
click at [689, 266] on span "Show Ticket History" at bounding box center [678, 262] width 55 height 10
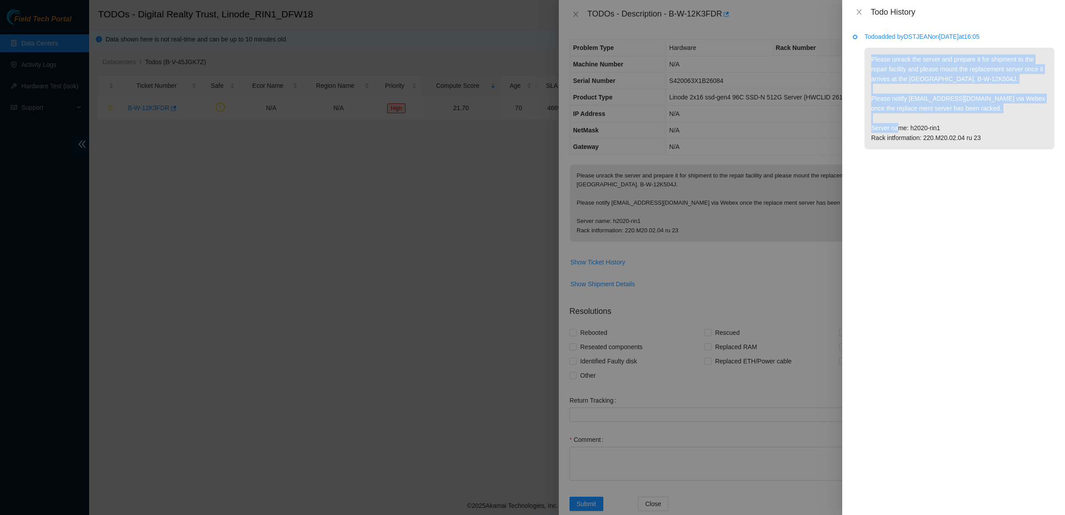
drag, startPoint x: 929, startPoint y: 112, endPoint x: 862, endPoint y: 62, distance: 84.1
click at [862, 62] on li "Todo added by DSTJEAN on [DATE] 16:05 Please unrack the server and prepare it f…" at bounding box center [953, 101] width 201 height 133
click at [861, 62] on li "Todo added by DSTJEAN on [DATE] 16:05 Please unrack the server and prepare it f…" at bounding box center [953, 101] width 201 height 133
drag, startPoint x: 900, startPoint y: 72, endPoint x: 1003, endPoint y: 152, distance: 130.8
click at [1003, 152] on li "Todo added by DSTJEAN on [DATE] 16:05 Please unrack the server and prepare it f…" at bounding box center [953, 101] width 201 height 133
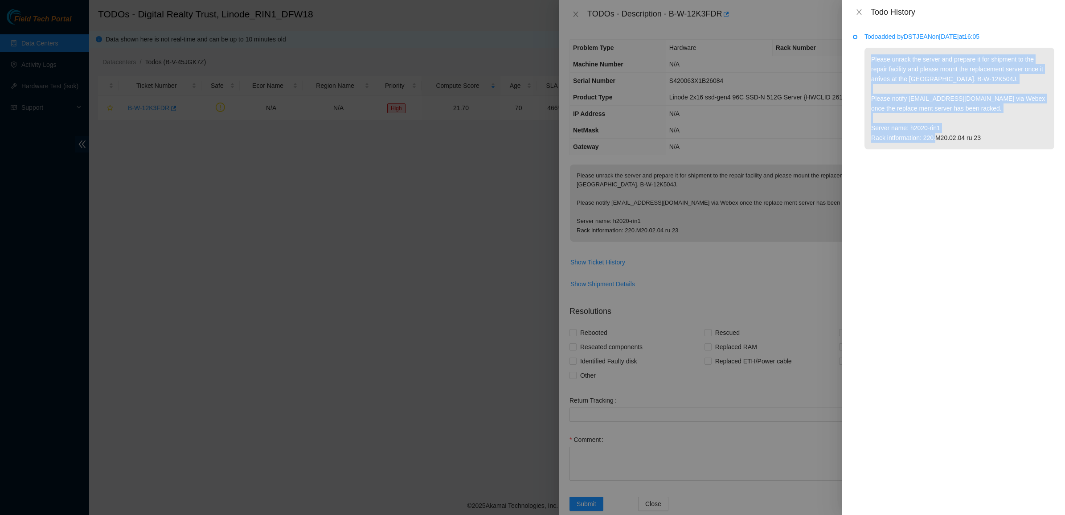
click at [1003, 152] on li "Todo added by DSTJEAN on [DATE] 16:05 Please unrack the server and prepare it f…" at bounding box center [953, 101] width 201 height 133
drag, startPoint x: 955, startPoint y: 105, endPoint x: 884, endPoint y: 60, distance: 83.7
click at [890, 61] on li "Todo added by DSTJEAN on [DATE] 16:05 Please unrack the server and prepare it f…" at bounding box center [953, 101] width 201 height 133
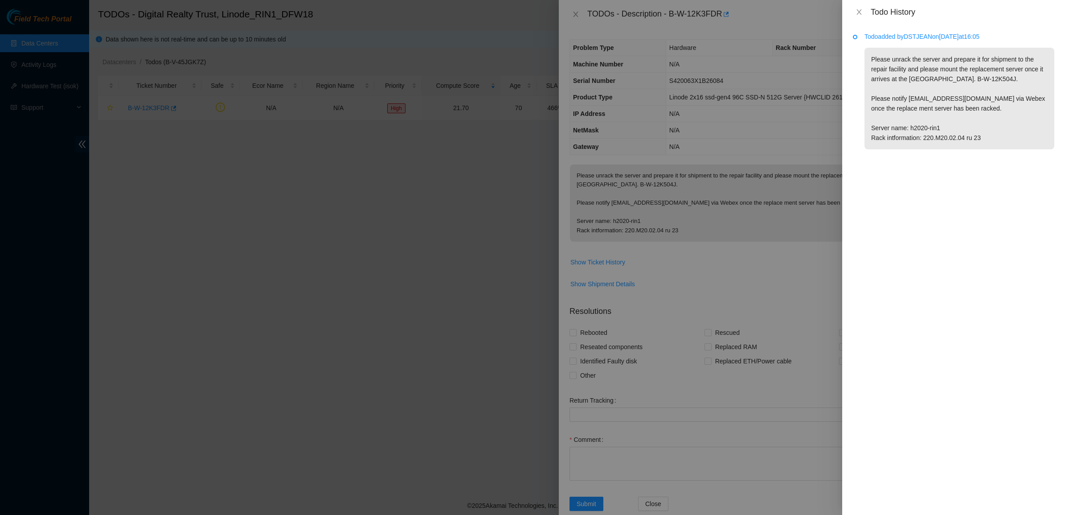
click at [883, 59] on p "Please unrack the server and prepare it for shipment to the repair facility and…" at bounding box center [960, 99] width 190 height 102
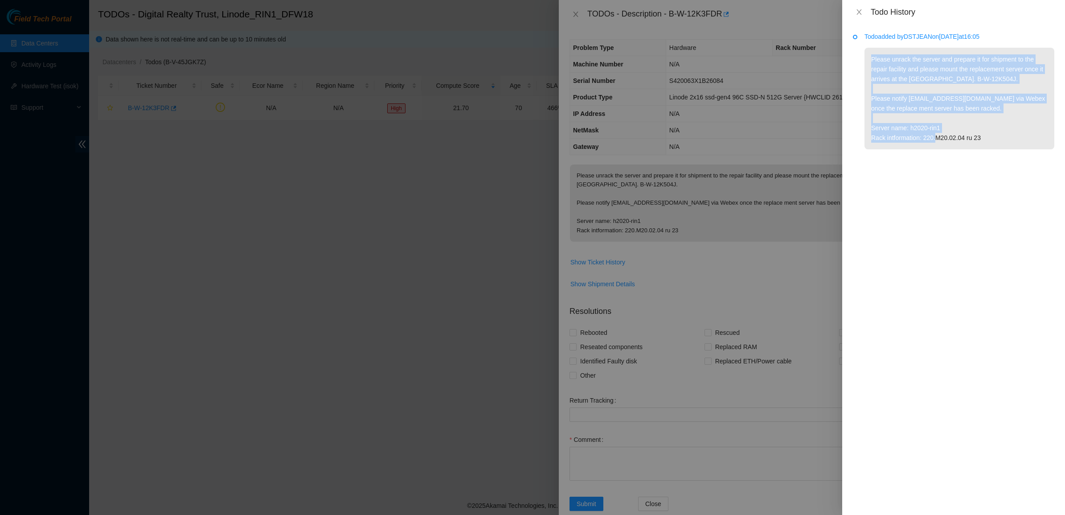
click at [1037, 146] on p "Please unrack the server and prepare it for shipment to the repair facility and…" at bounding box center [960, 99] width 190 height 102
drag, startPoint x: 892, startPoint y: 87, endPoint x: 862, endPoint y: 67, distance: 36.3
click at [862, 68] on li "Todo added by DSTJEAN on [DATE] 16:05 Please unrack the server and prepare it f…" at bounding box center [953, 101] width 201 height 133
click at [861, 65] on li "Todo added by DSTJEAN on [DATE] 16:05 Please unrack the server and prepare it f…" at bounding box center [953, 101] width 201 height 133
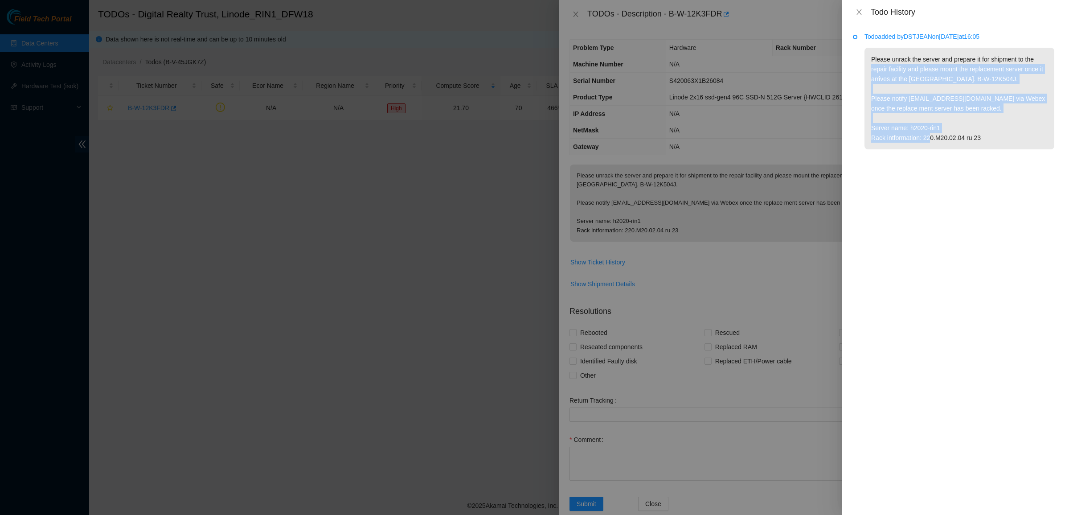
drag, startPoint x: 910, startPoint y: 103, endPoint x: 990, endPoint y: 143, distance: 89.7
click at [981, 143] on li "Todo added by DSTJEAN on [DATE] 16:05 Please unrack the server and prepare it f…" at bounding box center [953, 101] width 201 height 133
click at [990, 143] on p "Please unrack the server and prepare it for shipment to the repair facility and…" at bounding box center [960, 99] width 190 height 102
drag, startPoint x: 1009, startPoint y: 141, endPoint x: 914, endPoint y: 90, distance: 108.1
click at [914, 90] on p "Please unrack the server and prepare it for shipment to the repair facility and…" at bounding box center [960, 99] width 190 height 102
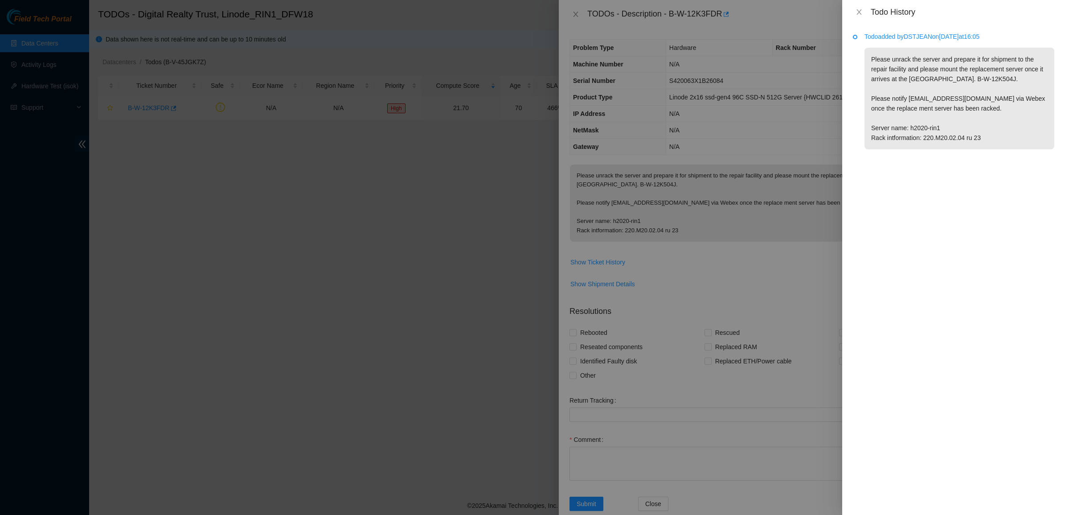
click at [905, 86] on p "Please unrack the server and prepare it for shipment to the repair facility and…" at bounding box center [960, 99] width 190 height 102
drag, startPoint x: 905, startPoint y: 86, endPoint x: 986, endPoint y: 144, distance: 99.7
click at [986, 144] on p "Please unrack the server and prepare it for shipment to the repair facility and…" at bounding box center [960, 99] width 190 height 102
click at [862, 14] on icon "close" at bounding box center [859, 11] width 7 height 7
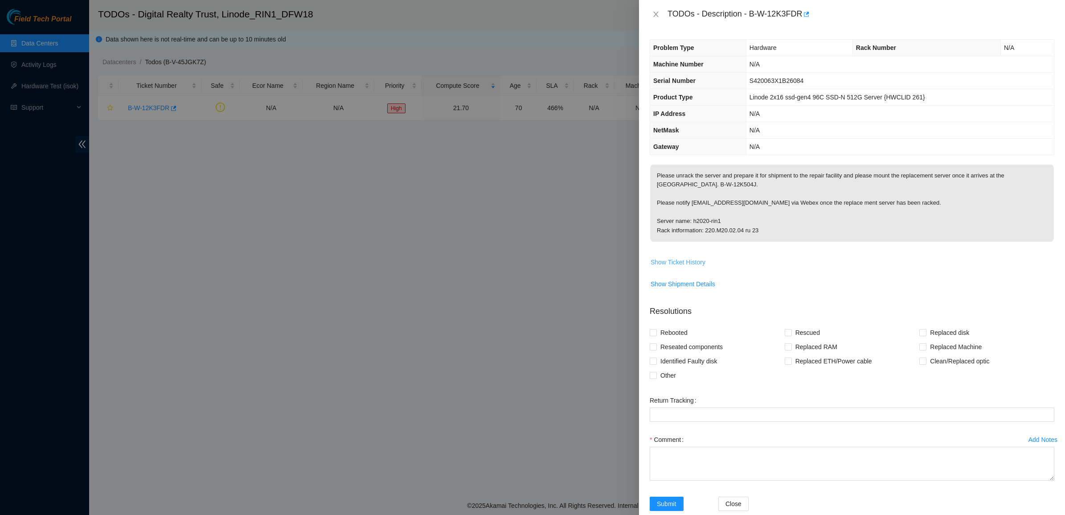
click at [680, 258] on span "Show Ticket History" at bounding box center [678, 262] width 55 height 10
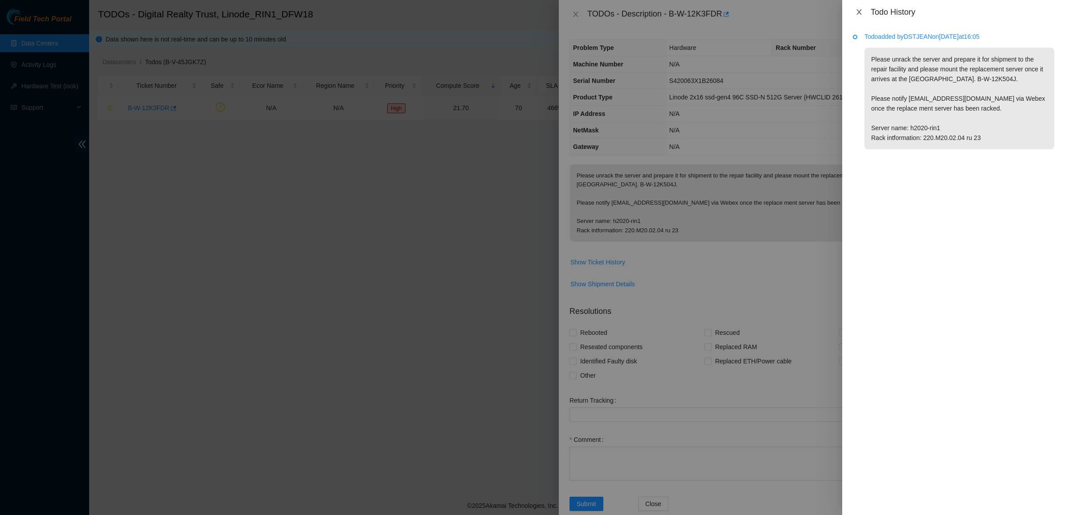
drag, startPoint x: 856, startPoint y: 5, endPoint x: 858, endPoint y: 15, distance: 10.0
click at [856, 7] on div "Todo History" at bounding box center [953, 12] width 223 height 24
click at [858, 15] on icon "close" at bounding box center [859, 11] width 7 height 7
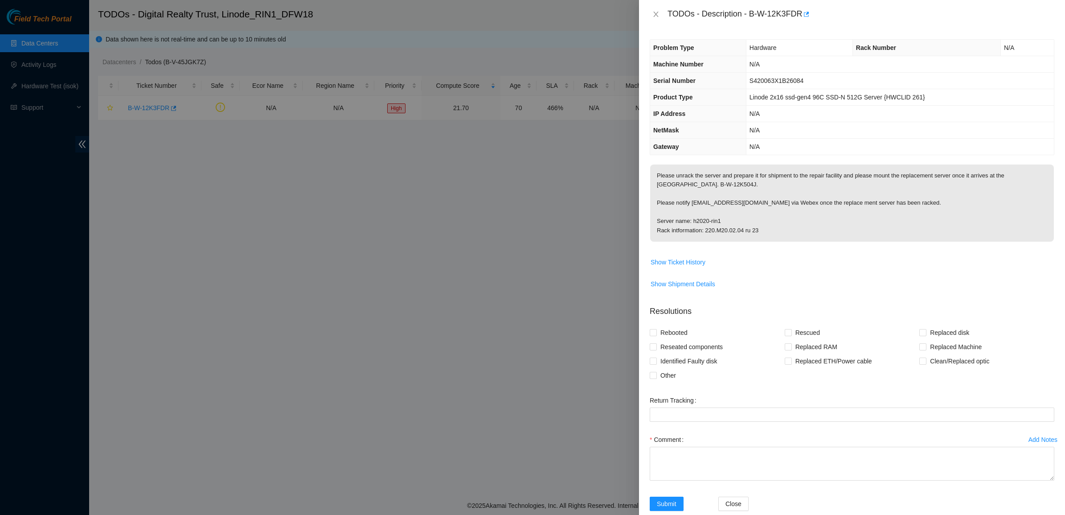
click at [664, 16] on div "TODOs - Description - B-W-12K3FDR" at bounding box center [852, 14] width 405 height 14
click at [660, 13] on button "Close" at bounding box center [656, 14] width 12 height 8
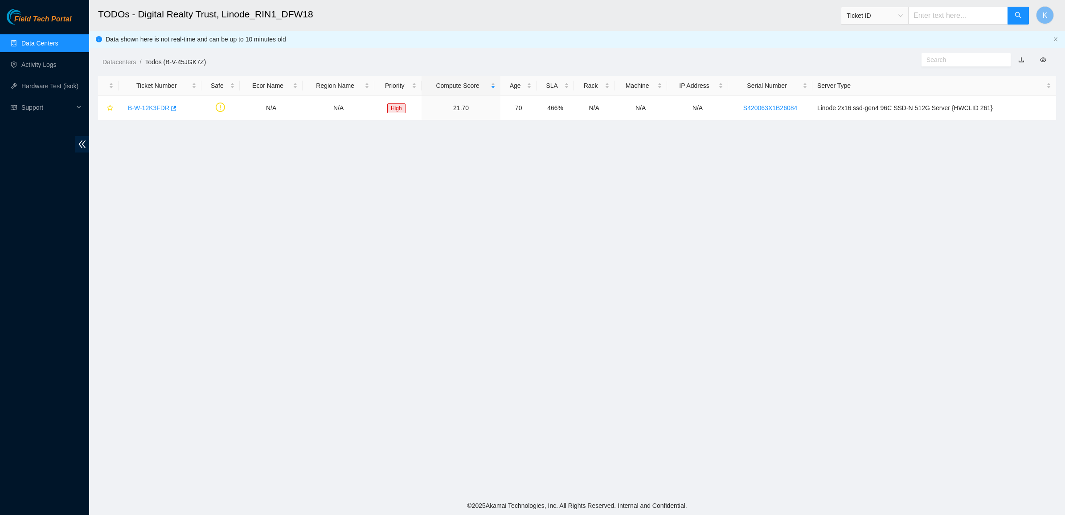
click at [58, 40] on link "Data Centers" at bounding box center [39, 43] width 37 height 7
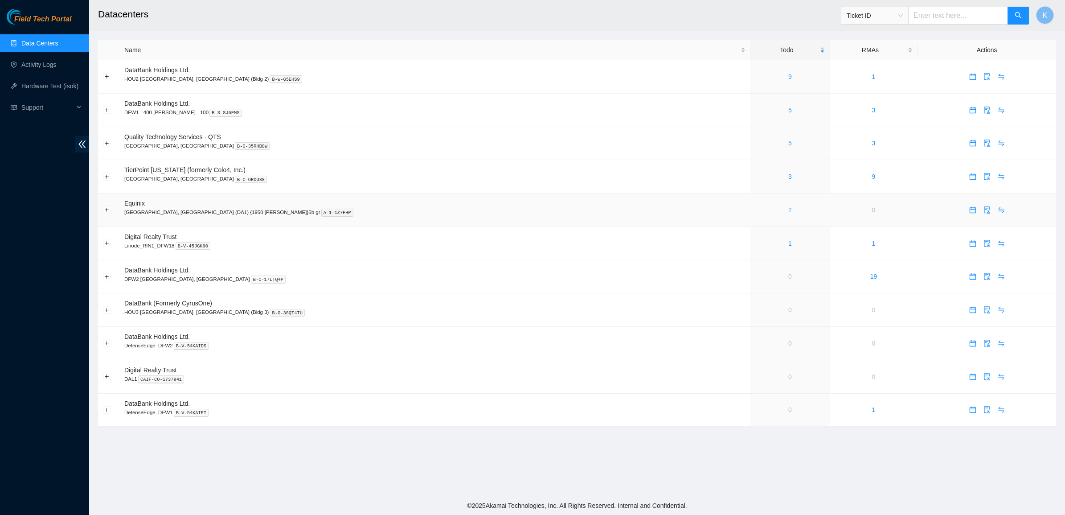
click at [788, 208] on link "2" at bounding box center [790, 209] width 4 height 7
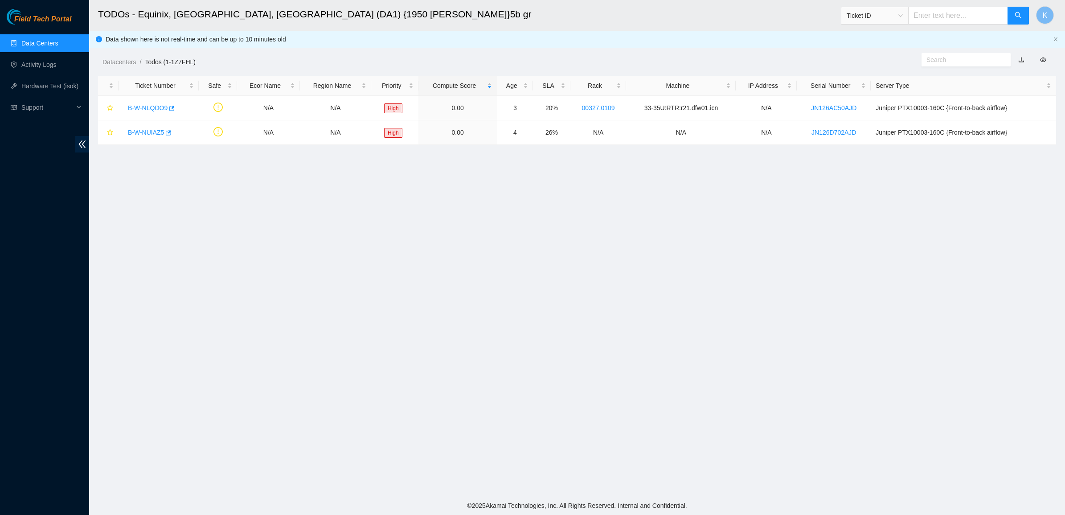
click at [42, 40] on link "Data Centers" at bounding box center [39, 43] width 37 height 7
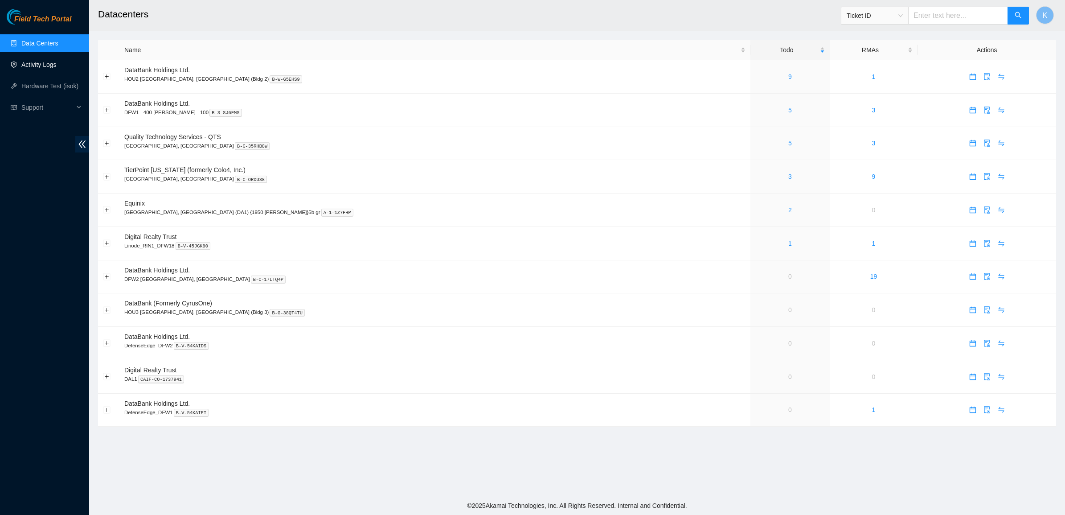
click at [23, 65] on link "Activity Logs" at bounding box center [38, 64] width 35 height 7
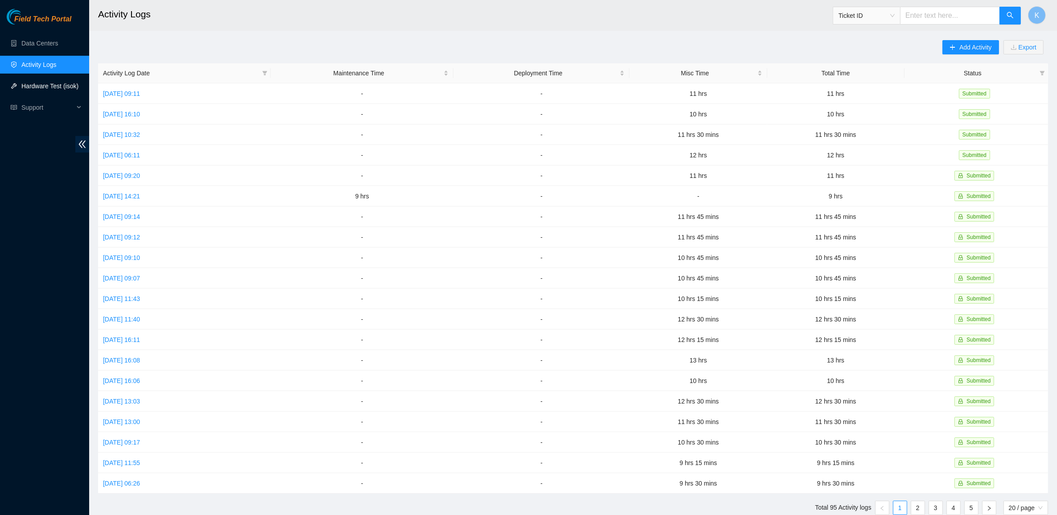
click at [25, 82] on link "Hardware Test (isok)" at bounding box center [49, 85] width 57 height 7
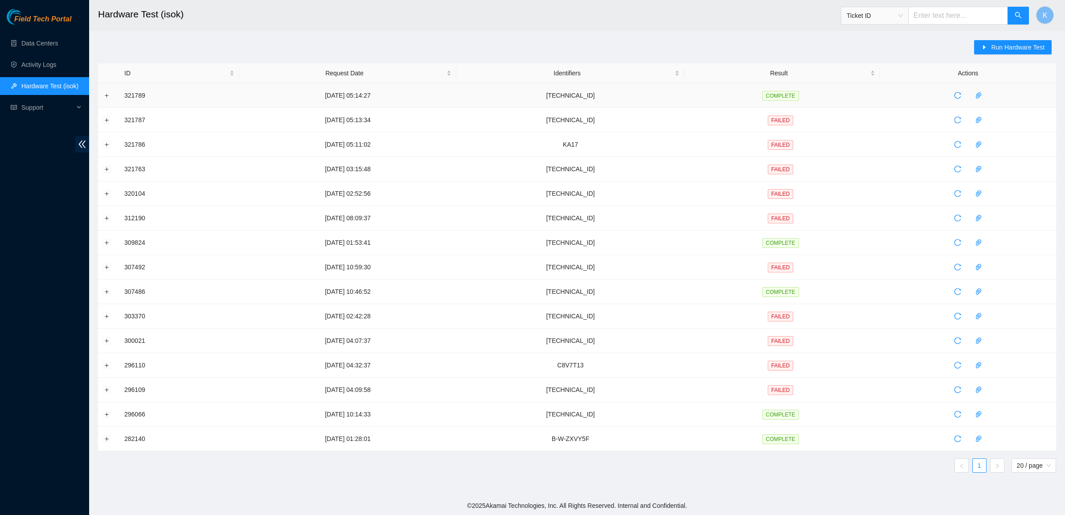
click at [103, 94] on td at bounding box center [108, 95] width 21 height 25
click at [103, 94] on button "Expand row" at bounding box center [106, 95] width 7 height 7
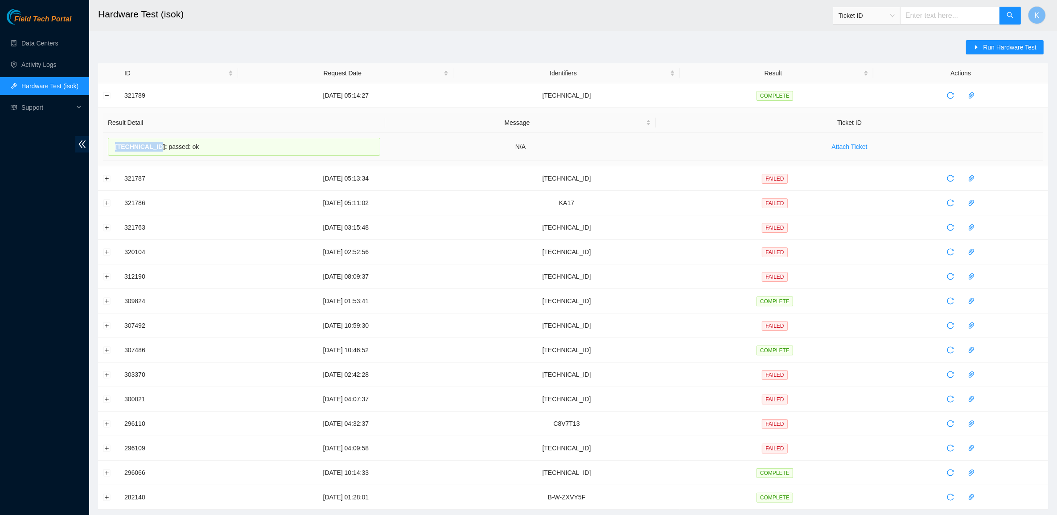
drag, startPoint x: 125, startPoint y: 146, endPoint x: 152, endPoint y: 148, distance: 27.3
click at [152, 148] on div "[TECHNICAL_ID] : passed: ok" at bounding box center [244, 147] width 272 height 18
copy span "[TECHNICAL_ID]"
click at [986, 52] on span "Run Hardware Test" at bounding box center [1009, 47] width 53 height 10
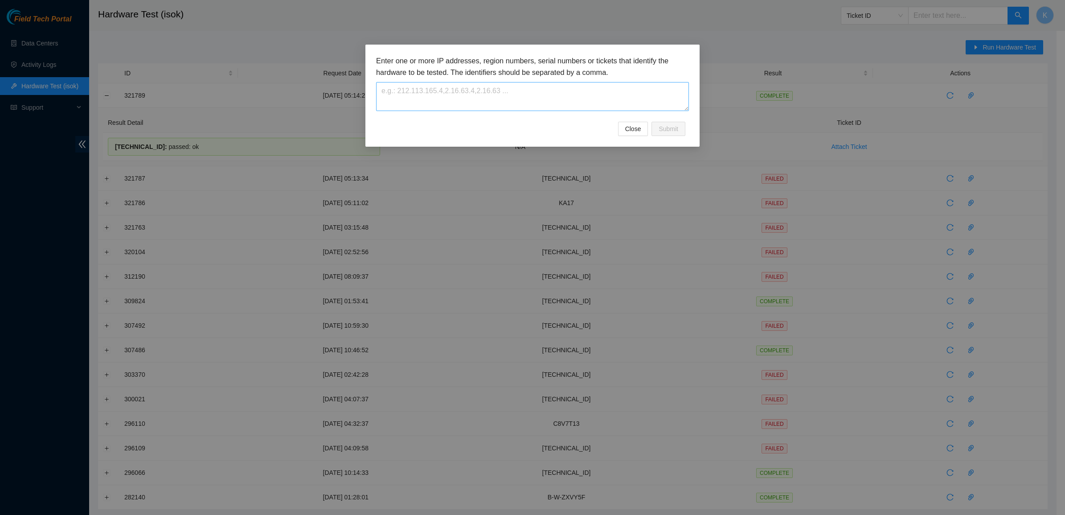
drag, startPoint x: 525, startPoint y: 111, endPoint x: 523, endPoint y: 106, distance: 5.6
click at [524, 110] on div "Enter one or more IP addresses, region numbers, serial numbers or tickets that …" at bounding box center [532, 88] width 313 height 66
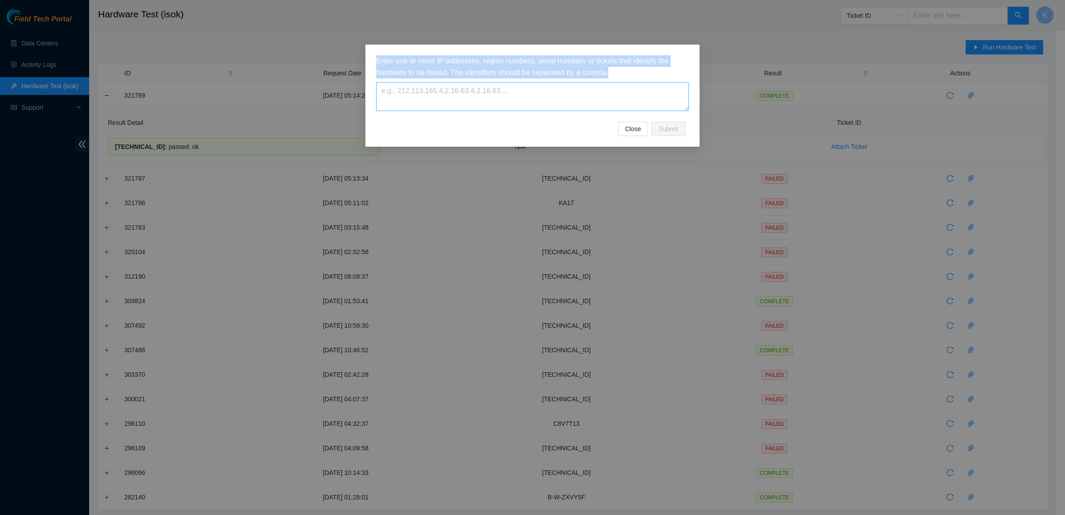
click at [520, 99] on textarea at bounding box center [532, 96] width 313 height 29
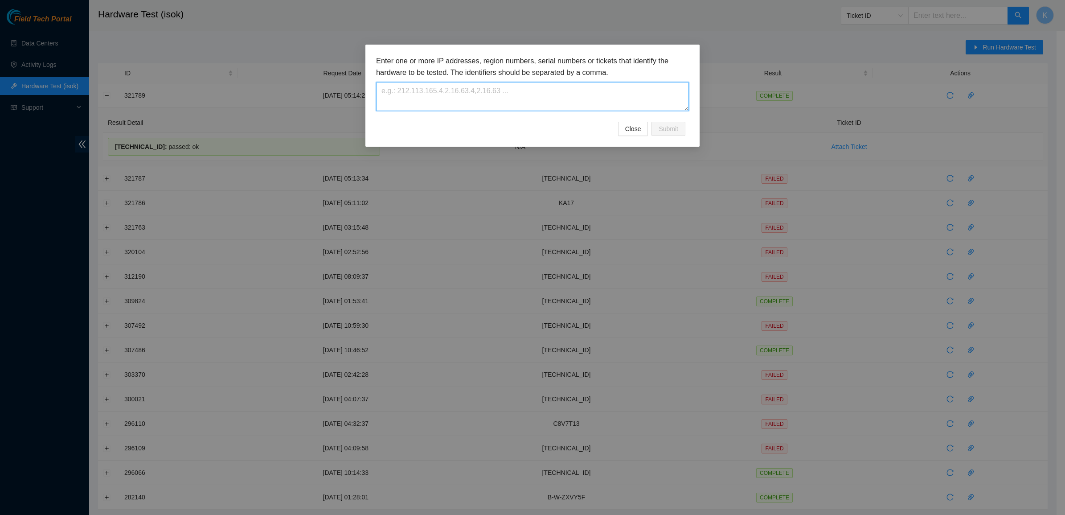
paste textarea "[TECHNICAL_ID]"
type textarea "[TECHNICAL_ID]"
click at [673, 129] on span "Submit" at bounding box center [669, 129] width 20 height 10
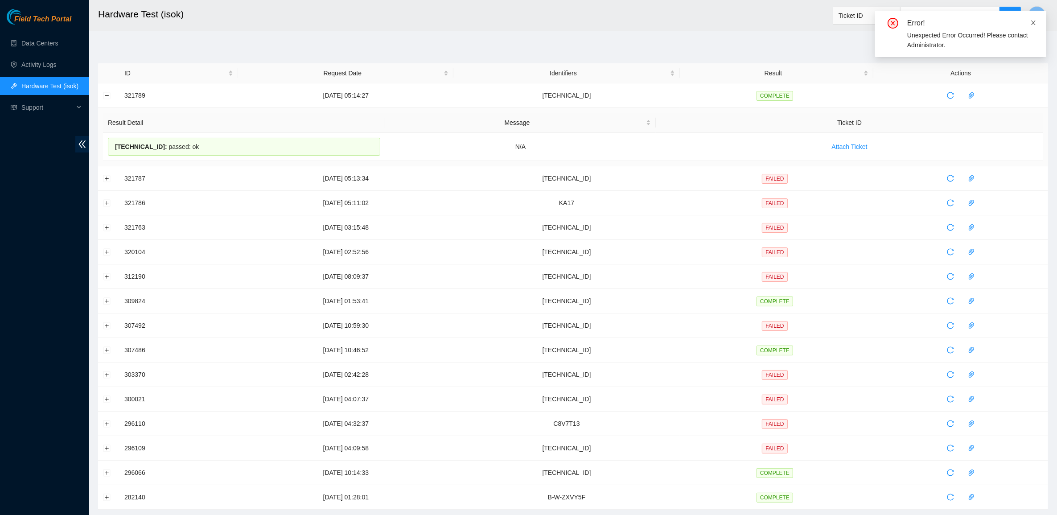
click at [1032, 21] on icon "close" at bounding box center [1033, 23] width 4 height 4
click at [0, 38] on html "Field Tech Portal Data Centers Activity Logs Hardware Test (isok) Support Hardw…" at bounding box center [528, 257] width 1057 height 515
click at [21, 47] on link "Data Centers" at bounding box center [39, 43] width 37 height 7
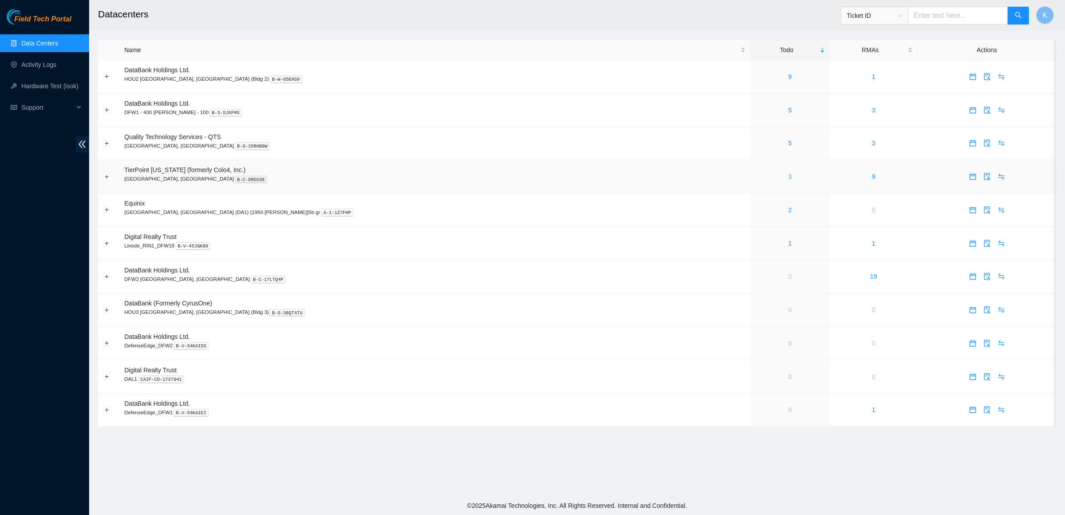
click at [788, 174] on link "3" at bounding box center [790, 176] width 4 height 7
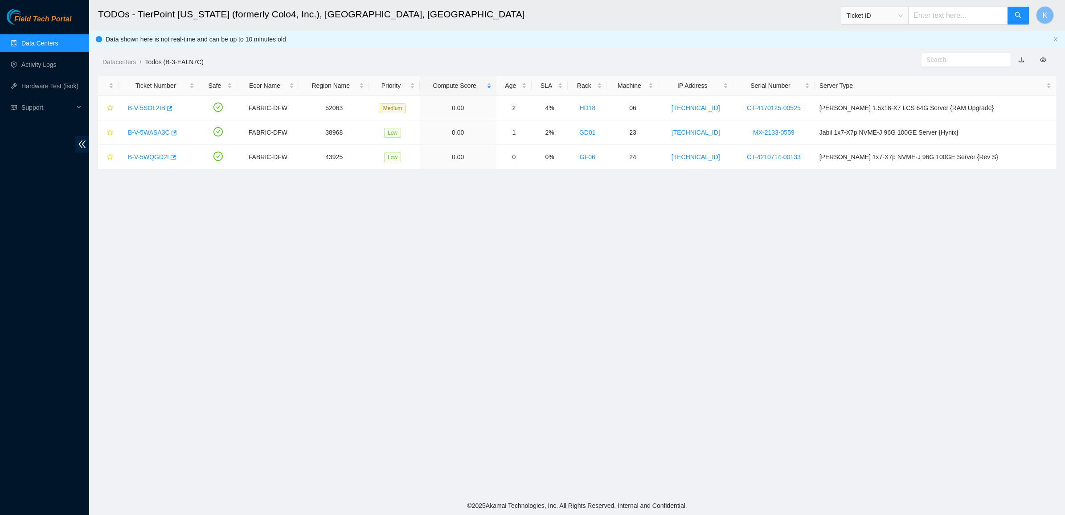
drag, startPoint x: 442, startPoint y: 53, endPoint x: 480, endPoint y: 197, distance: 149.1
click at [480, 197] on main "TODOs - TierPoint [US_STATE] (formerly Colo4, Inc.), [GEOGRAPHIC_DATA], [GEOGRA…" at bounding box center [577, 248] width 976 height 496
click at [140, 104] on link "B-V-5SOL2IB" at bounding box center [146, 107] width 37 height 7
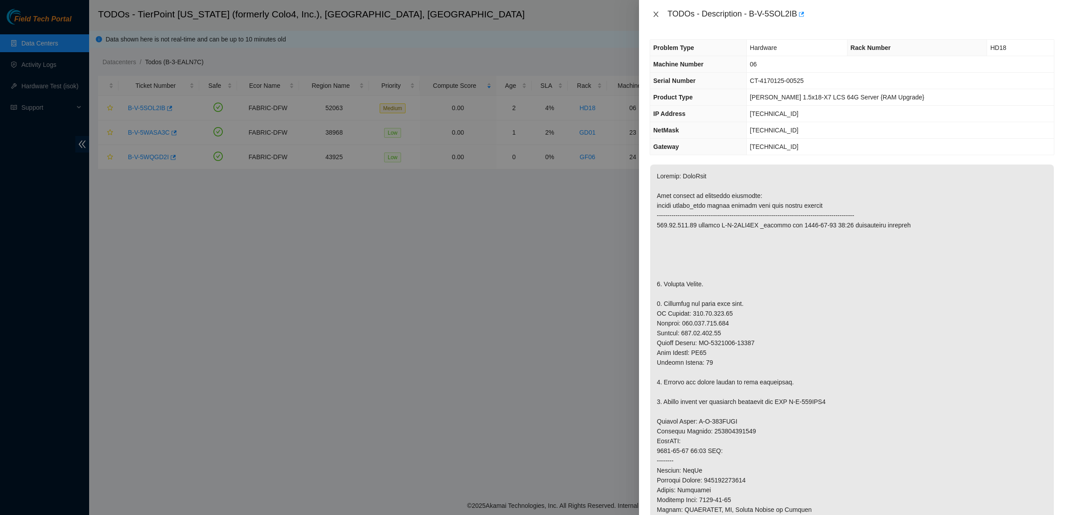
drag, startPoint x: 653, startPoint y: 15, endPoint x: 646, endPoint y: 19, distance: 8.0
click at [653, 16] on icon "close" at bounding box center [655, 14] width 7 height 7
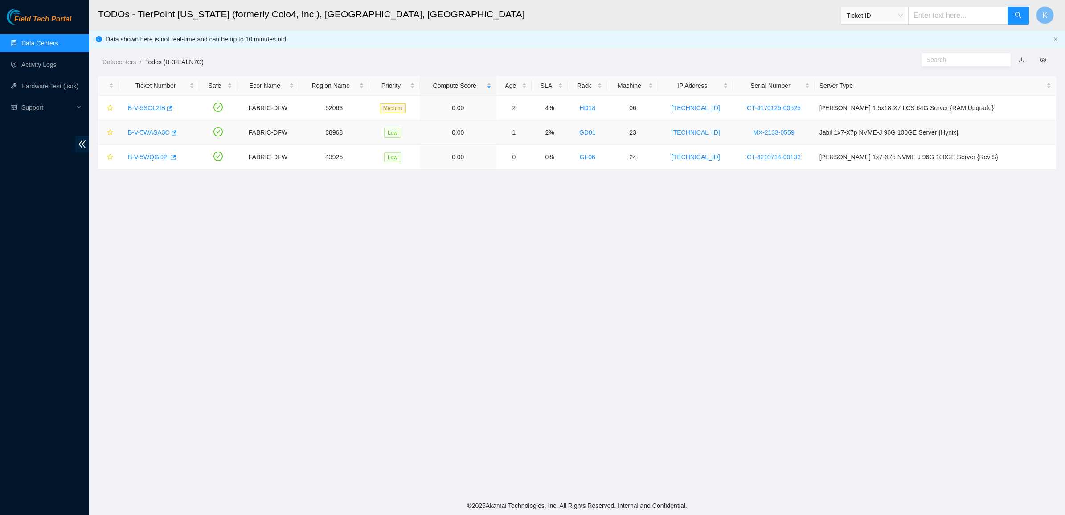
click at [136, 136] on link "B-V-5WASA3C" at bounding box center [149, 132] width 42 height 7
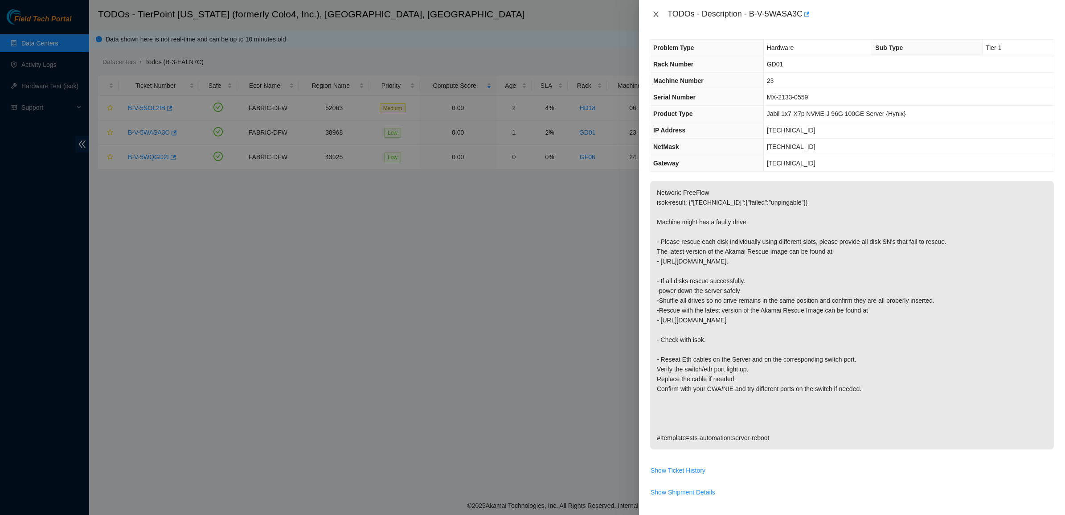
click at [656, 15] on icon "close" at bounding box center [655, 14] width 7 height 7
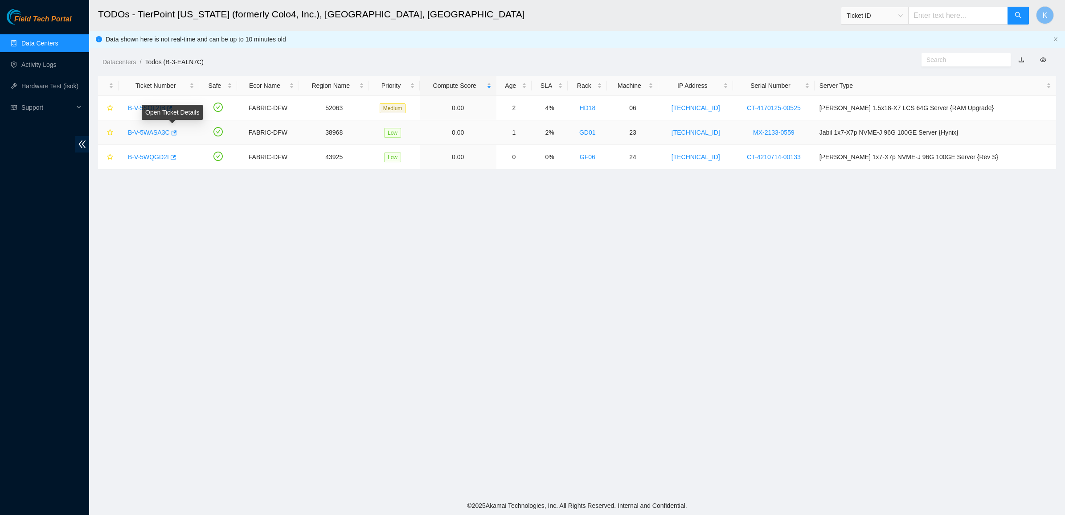
click at [161, 129] on link "B-V-5WASA3C" at bounding box center [149, 132] width 42 height 7
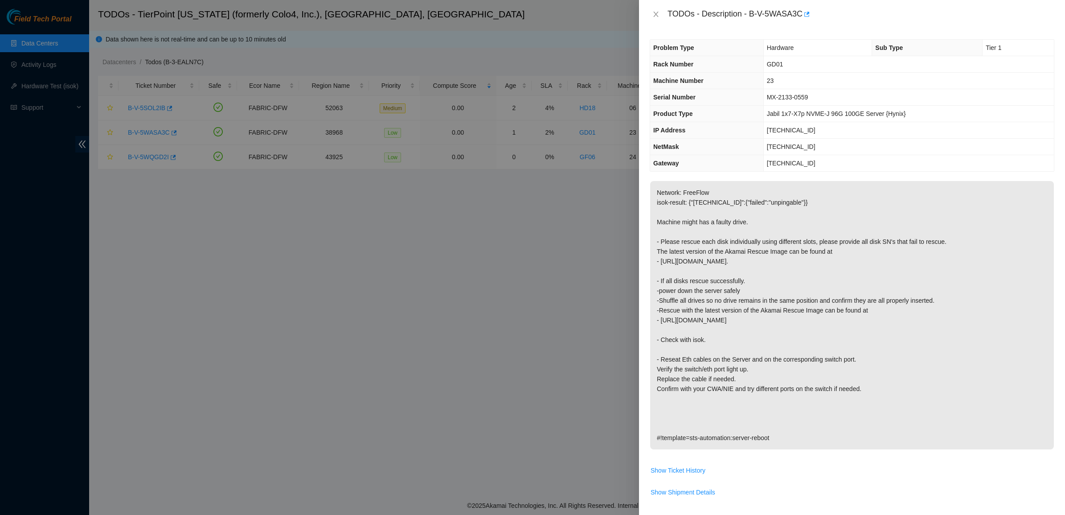
scroll to position [245, 0]
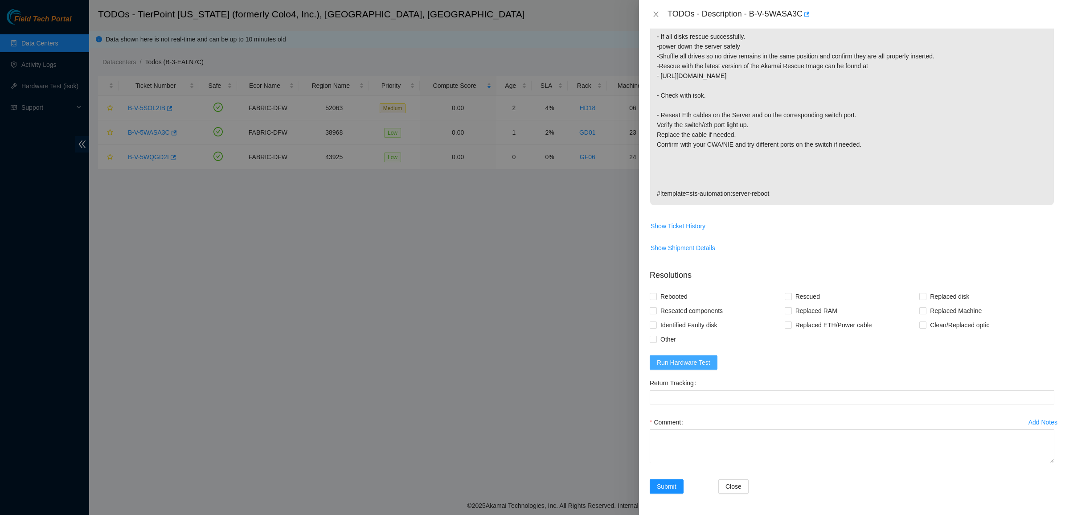
click at [652, 364] on button "Run Hardware Test" at bounding box center [684, 362] width 68 height 14
click at [1044, 21] on div "Error! Unexpected Error Occurred! Please contact Administrator." at bounding box center [968, 34] width 171 height 46
click at [1038, 25] on icon "close" at bounding box center [1041, 23] width 6 height 6
click at [656, 18] on div "TODOs - Description - B-V-5WASA3C" at bounding box center [852, 14] width 405 height 14
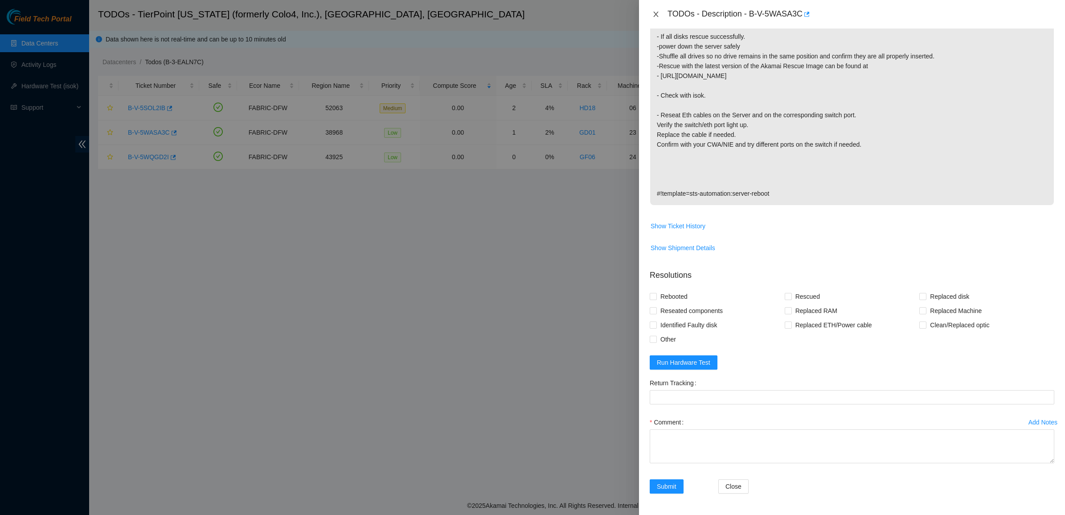
click at [656, 16] on icon "close" at bounding box center [655, 14] width 7 height 7
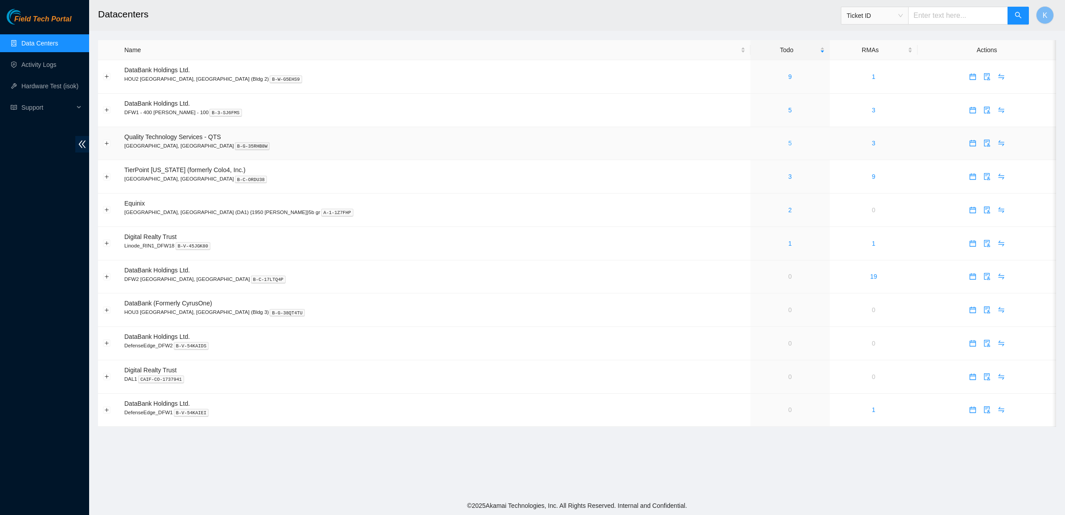
click at [755, 139] on div "5" at bounding box center [789, 143] width 69 height 10
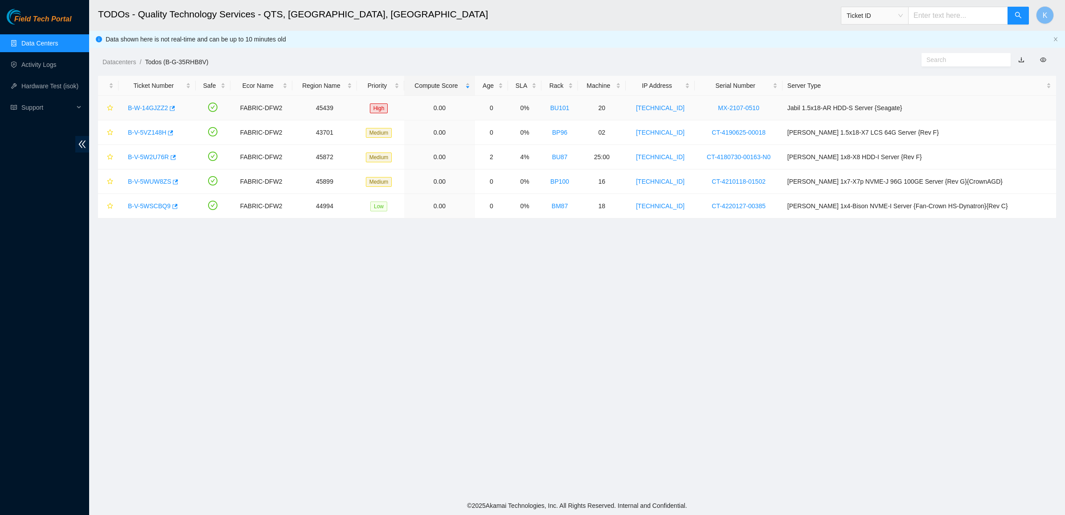
click at [141, 107] on link "B-W-14GJZZ2" at bounding box center [148, 107] width 40 height 7
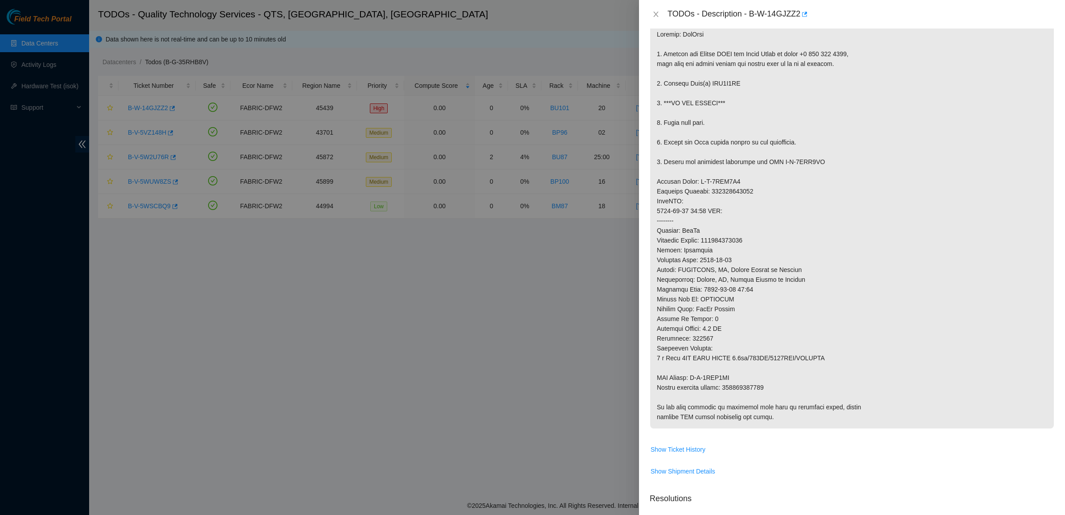
scroll to position [279, 0]
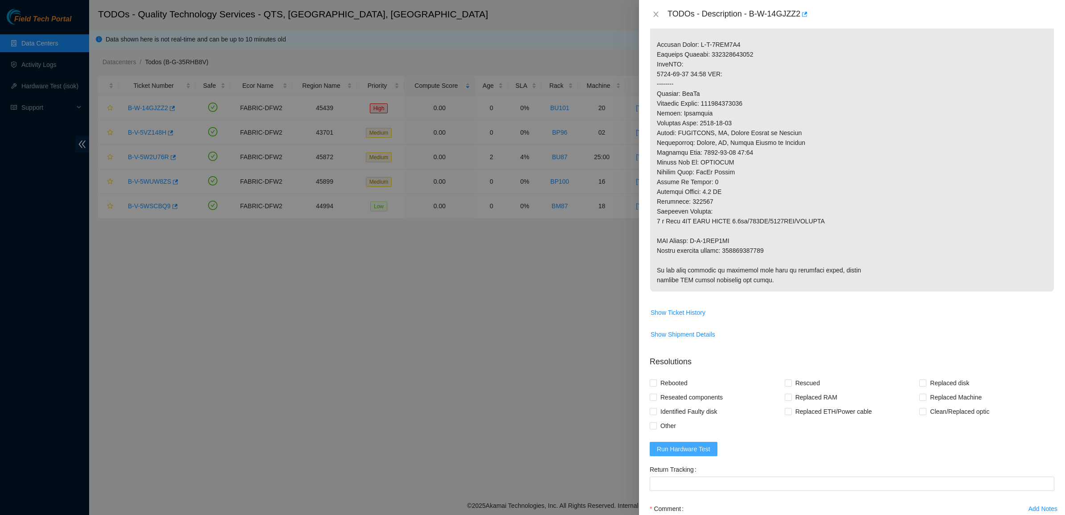
click at [674, 446] on span "Run Hardware Test" at bounding box center [683, 449] width 53 height 10
click at [1042, 21] on icon "close" at bounding box center [1041, 23] width 6 height 6
click at [654, 14] on icon "close" at bounding box center [655, 14] width 7 height 7
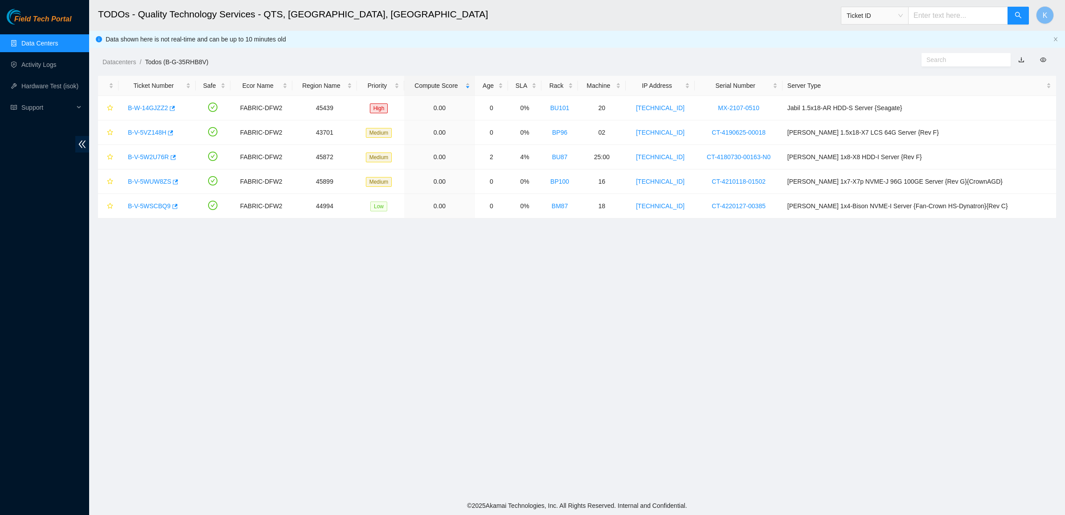
scroll to position [0, 0]
click at [29, 40] on link "Data Centers" at bounding box center [39, 43] width 37 height 7
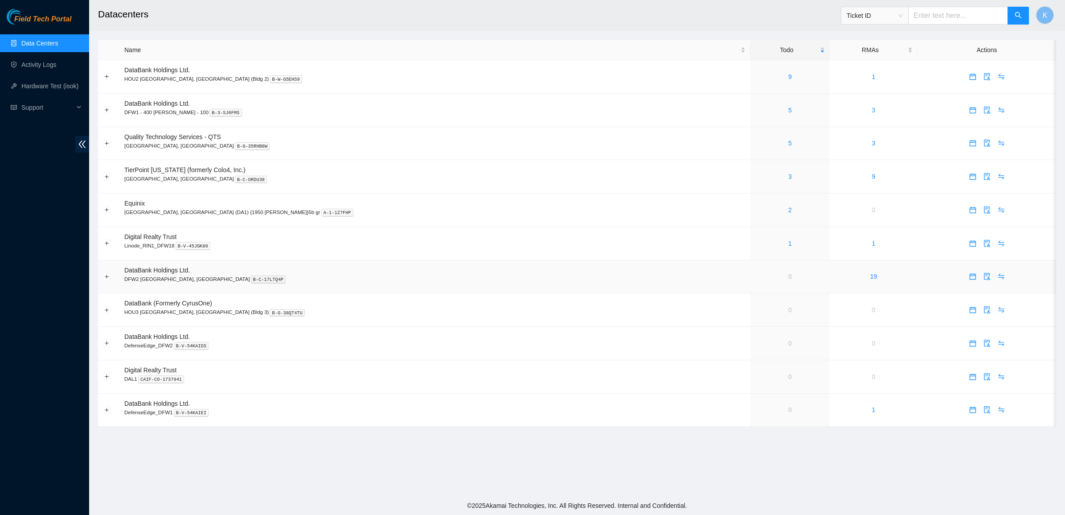
click at [788, 277] on link "0" at bounding box center [790, 276] width 4 height 7
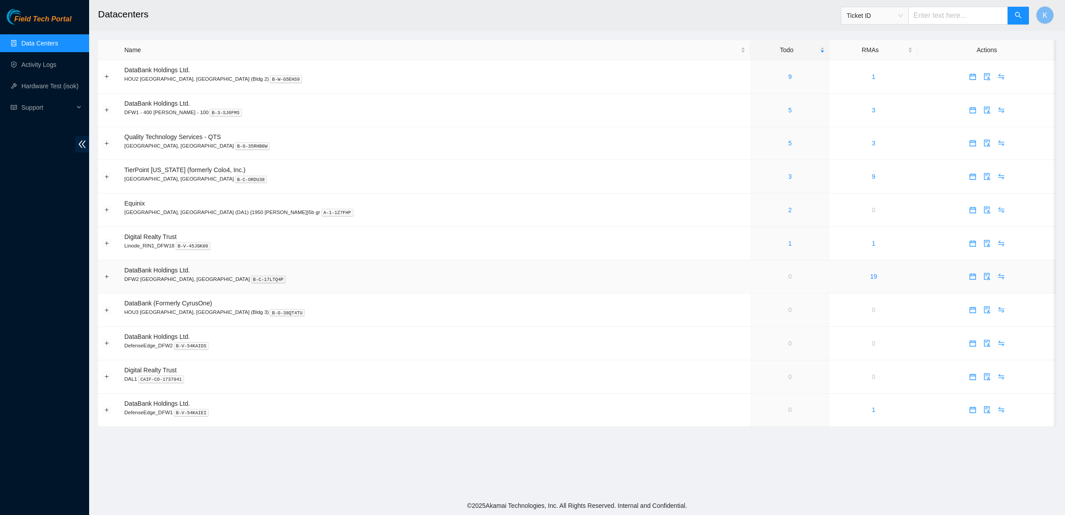
click at [281, 282] on p "DFW2 [GEOGRAPHIC_DATA], [GEOGRAPHIC_DATA] B-C-17LTQ4P" at bounding box center [434, 279] width 621 height 8
drag, startPoint x: 258, startPoint y: 283, endPoint x: 107, endPoint y: 269, distance: 151.8
click at [110, 267] on tr "DataBank Holdings Ltd. DFW2 [GEOGRAPHIC_DATA], [GEOGRAPHIC_DATA] B-C-17LTQ4P 0 …" at bounding box center [577, 276] width 958 height 33
click at [102, 279] on td at bounding box center [108, 276] width 21 height 33
click at [112, 279] on td at bounding box center [108, 276] width 21 height 33
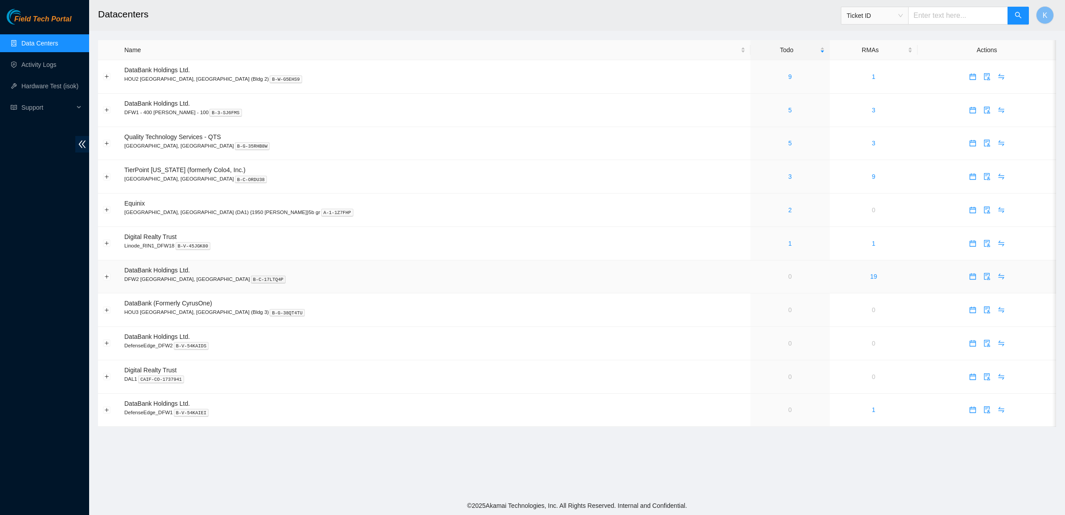
click at [112, 278] on td at bounding box center [108, 276] width 21 height 33
click at [110, 278] on button "Expand row" at bounding box center [106, 276] width 7 height 7
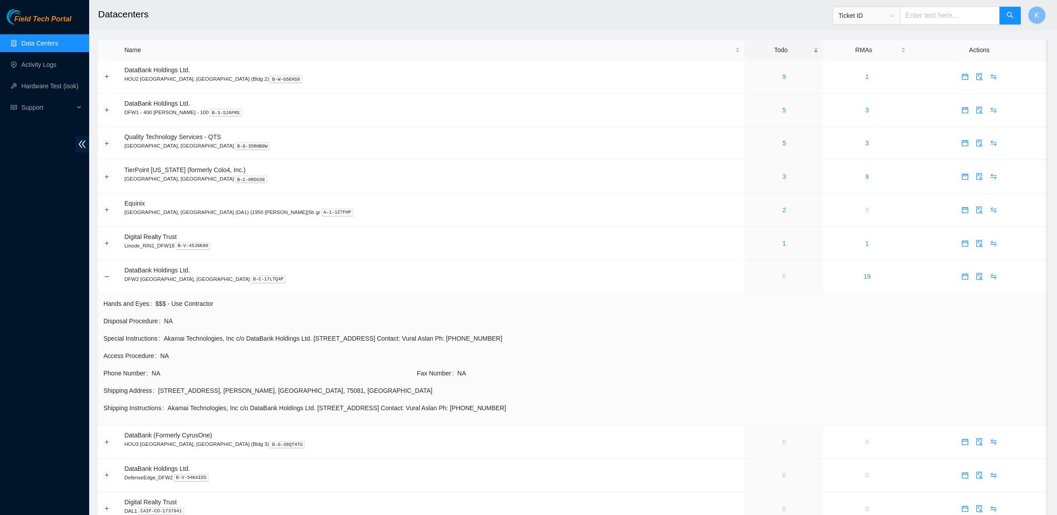
drag, startPoint x: 166, startPoint y: 332, endPoint x: 640, endPoint y: 413, distance: 481.0
click at [640, 413] on tbody "Hands and Eyes $$$ - Use Contractor Disposal Procedure NA Special Instructions …" at bounding box center [573, 359] width 940 height 122
click at [640, 413] on span "Akamai Technologies, Inc c/o DataBank Holdings Ltd. [STREET_ADDRESS] Contact: V…" at bounding box center [605, 408] width 875 height 10
drag, startPoint x: 640, startPoint y: 413, endPoint x: 265, endPoint y: 369, distance: 377.4
click at [276, 370] on tbody "Hands and Eyes $$$ - Use Contractor Disposal Procedure NA Special Instructions …" at bounding box center [573, 359] width 940 height 122
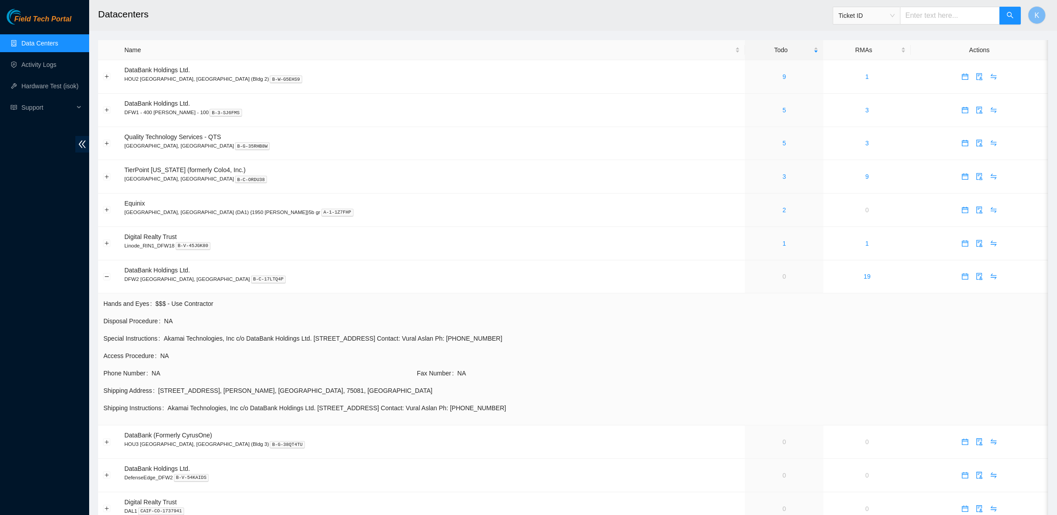
click at [265, 368] on td "Access Procedure NA" at bounding box center [573, 358] width 940 height 17
drag, startPoint x: 302, startPoint y: 341, endPoint x: 549, endPoint y: 346, distance: 246.5
click at [549, 346] on td "Special Instructions Akamai Technologies, Inc c/o DataBank Holdings Ltd. [STREE…" at bounding box center [573, 341] width 940 height 17
drag, startPoint x: 267, startPoint y: 325, endPoint x: 617, endPoint y: 406, distance: 359.1
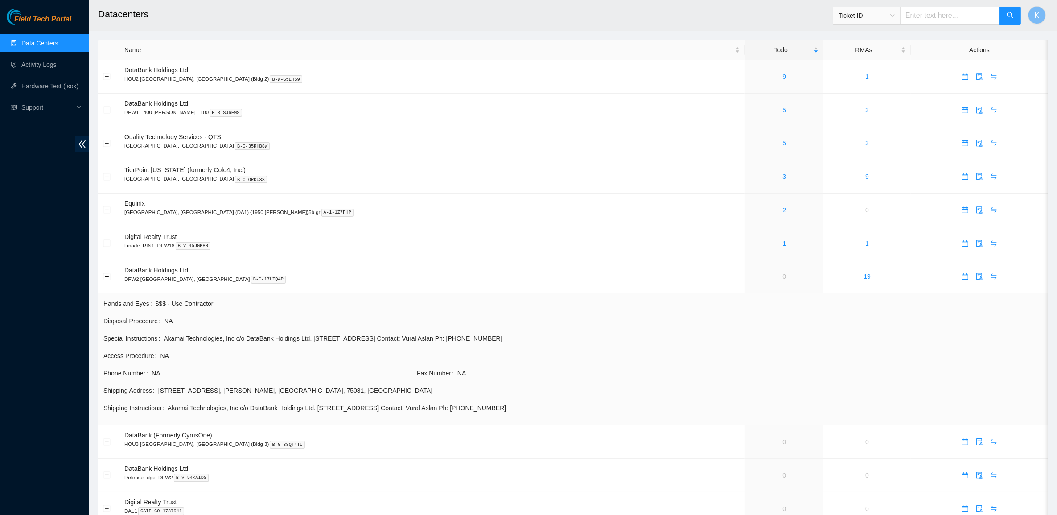
click at [617, 406] on tbody "Hands and Eyes $$$ - Use Contractor Disposal Procedure NA Special Instructions …" at bounding box center [573, 359] width 940 height 122
click at [616, 406] on span "Akamai Technologies, Inc c/o DataBank Holdings Ltd. [STREET_ADDRESS] Contact: V…" at bounding box center [605, 408] width 875 height 10
click at [266, 378] on span "NA" at bounding box center [284, 373] width 264 height 10
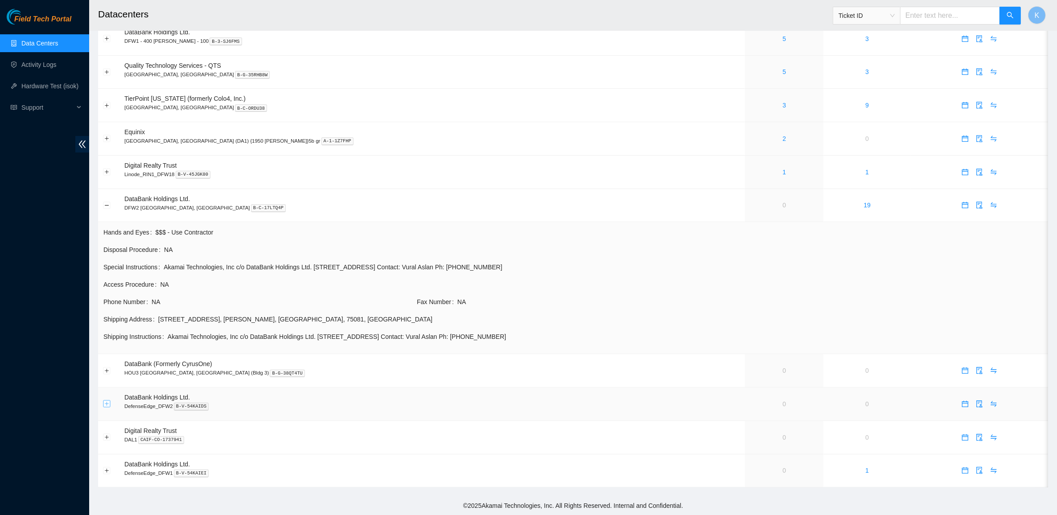
scroll to position [75, 0]
click at [105, 201] on button "Collapse row" at bounding box center [106, 204] width 7 height 7
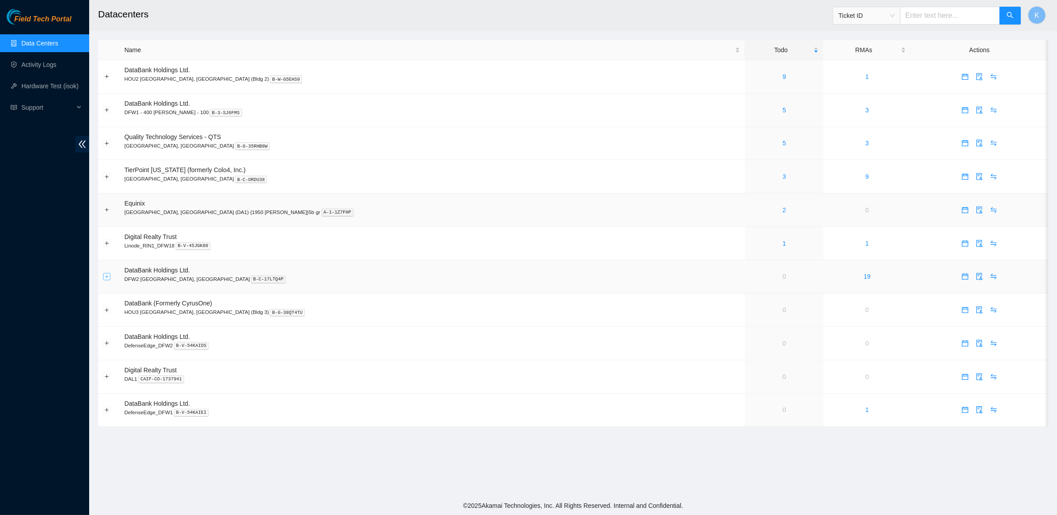
scroll to position [0, 0]
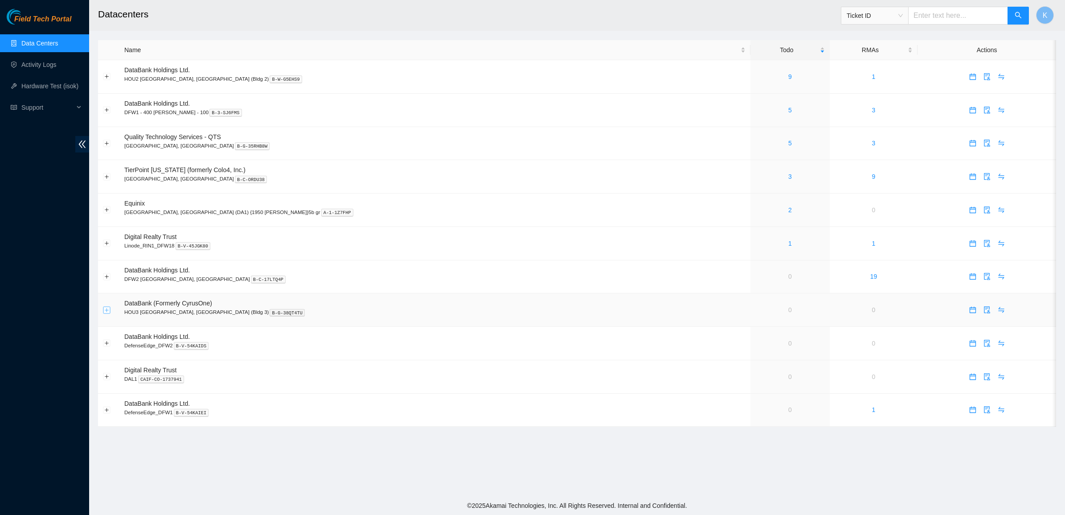
click at [105, 313] on button "Expand row" at bounding box center [106, 309] width 7 height 7
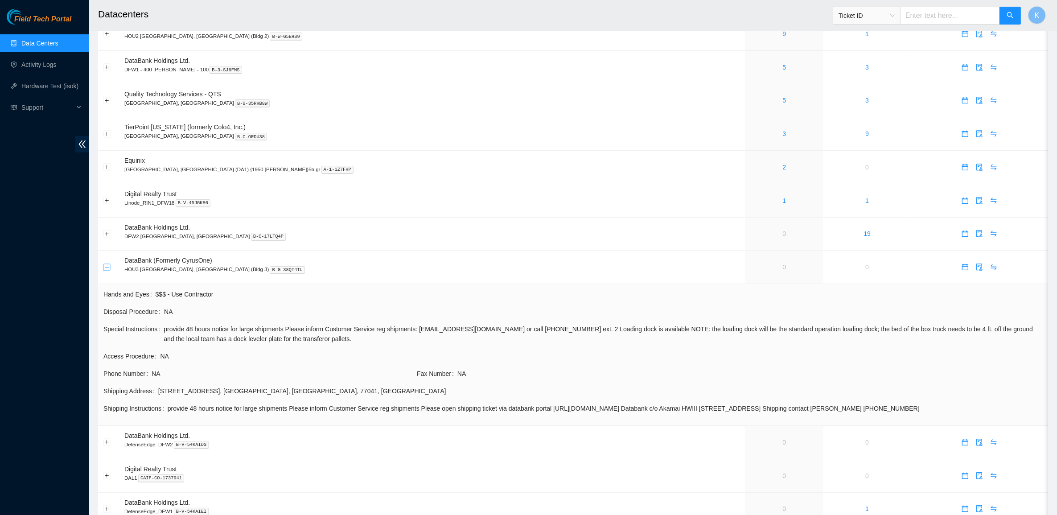
scroll to position [85, 0]
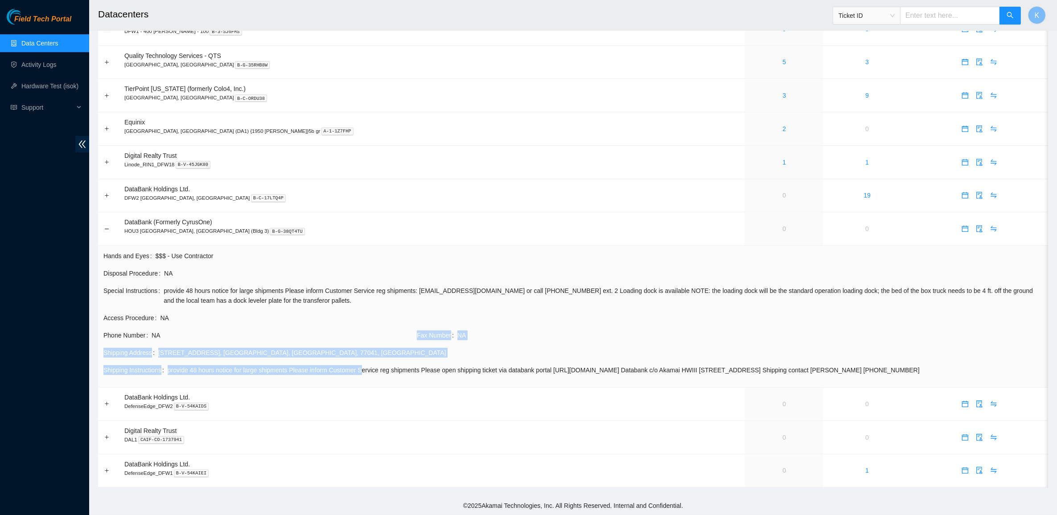
click at [360, 366] on tbody "Hands and Eyes $$$ - Use Contractor Disposal Procedure NA Special Instructions …" at bounding box center [573, 315] width 940 height 131
click at [360, 366] on span "provide 48 hours notice for large shipments Please inform Customer Service reg …" at bounding box center [605, 370] width 875 height 10
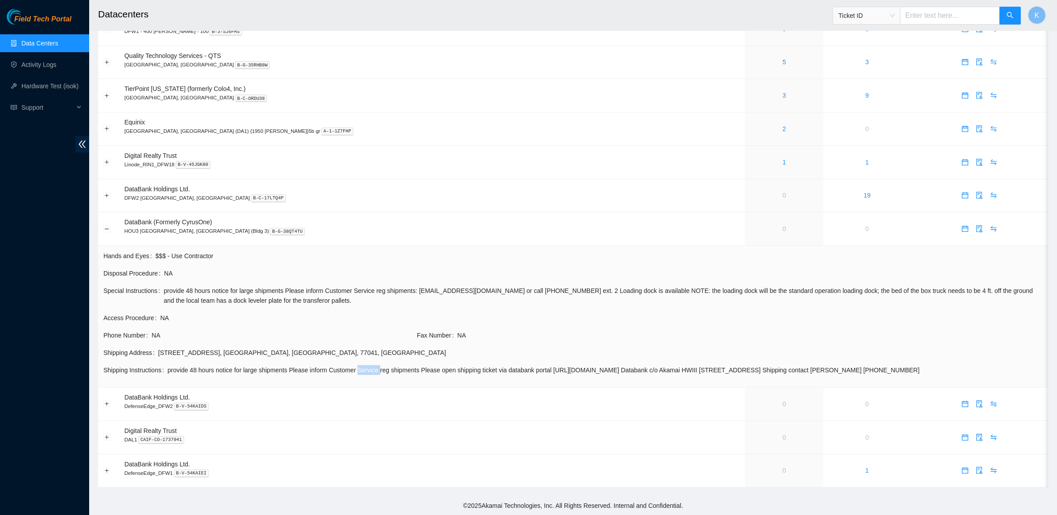
click at [360, 366] on span "provide 48 hours notice for large shipments Please inform Customer Service reg …" at bounding box center [605, 370] width 875 height 10
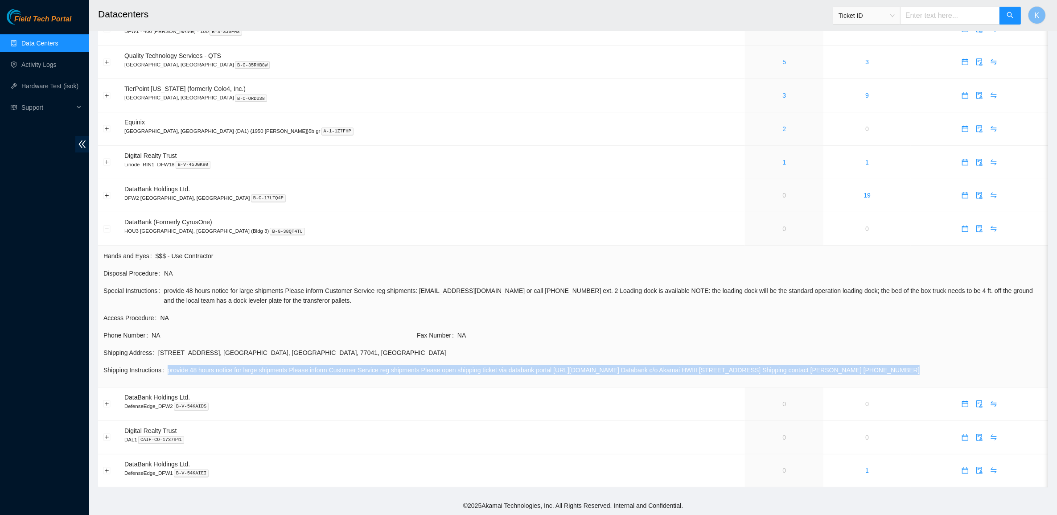
click at [360, 366] on span "provide 48 hours notice for large shipments Please inform Customer Service reg …" at bounding box center [605, 370] width 875 height 10
click at [310, 366] on span "provide 48 hours notice for large shipments Please inform Customer Service reg …" at bounding box center [605, 370] width 875 height 10
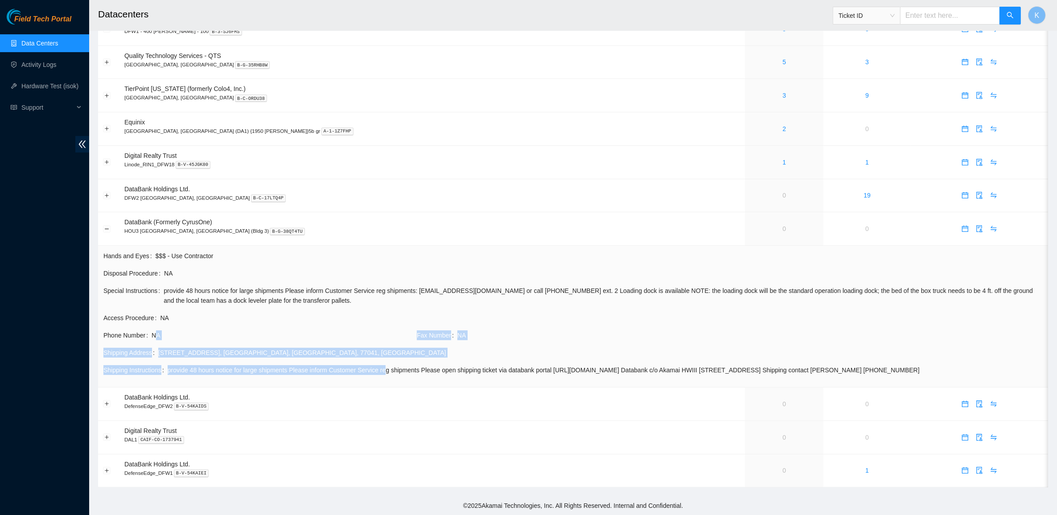
drag, startPoint x: 382, startPoint y: 373, endPoint x: 154, endPoint y: 342, distance: 230.3
click at [154, 342] on tbody "Hands and Eyes $$$ - Use Contractor Disposal Procedure NA Special Instructions …" at bounding box center [573, 315] width 940 height 131
click at [154, 342] on td "Phone Number NA" at bounding box center [259, 338] width 313 height 17
drag, startPoint x: 154, startPoint y: 342, endPoint x: 337, endPoint y: 360, distance: 183.6
click at [337, 360] on tbody "Hands and Eyes $$$ - Use Contractor Disposal Procedure NA Special Instructions …" at bounding box center [573, 315] width 940 height 131
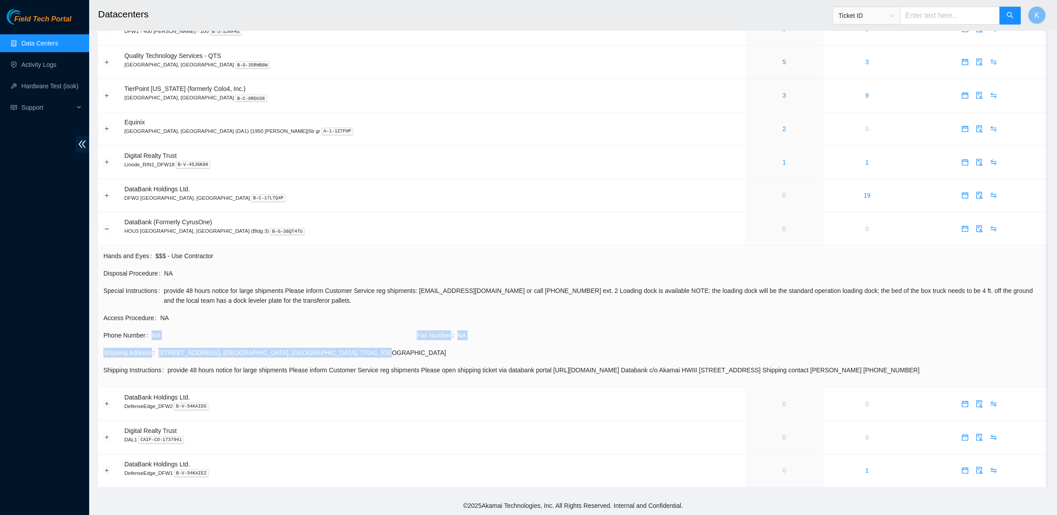
click at [337, 360] on td "Shipping Address [STREET_ADDRESS]" at bounding box center [573, 355] width 940 height 17
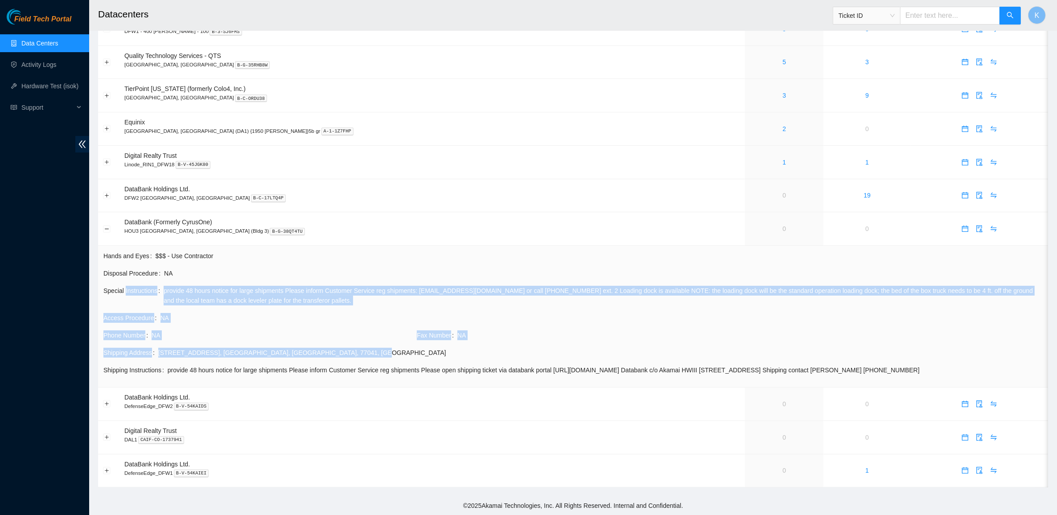
drag, startPoint x: 337, startPoint y: 360, endPoint x: 143, endPoint y: 292, distance: 205.6
click at [143, 292] on tbody "Hands and Eyes $$$ - Use Contractor Disposal Procedure NA Special Instructions …" at bounding box center [573, 315] width 940 height 131
click at [143, 292] on span "Special Instructions" at bounding box center [133, 296] width 60 height 20
drag, startPoint x: 143, startPoint y: 292, endPoint x: 468, endPoint y: 352, distance: 331.3
click at [468, 352] on tbody "Hands and Eyes $$$ - Use Contractor Disposal Procedure NA Special Instructions …" at bounding box center [573, 315] width 940 height 131
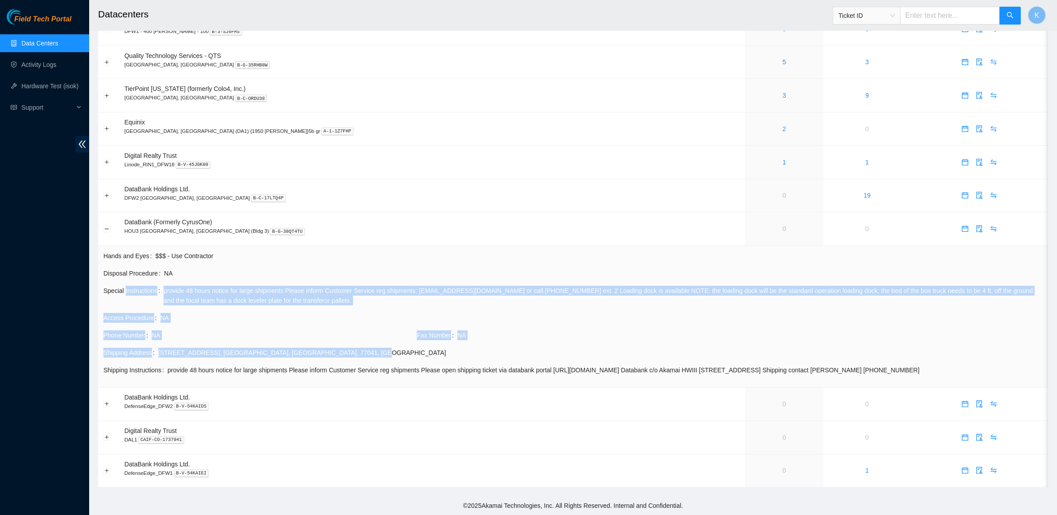
click at [468, 352] on div "[STREET_ADDRESS]" at bounding box center [600, 353] width 884 height 10
drag, startPoint x: 435, startPoint y: 337, endPoint x: 295, endPoint y: 291, distance: 147.4
click at [295, 291] on tbody "Hands and Eyes $$$ - Use Contractor Disposal Procedure NA Special Instructions …" at bounding box center [573, 315] width 940 height 131
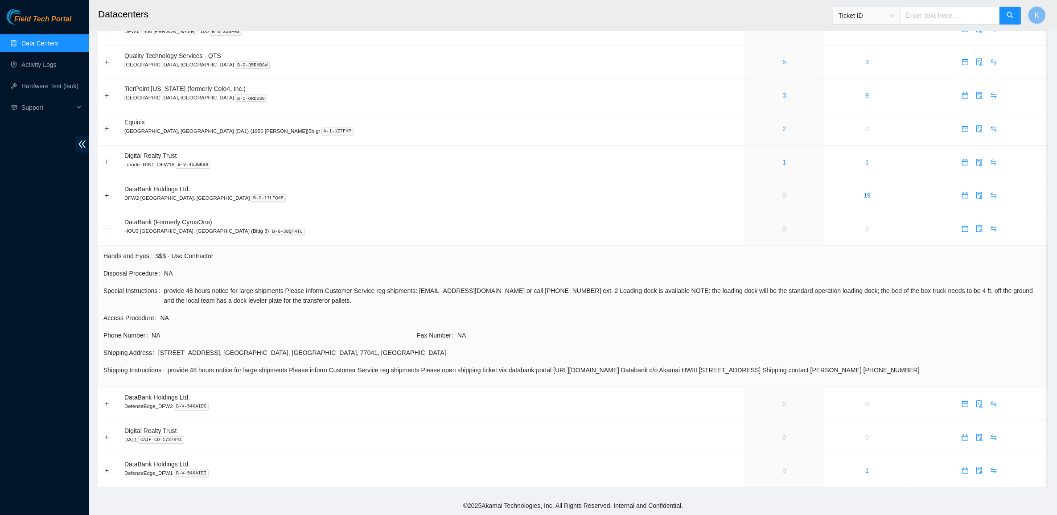
click at [281, 287] on span "provide 48 hours notice for large shipments Please inform Customer Service reg …" at bounding box center [603, 296] width 879 height 20
drag, startPoint x: 281, startPoint y: 287, endPoint x: 429, endPoint y: 291, distance: 148.0
click at [429, 291] on span "provide 48 hours notice for large shipments Please inform Customer Service reg …" at bounding box center [603, 296] width 879 height 20
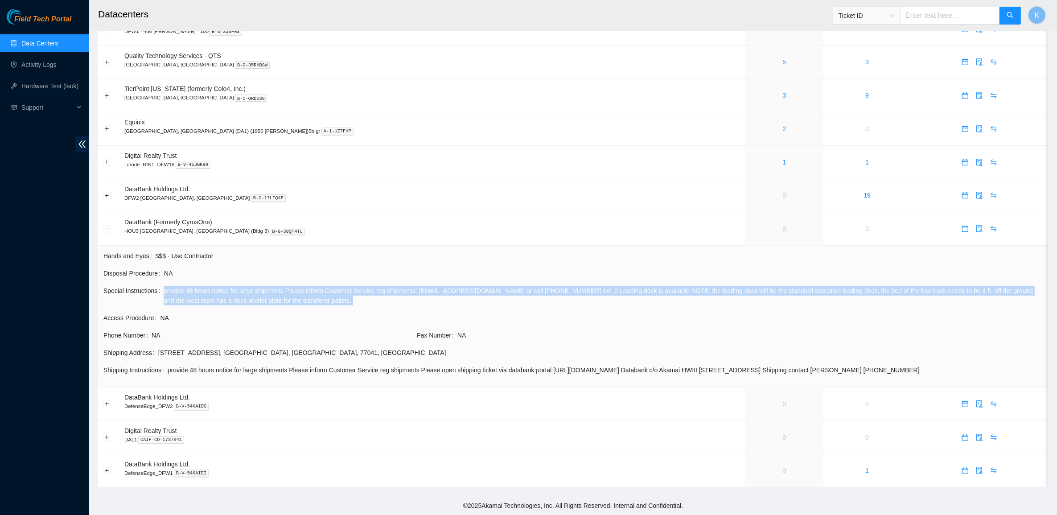
click at [429, 291] on span "provide 48 hours notice for large shipments Please inform Customer Service reg …" at bounding box center [603, 296] width 879 height 20
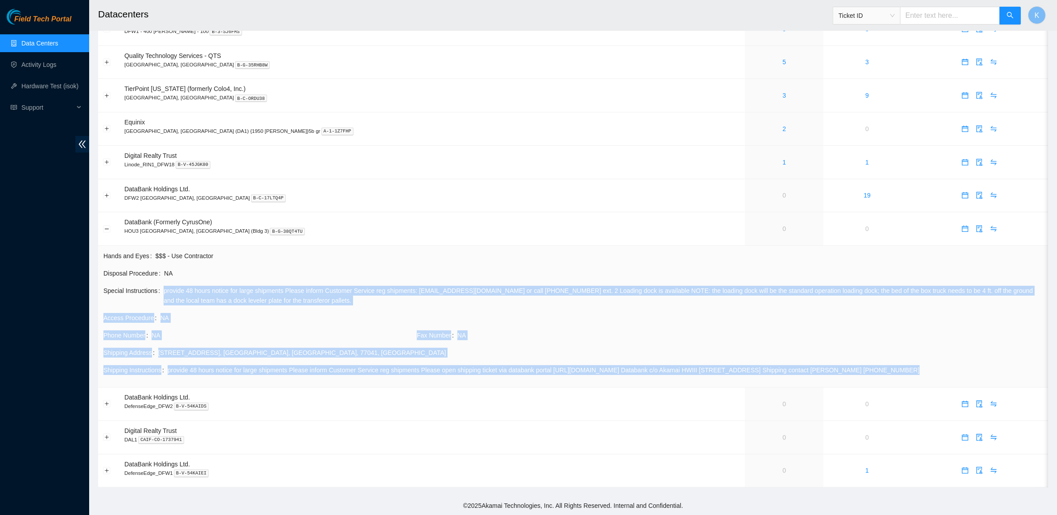
drag, startPoint x: 429, startPoint y: 291, endPoint x: 888, endPoint y: 348, distance: 463.0
click at [903, 353] on tbody "Hands and Eyes $$$ - Use Contractor Disposal Procedure NA Special Instructions …" at bounding box center [573, 315] width 940 height 131
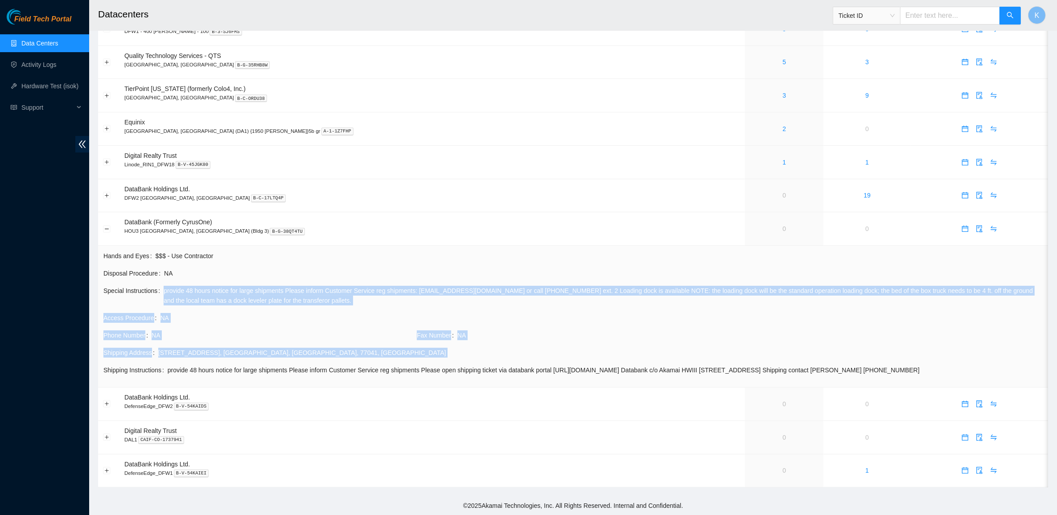
click at [888, 348] on div "[STREET_ADDRESS]" at bounding box center [600, 353] width 884 height 10
drag, startPoint x: 893, startPoint y: 348, endPoint x: 999, endPoint y: 369, distance: 108.6
click at [995, 369] on tbody "Hands and Eyes $$$ - Use Contractor Disposal Procedure NA Special Instructions …" at bounding box center [573, 315] width 940 height 131
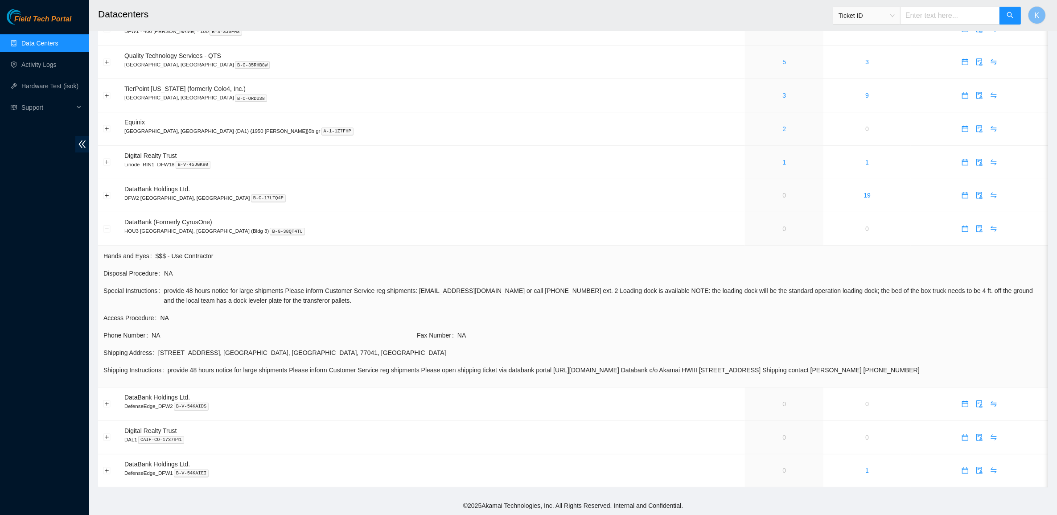
click at [1001, 369] on span "provide 48 hours notice for large shipments Please inform Customer Service reg …" at bounding box center [605, 370] width 875 height 10
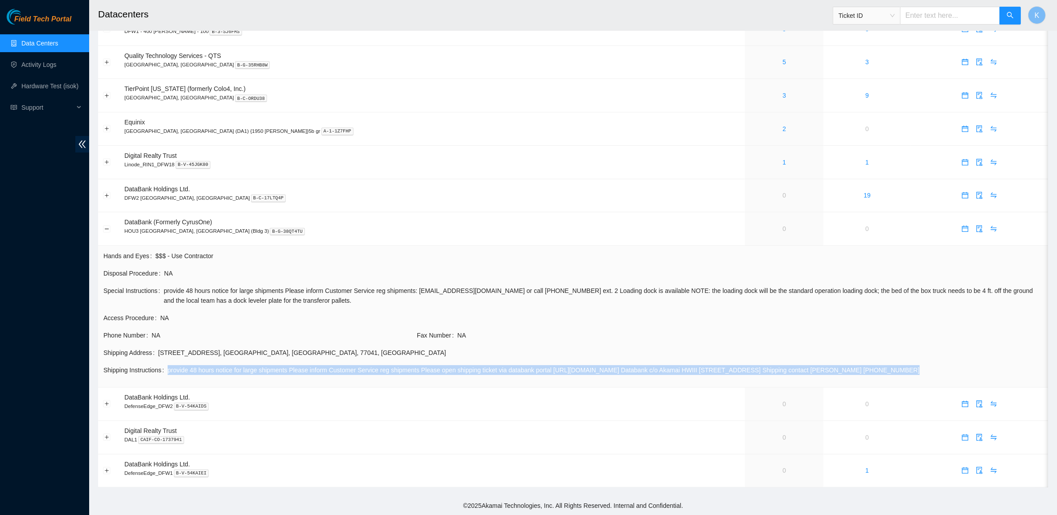
click at [1001, 369] on span "provide 48 hours notice for large shipments Please inform Customer Service reg …" at bounding box center [605, 370] width 875 height 10
click at [1007, 369] on span "provide 48 hours notice for large shipments Please inform Customer Service reg …" at bounding box center [605, 370] width 875 height 10
drag, startPoint x: 1007, startPoint y: 369, endPoint x: 1022, endPoint y: 370, distance: 14.3
click at [1008, 369] on span "provide 48 hours notice for large shipments Please inform Customer Service reg …" at bounding box center [605, 370] width 875 height 10
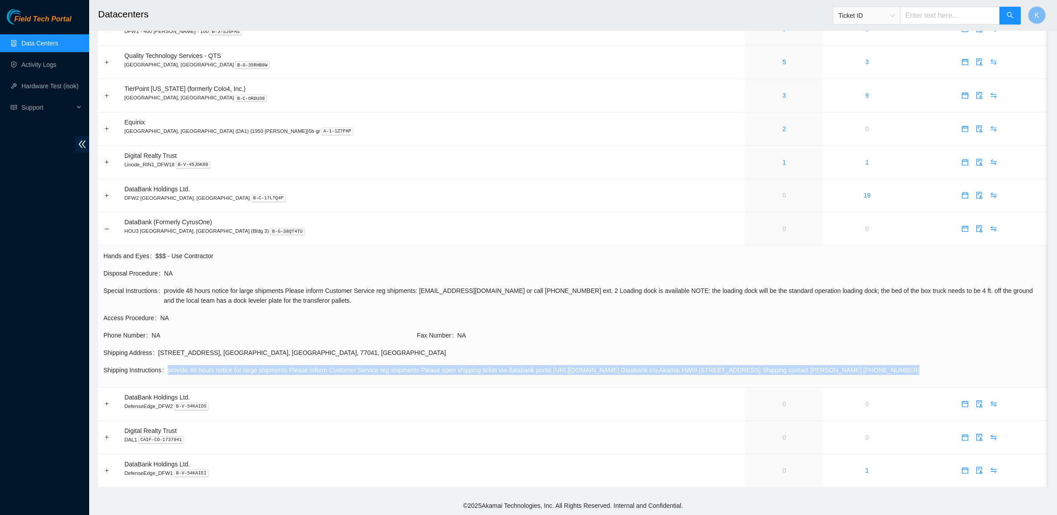
click at [1022, 370] on span "provide 48 hours notice for large shipments Please inform Customer Service reg …" at bounding box center [605, 370] width 875 height 10
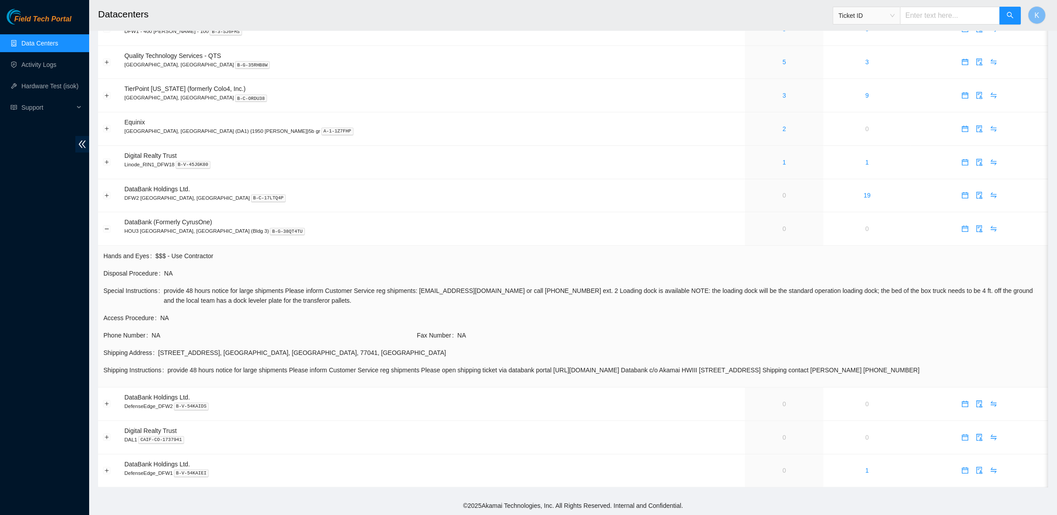
click at [1022, 370] on span "provide 48 hours notice for large shipments Please inform Customer Service reg …" at bounding box center [605, 370] width 875 height 10
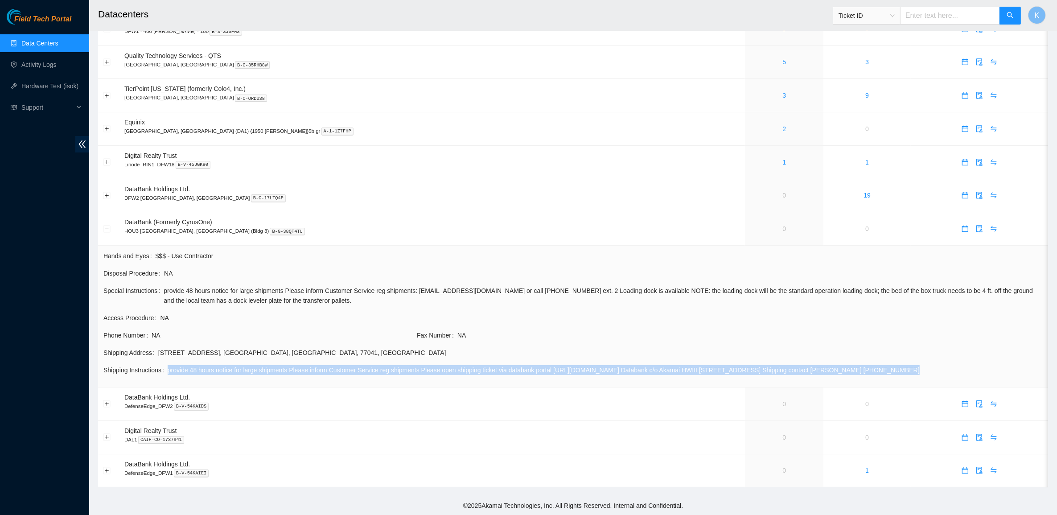
click at [1022, 370] on span "provide 48 hours notice for large shipments Please inform Customer Service reg …" at bounding box center [605, 370] width 875 height 10
click at [1006, 371] on span "provide 48 hours notice for large shipments Please inform Customer Service reg …" at bounding box center [605, 370] width 875 height 10
click at [974, 371] on span "provide 48 hours notice for large shipments Please inform Customer Service reg …" at bounding box center [605, 370] width 875 height 10
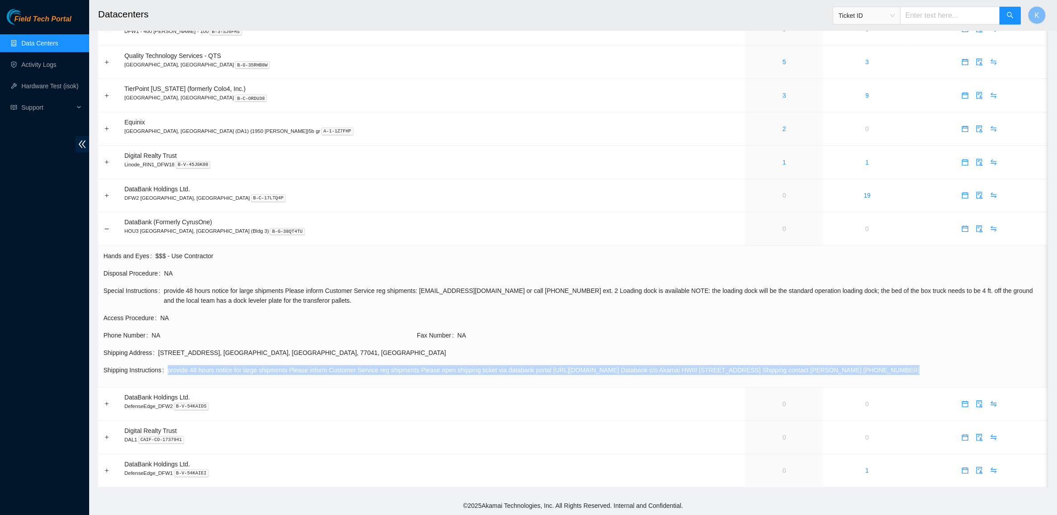
click at [974, 371] on span "provide 48 hours notice for large shipments Please inform Customer Service reg …" at bounding box center [605, 370] width 875 height 10
click at [965, 369] on span "provide 48 hours notice for large shipments Please inform Customer Service reg …" at bounding box center [605, 370] width 875 height 10
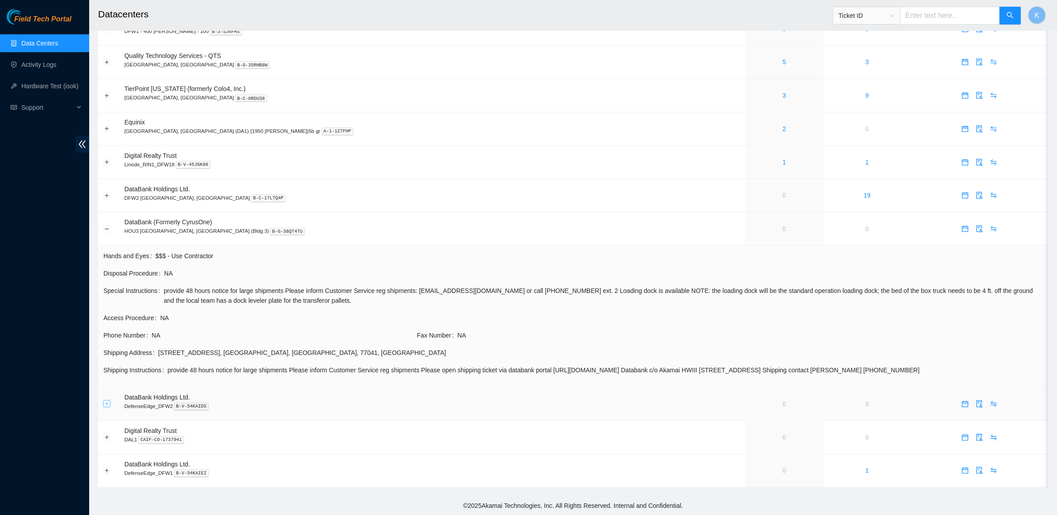
click at [106, 405] on button "Expand row" at bounding box center [106, 403] width 7 height 7
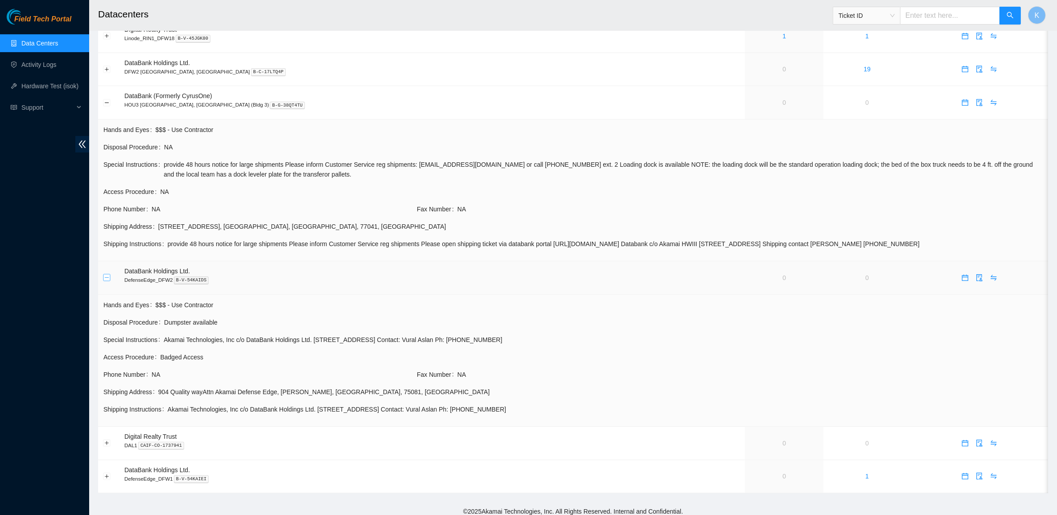
scroll to position [217, 0]
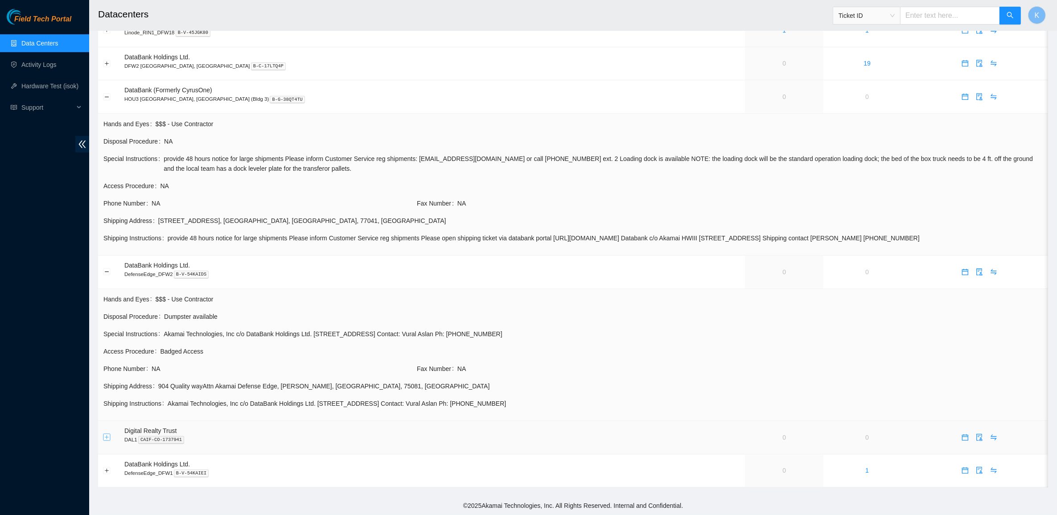
click at [105, 437] on button "Expand row" at bounding box center [106, 437] width 7 height 7
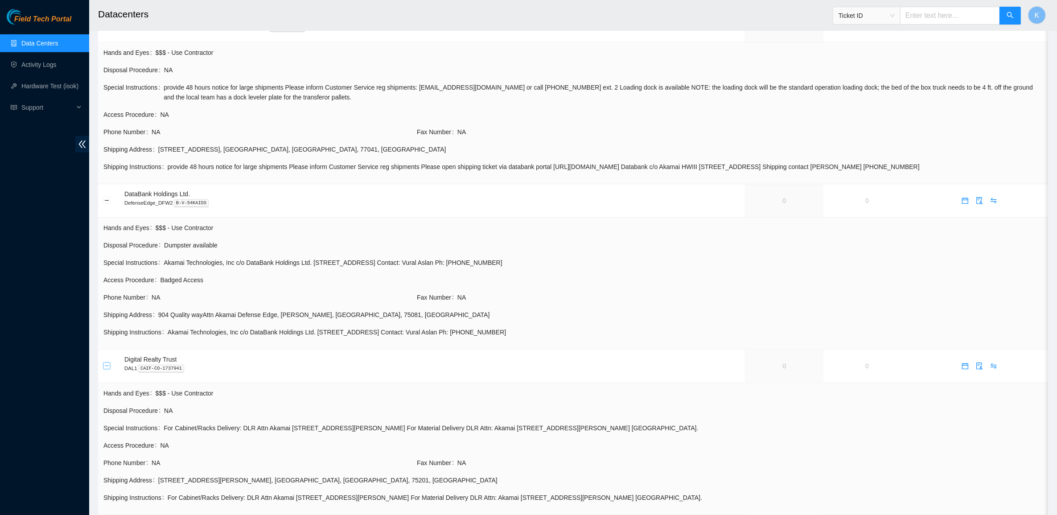
scroll to position [349, 0]
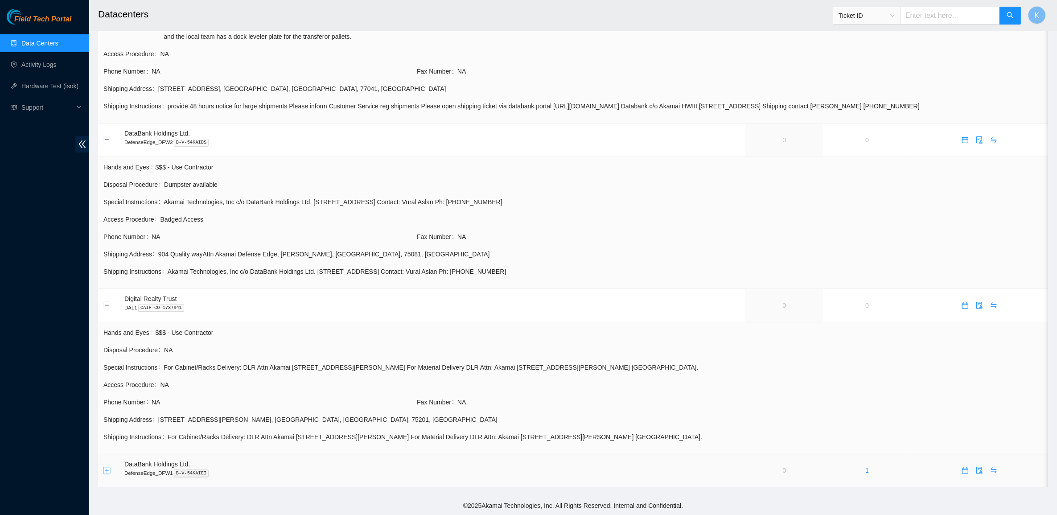
click at [106, 470] on button "Expand row" at bounding box center [106, 470] width 7 height 7
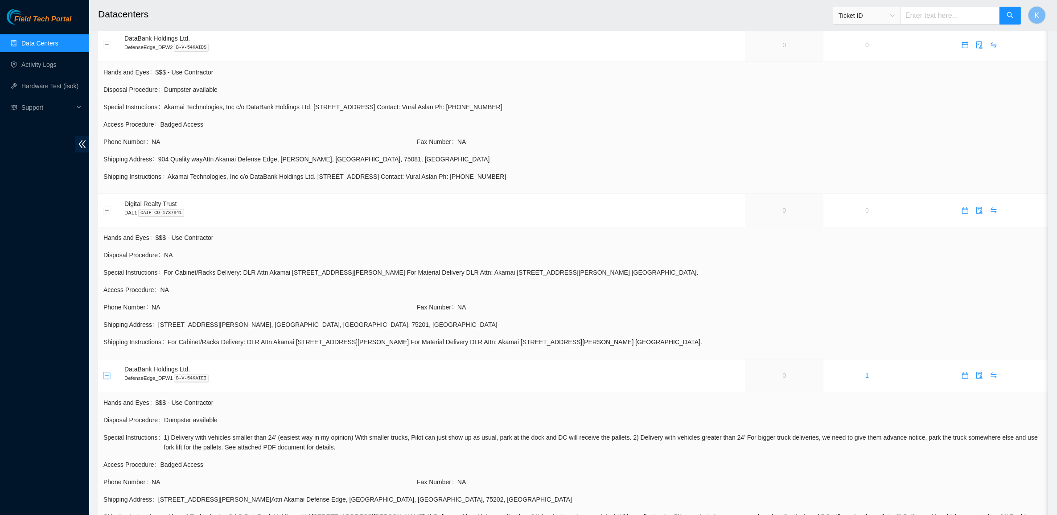
scroll to position [500, 0]
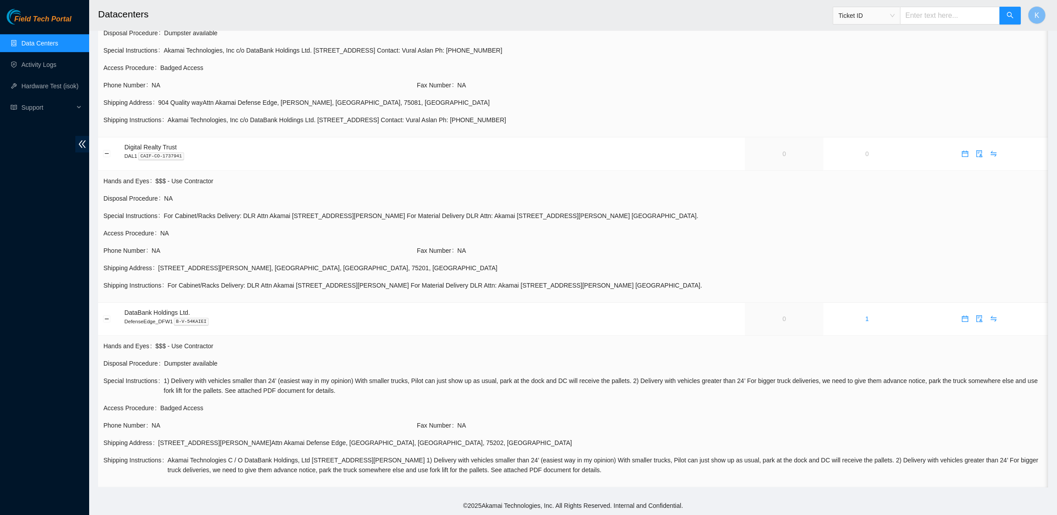
drag, startPoint x: 248, startPoint y: 464, endPoint x: 689, endPoint y: 468, distance: 441.7
click at [689, 468] on tbody "Hands and Eyes $$$ - Use Contractor Disposal Procedure Dumpster available Speci…" at bounding box center [573, 411] width 940 height 141
click at [638, 433] on td "Fax Number NA" at bounding box center [729, 428] width 627 height 17
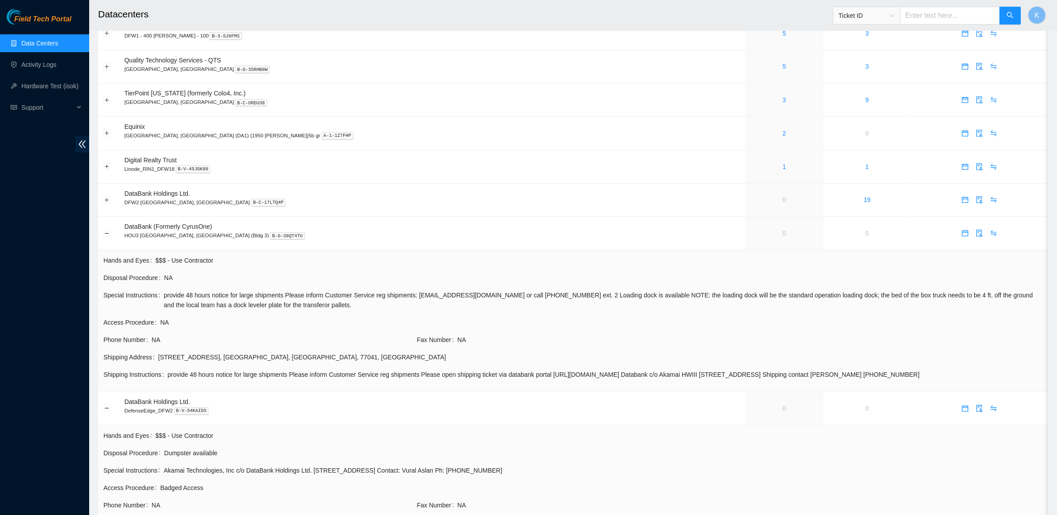
scroll to position [0, 0]
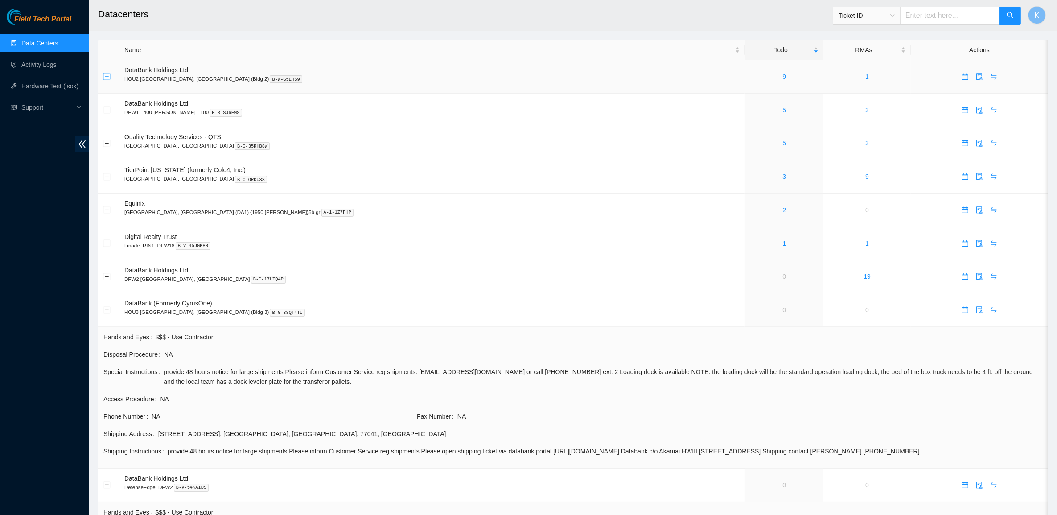
click at [104, 74] on button "Expand row" at bounding box center [106, 76] width 7 height 7
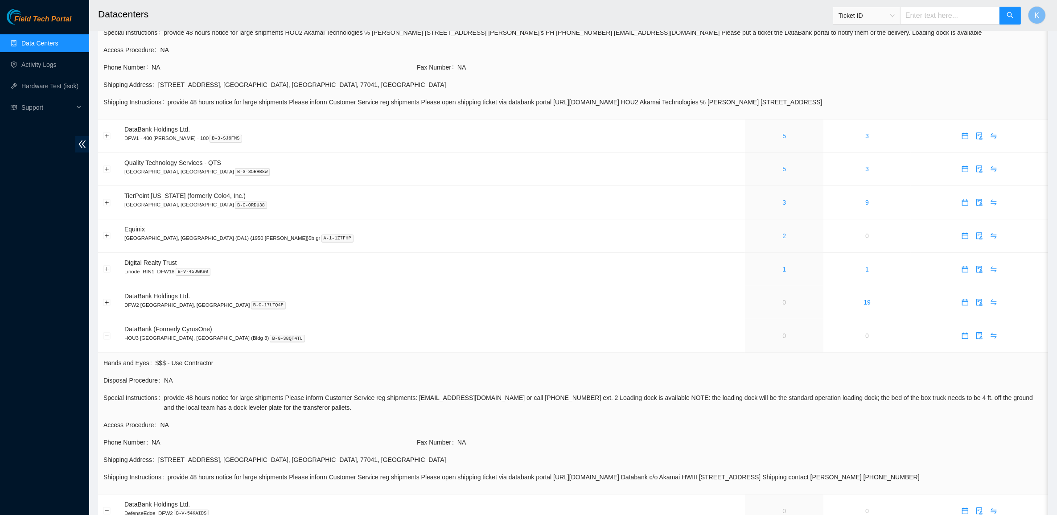
scroll to position [111, 0]
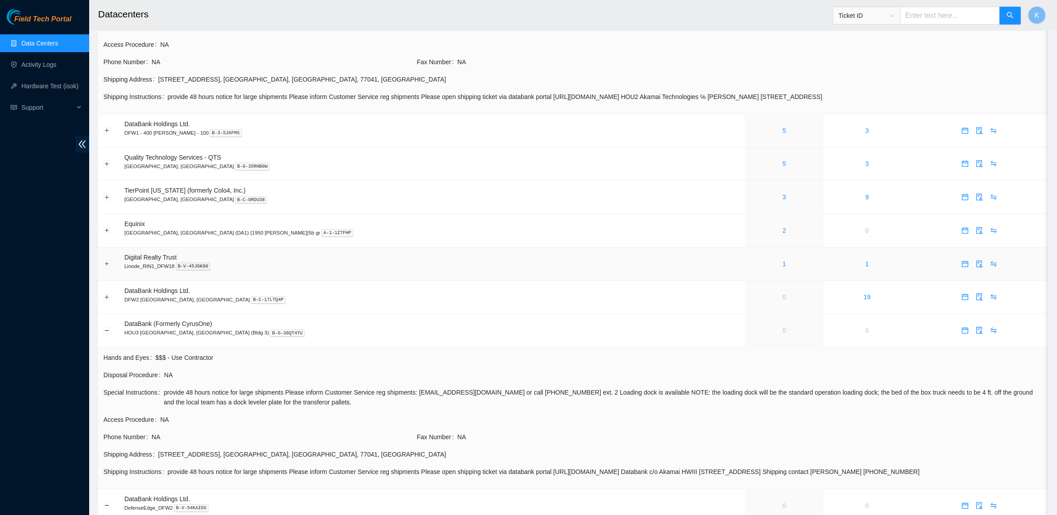
click at [101, 269] on td at bounding box center [108, 263] width 21 height 33
click at [103, 266] on button "Expand row" at bounding box center [106, 263] width 7 height 7
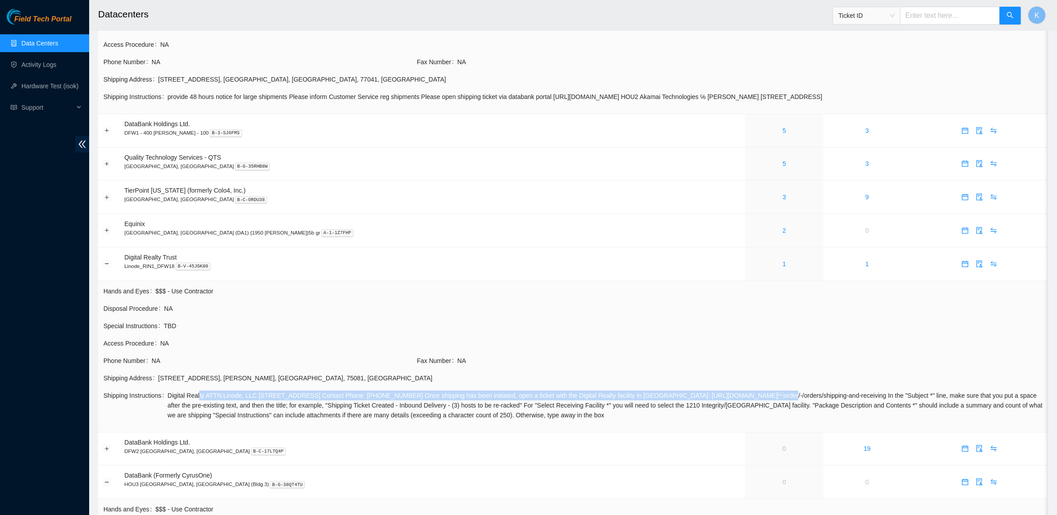
drag, startPoint x: 197, startPoint y: 397, endPoint x: 730, endPoint y: 398, distance: 532.6
click at [730, 398] on span "Digital Realty ATTN:Linode, LLC [STREET_ADDRESS] Contact Phone: [PHONE_NUMBER] …" at bounding box center [605, 404] width 875 height 29
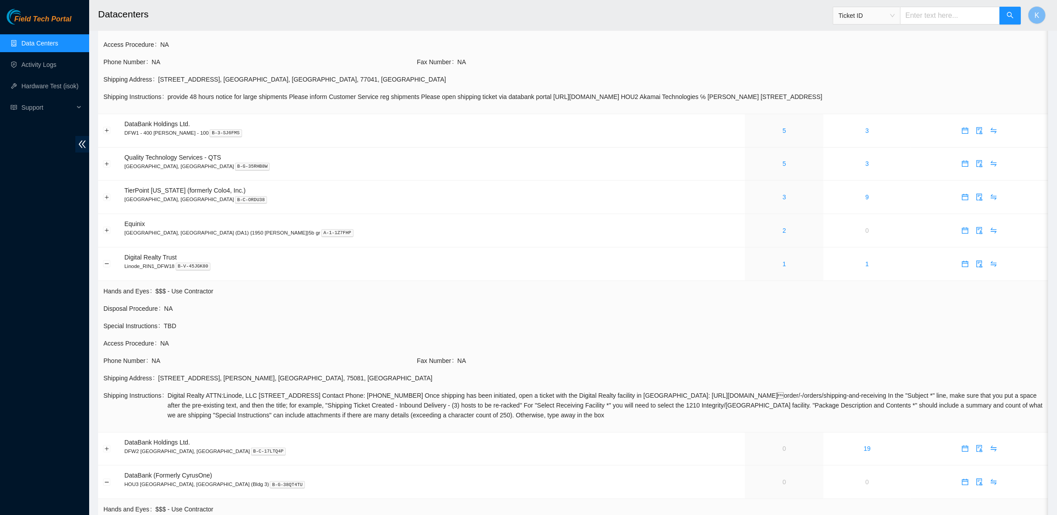
click at [753, 399] on span "Digital Realty ATTN:Linode, LLC [STREET_ADDRESS] Contact Phone: [PHONE_NUMBER] …" at bounding box center [605, 404] width 875 height 29
drag, startPoint x: 772, startPoint y: 402, endPoint x: 963, endPoint y: 415, distance: 191.2
click at [963, 415] on span "Digital Realty ATTN:Linode, LLC [STREET_ADDRESS] Contact Phone: [PHONE_NUMBER] …" at bounding box center [605, 404] width 875 height 29
click at [480, 412] on span "Digital Realty ATTN:Linode, LLC [STREET_ADDRESS] Contact Phone: [PHONE_NUMBER] …" at bounding box center [605, 404] width 875 height 29
drag, startPoint x: 576, startPoint y: 418, endPoint x: 671, endPoint y: 418, distance: 95.4
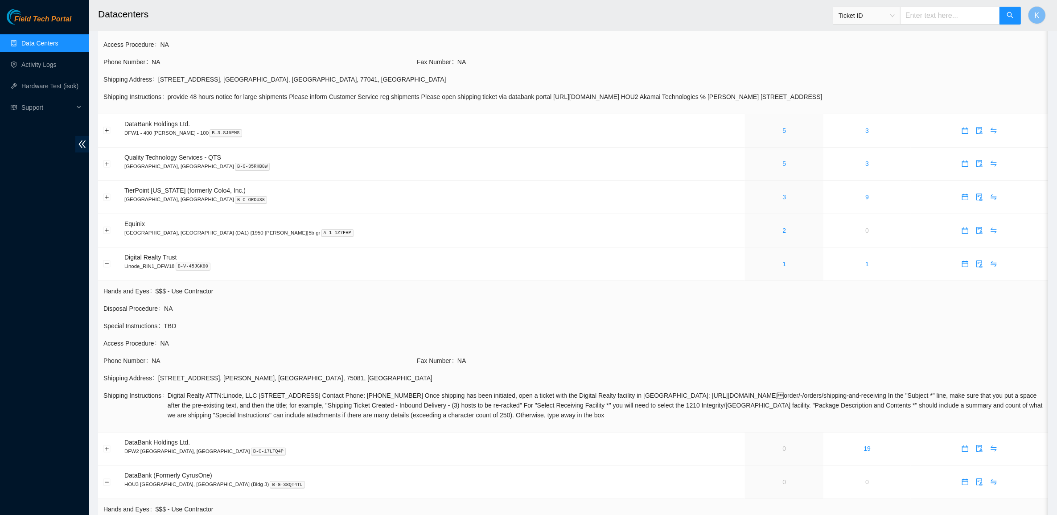
click at [660, 418] on span "Digital Realty ATTN:Linode, LLC [STREET_ADDRESS] Contact Phone: [PHONE_NUMBER] …" at bounding box center [605, 404] width 875 height 29
click at [702, 418] on span "Digital Realty ATTN:Linode, LLC [STREET_ADDRESS] Contact Phone: [PHONE_NUMBER] …" at bounding box center [605, 404] width 875 height 29
click at [712, 418] on span "Digital Realty ATTN:Linode, LLC [STREET_ADDRESS] Contact Phone: [PHONE_NUMBER] …" at bounding box center [605, 404] width 875 height 29
click at [467, 410] on span "Digital Realty ATTN:Linode, LLC [STREET_ADDRESS] Contact Phone: [PHONE_NUMBER] …" at bounding box center [605, 404] width 875 height 29
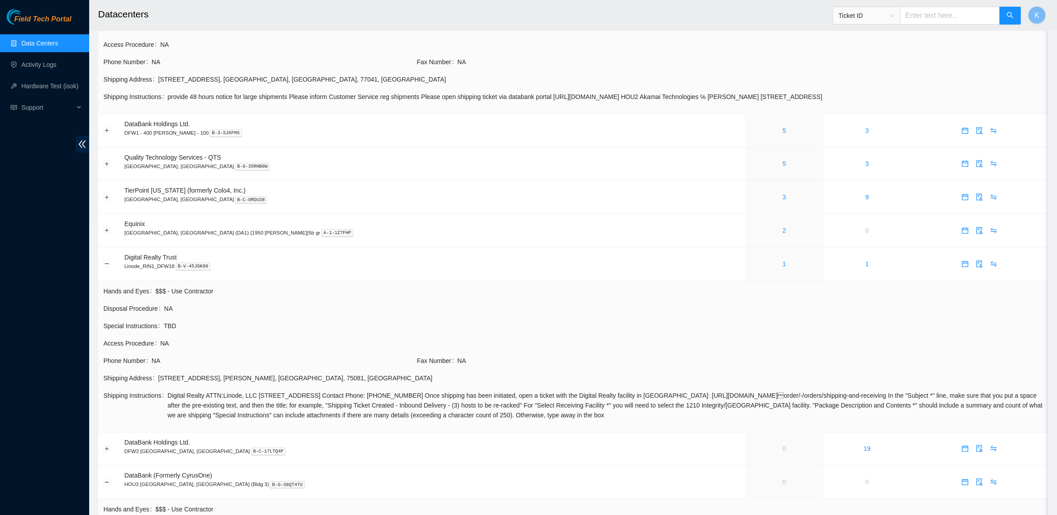
drag, startPoint x: 467, startPoint y: 410, endPoint x: 683, endPoint y: 414, distance: 216.7
click at [683, 414] on span "Digital Realty ATTN:Linode, LLC [STREET_ADDRESS] Contact Phone: [PHONE_NUMBER] …" at bounding box center [605, 404] width 875 height 29
drag, startPoint x: 723, startPoint y: 414, endPoint x: 399, endPoint y: 407, distance: 324.1
click at [399, 407] on span "Digital Realty ATTN:Linode, LLC [STREET_ADDRESS] Contact Phone: [PHONE_NUMBER] …" at bounding box center [605, 404] width 875 height 29
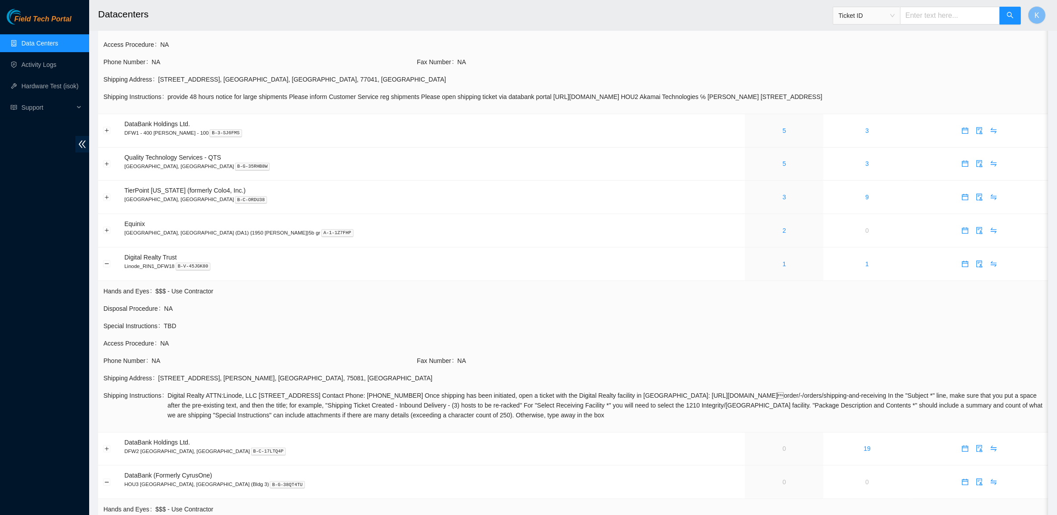
click at [399, 407] on span "Digital Realty ATTN:Linode, LLC [STREET_ADDRESS] Contact Phone: [PHONE_NUMBER] …" at bounding box center [605, 404] width 875 height 29
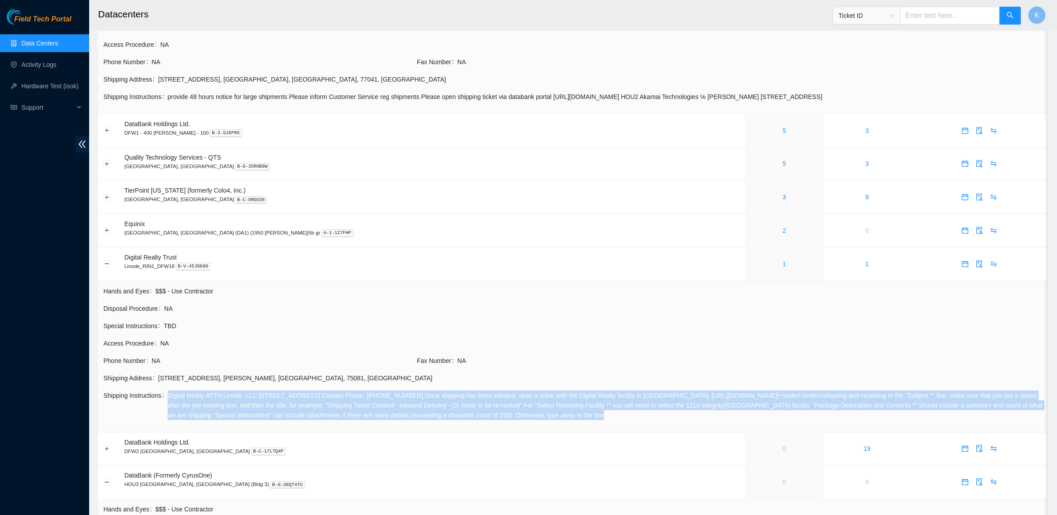
click at [399, 407] on span "Digital Realty ATTN:Linode, LLC [STREET_ADDRESS] Contact Phone: [PHONE_NUMBER] …" at bounding box center [605, 404] width 875 height 29
click at [565, 407] on span "Digital Realty ATTN:Linode, LLC [STREET_ADDRESS] Contact Phone: [PHONE_NUMBER] …" at bounding box center [605, 404] width 875 height 29
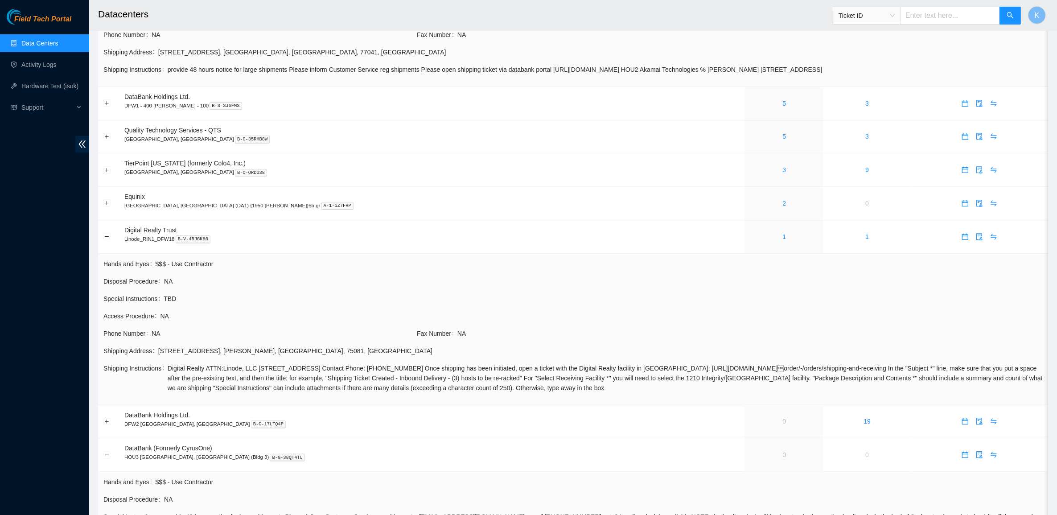
scroll to position [0, 0]
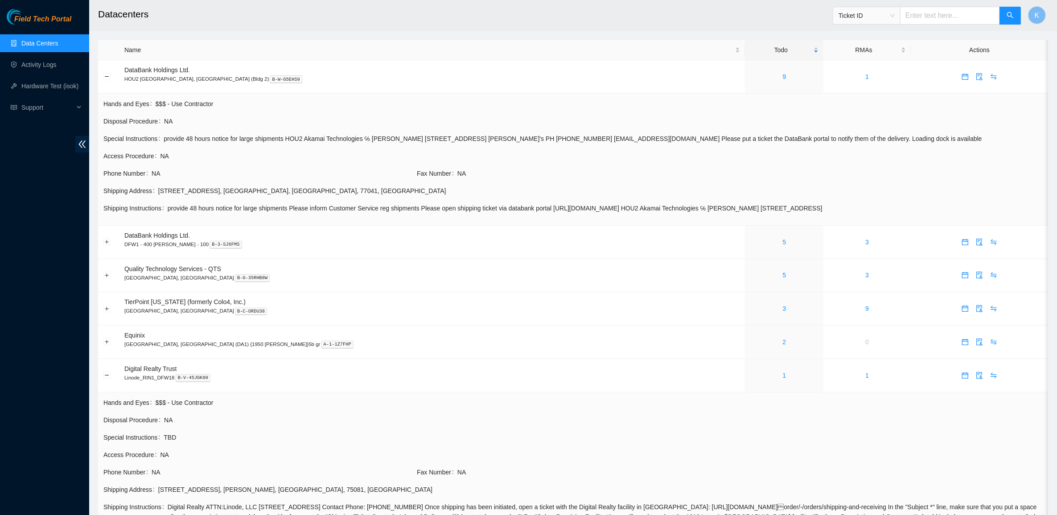
click at [208, 208] on span "provide 48 hours notice for large shipments Please inform Customer Service reg …" at bounding box center [605, 208] width 875 height 10
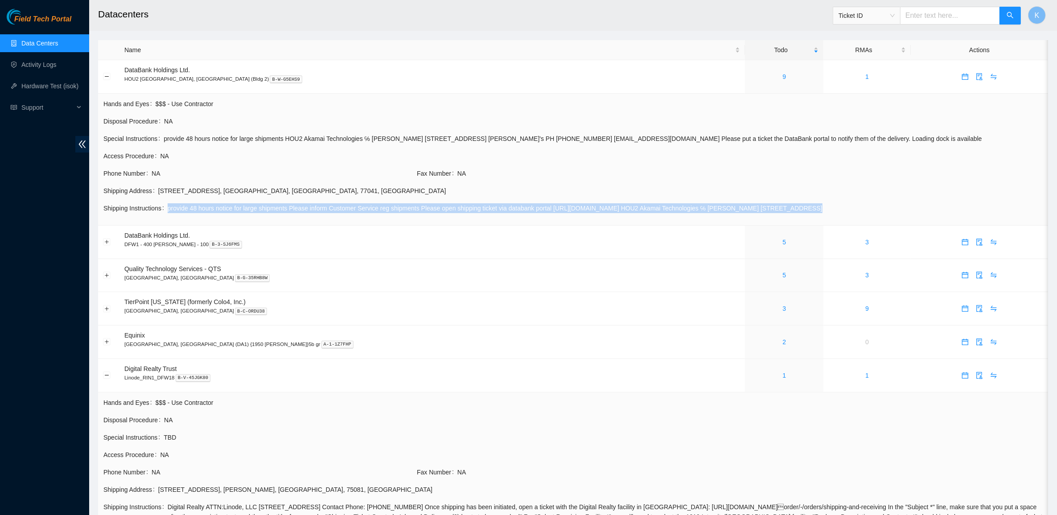
click at [208, 208] on span "provide 48 hours notice for large shipments Please inform Customer Service reg …" at bounding box center [605, 208] width 875 height 10
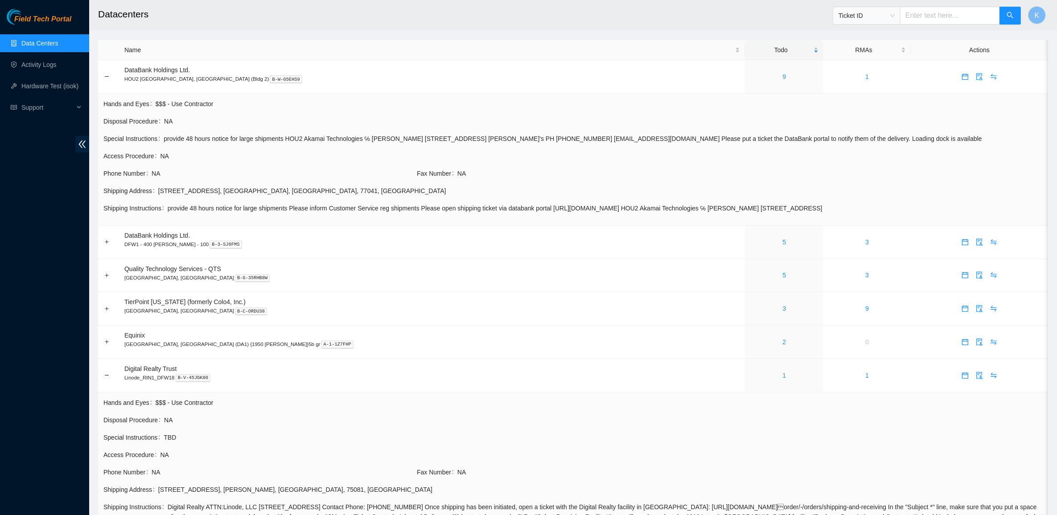
click at [332, 192] on div "[STREET_ADDRESS]" at bounding box center [600, 191] width 884 height 10
click at [102, 240] on td at bounding box center [108, 242] width 21 height 33
click at [103, 240] on button "Expand row" at bounding box center [106, 241] width 7 height 7
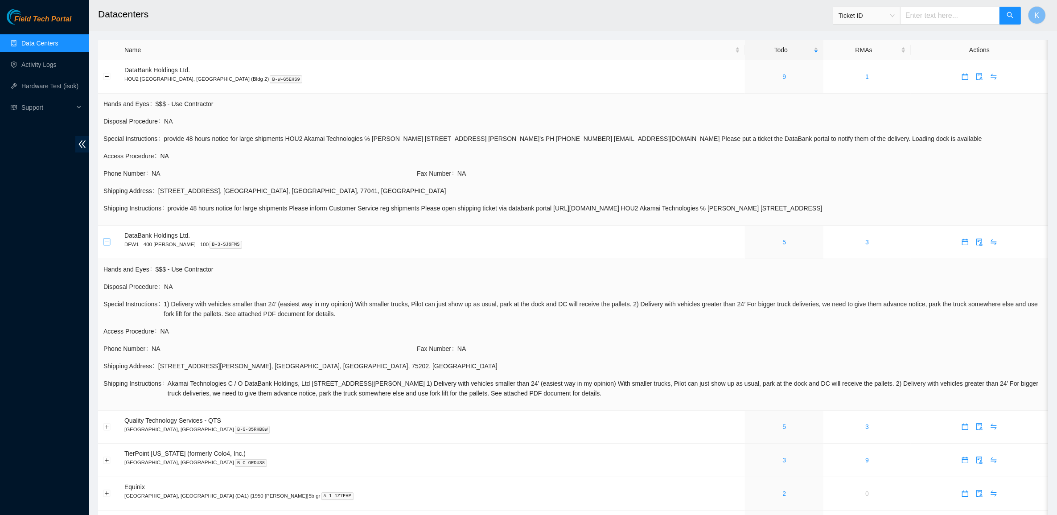
scroll to position [56, 0]
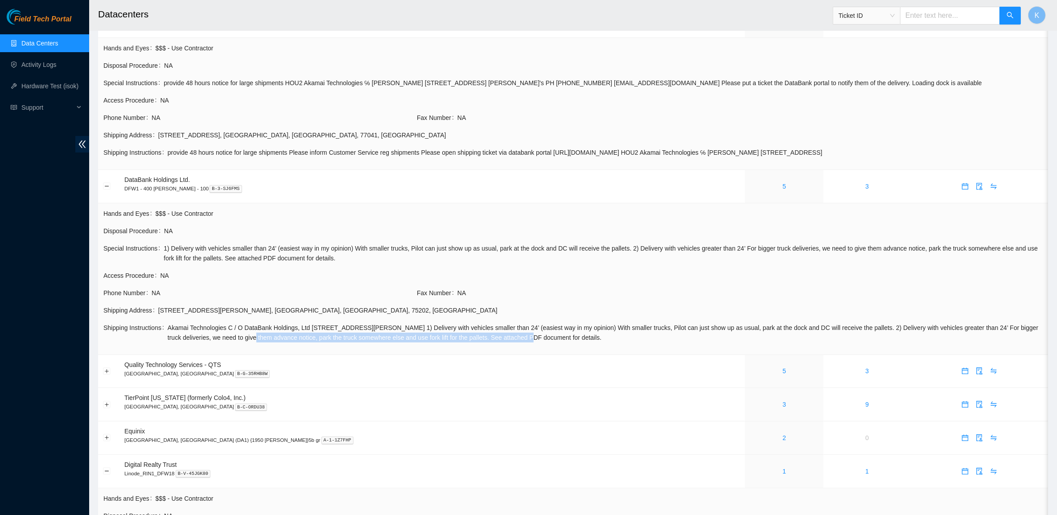
drag, startPoint x: 233, startPoint y: 339, endPoint x: 495, endPoint y: 338, distance: 262.1
click at [495, 338] on span "Akamai Technologies C / O DataBank Holdings, Ltd [STREET_ADDRESS][PERSON_NAME] …" at bounding box center [605, 333] width 875 height 20
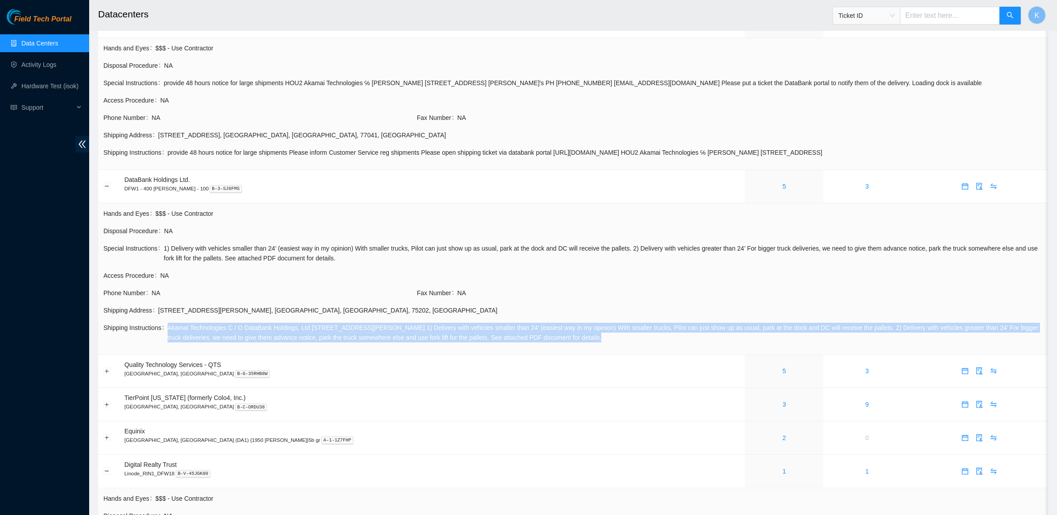
click at [495, 338] on span "Akamai Technologies C / O DataBank Holdings, Ltd [STREET_ADDRESS][PERSON_NAME] …" at bounding box center [605, 333] width 875 height 20
click at [563, 337] on span "Akamai Technologies C / O DataBank Holdings, Ltd [STREET_ADDRESS][PERSON_NAME] …" at bounding box center [605, 333] width 875 height 20
drag, startPoint x: 607, startPoint y: 337, endPoint x: 289, endPoint y: 338, distance: 318.2
click at [289, 338] on span "Akamai Technologies C / O DataBank Holdings, Ltd [STREET_ADDRESS][PERSON_NAME] …" at bounding box center [605, 333] width 875 height 20
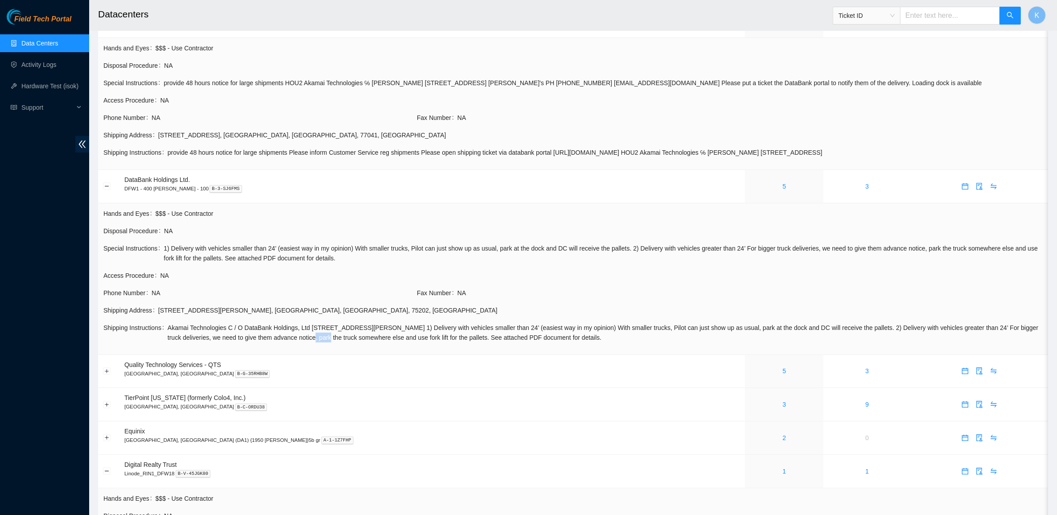
click at [289, 338] on span "Akamai Technologies C / O DataBank Holdings, Ltd [STREET_ADDRESS][PERSON_NAME] …" at bounding box center [605, 333] width 875 height 20
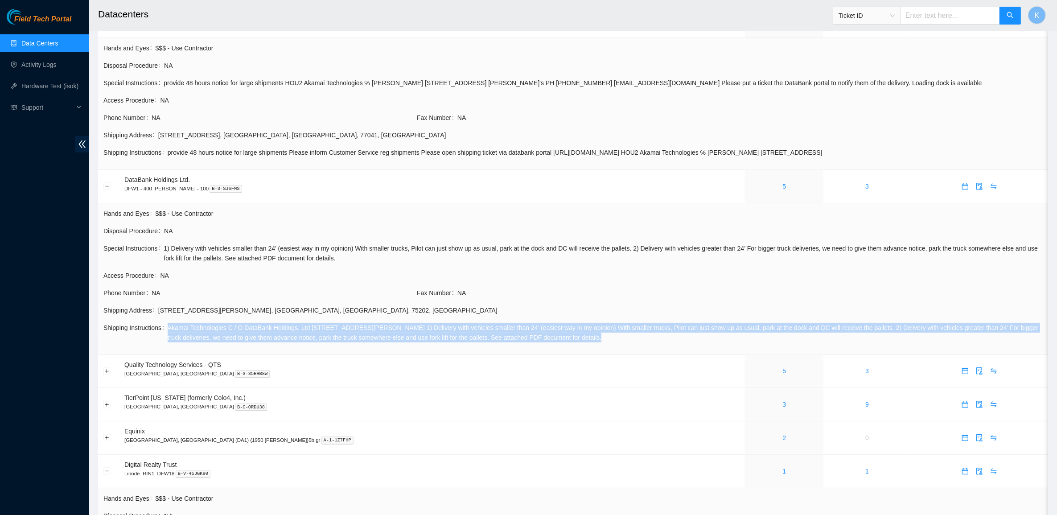
click at [289, 338] on span "Akamai Technologies C / O DataBank Holdings, Ltd [STREET_ADDRESS][PERSON_NAME] …" at bounding box center [605, 333] width 875 height 20
click at [420, 339] on span "Akamai Technologies C / O DataBank Holdings, Ltd [STREET_ADDRESS][PERSON_NAME] …" at bounding box center [605, 333] width 875 height 20
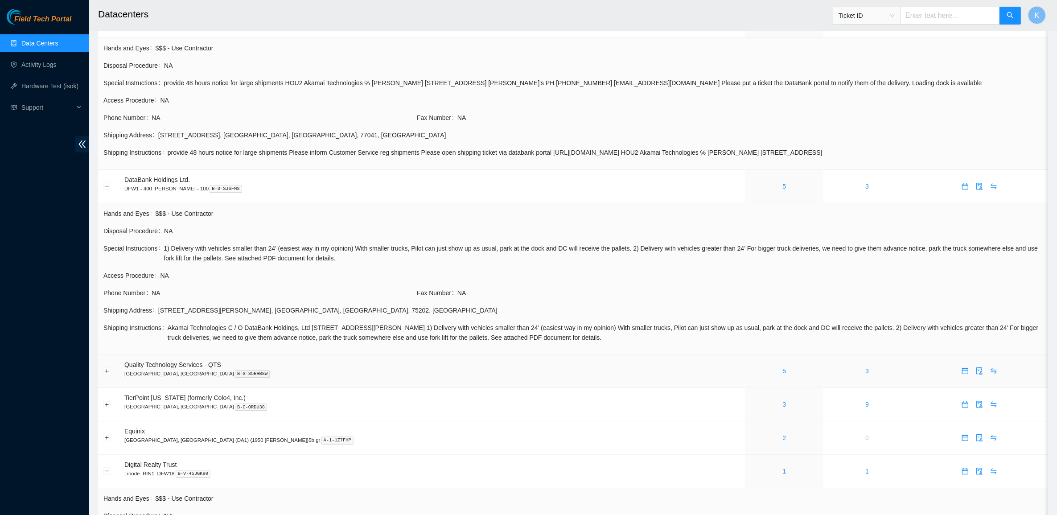
click at [111, 370] on td at bounding box center [108, 371] width 21 height 33
click at [103, 373] on button "Expand row" at bounding box center [106, 370] width 7 height 7
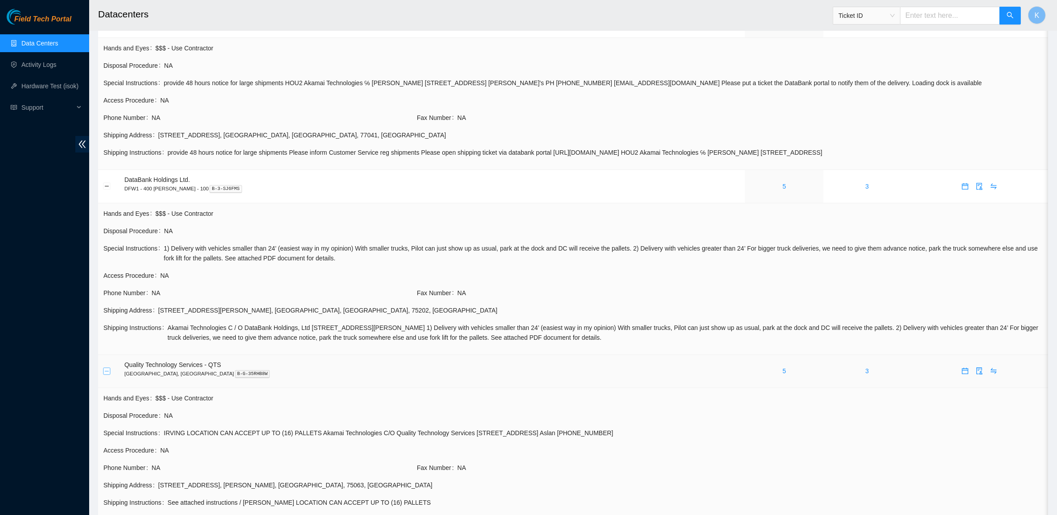
scroll to position [167, 0]
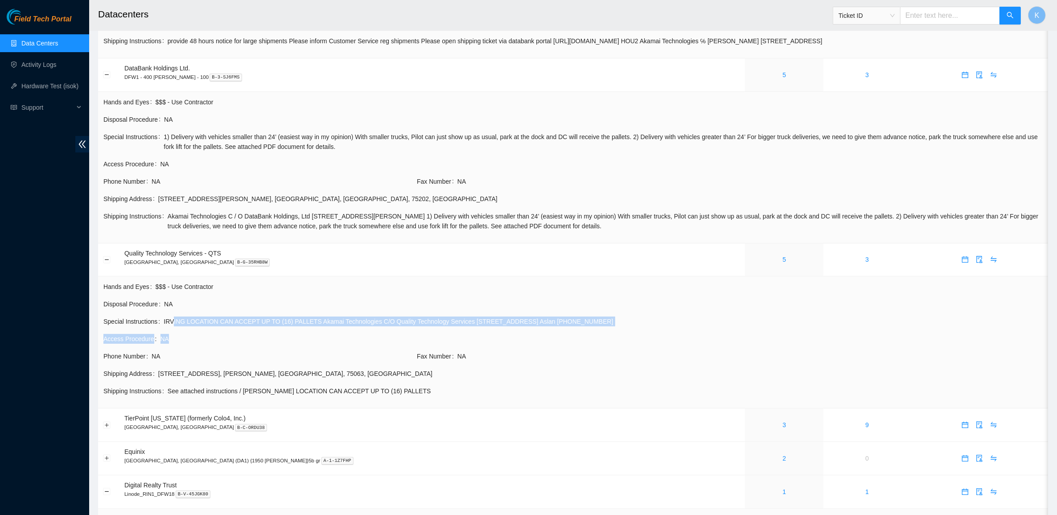
drag, startPoint x: 170, startPoint y: 326, endPoint x: 364, endPoint y: 348, distance: 195.1
click at [364, 348] on tbody "Hands and Eyes $$$ - Use Contractor Disposal Procedure NA Special Instructions …" at bounding box center [573, 342] width 940 height 122
click at [364, 348] on td "Access Procedure NA" at bounding box center [573, 341] width 940 height 17
drag, startPoint x: 364, startPoint y: 348, endPoint x: 190, endPoint y: 307, distance: 178.6
click at [190, 307] on tbody "Hands and Eyes $$$ - Use Contractor Disposal Procedure NA Special Instructions …" at bounding box center [573, 342] width 940 height 122
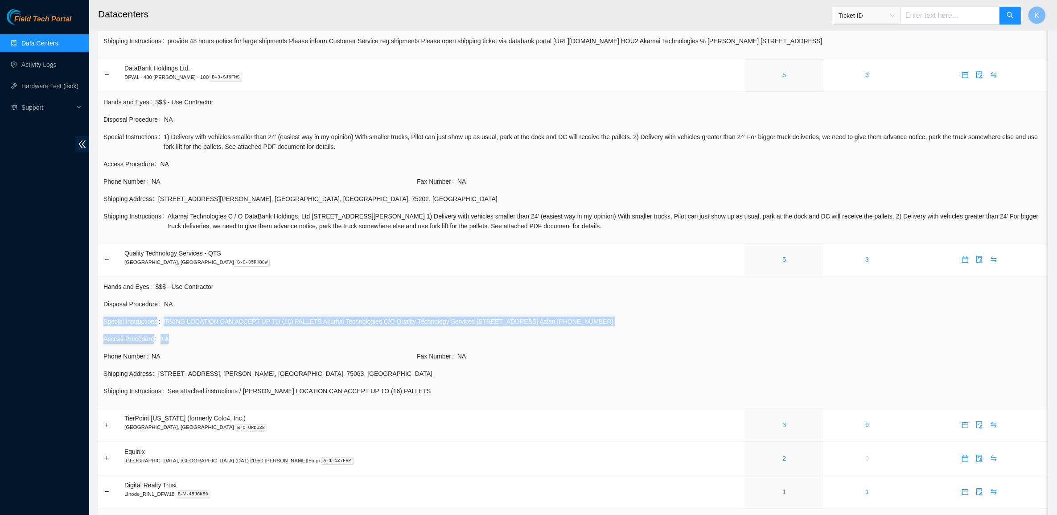
click at [190, 306] on span "NA" at bounding box center [603, 304] width 878 height 10
drag, startPoint x: 190, startPoint y: 306, endPoint x: 386, endPoint y: 367, distance: 204.8
click at [386, 367] on tbody "Hands and Eyes $$$ - Use Contractor Disposal Procedure NA Special Instructions …" at bounding box center [573, 342] width 940 height 122
click at [386, 367] on td "Phone Number NA" at bounding box center [259, 359] width 313 height 17
drag, startPoint x: 386, startPoint y: 367, endPoint x: 234, endPoint y: 297, distance: 166.7
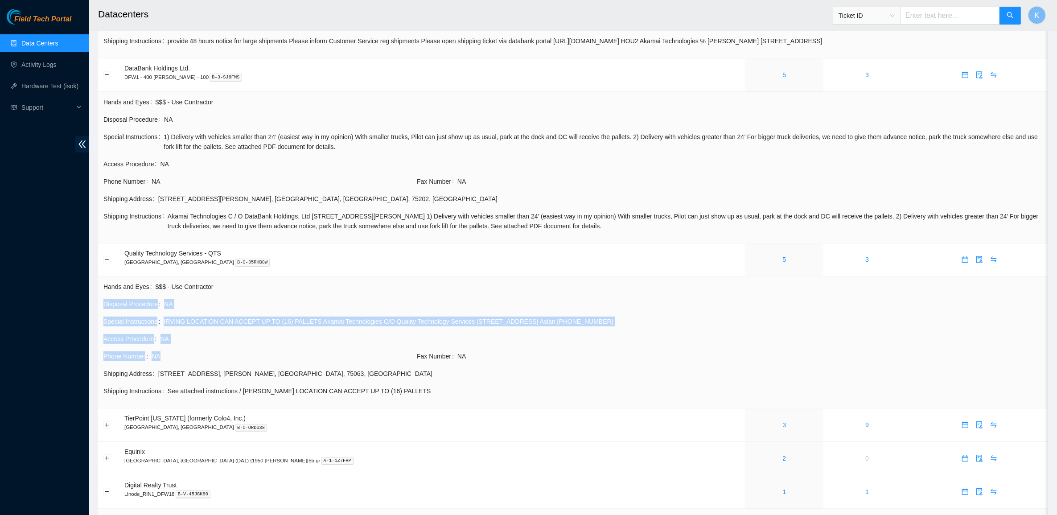
click at [234, 297] on tbody "Hands and Eyes $$$ - Use Contractor Disposal Procedure NA Special Instructions …" at bounding box center [573, 342] width 940 height 122
click at [233, 297] on td "Hands and Eyes $$$ - Use Contractor" at bounding box center [573, 289] width 940 height 17
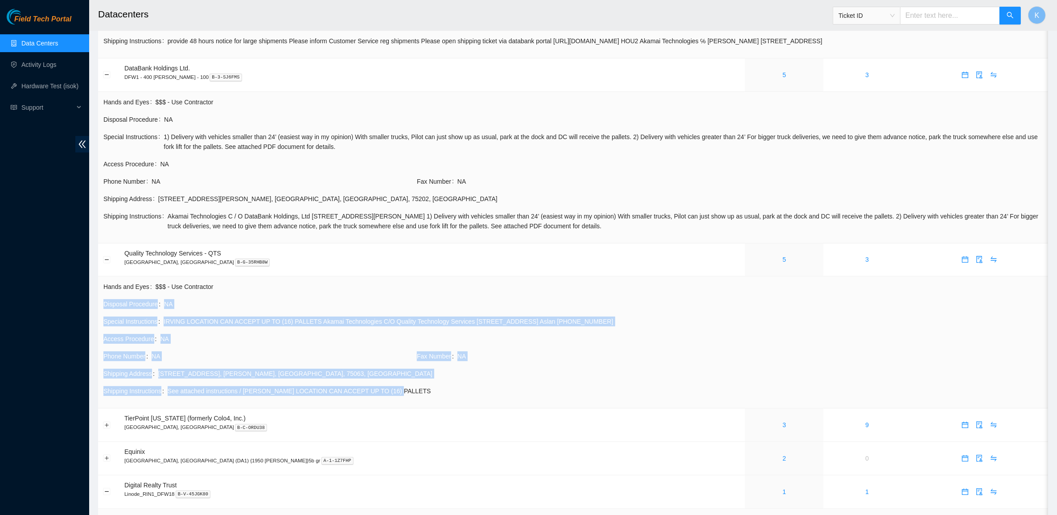
drag, startPoint x: 233, startPoint y: 297, endPoint x: 493, endPoint y: 389, distance: 276.0
click at [493, 389] on tbody "Hands and Eyes $$$ - Use Contractor Disposal Procedure NA Special Instructions …" at bounding box center [573, 342] width 940 height 122
click at [494, 389] on span "See attached instructions / [PERSON_NAME] LOCATION CAN ACCEPT UP TO (16) PALLETS" at bounding box center [605, 391] width 875 height 10
drag, startPoint x: 534, startPoint y: 393, endPoint x: 279, endPoint y: 304, distance: 269.8
click at [279, 304] on tbody "Hands and Eyes $$$ - Use Contractor Disposal Procedure NA Special Instructions …" at bounding box center [573, 342] width 940 height 122
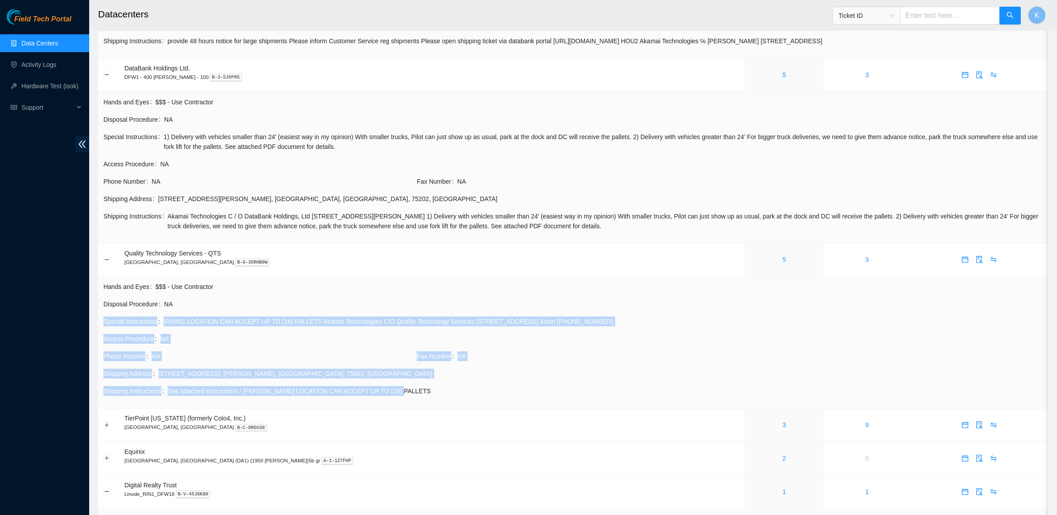
click at [279, 304] on span "NA" at bounding box center [603, 304] width 878 height 10
drag, startPoint x: 279, startPoint y: 304, endPoint x: 529, endPoint y: 395, distance: 266.4
click at [529, 395] on tbody "Hands and Eyes $$$ - Use Contractor Disposal Procedure NA Special Instructions …" at bounding box center [573, 342] width 940 height 122
click at [529, 395] on span "See attached instructions / [PERSON_NAME] LOCATION CAN ACCEPT UP TO (16) PALLETS" at bounding box center [605, 391] width 875 height 10
drag, startPoint x: 261, startPoint y: 351, endPoint x: 181, endPoint y: 339, distance: 80.3
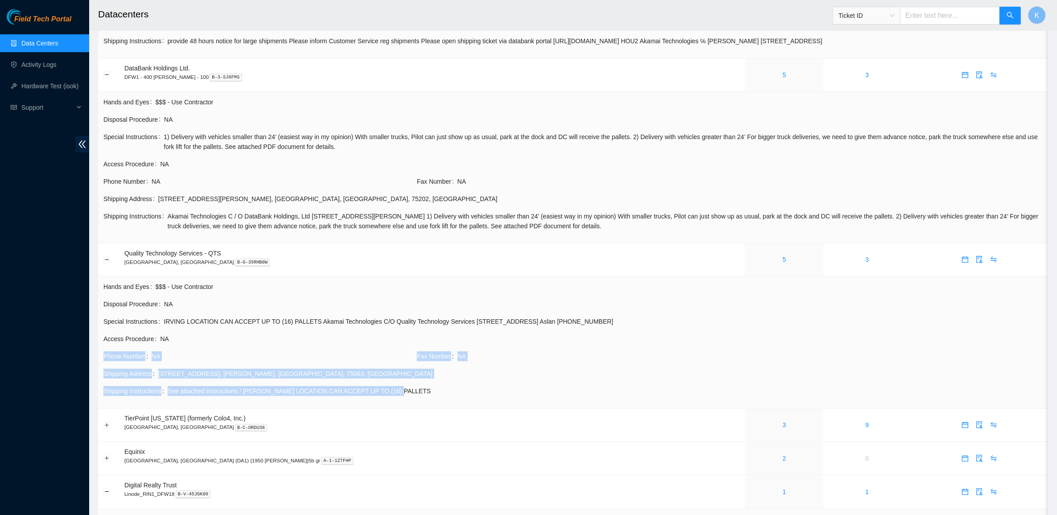
click at [195, 341] on tbody "Hands and Eyes $$$ - Use Contractor Disposal Procedure NA Special Instructions …" at bounding box center [573, 342] width 940 height 122
click at [181, 339] on span "NA" at bounding box center [601, 339] width 882 height 10
drag, startPoint x: 181, startPoint y: 339, endPoint x: 402, endPoint y: 382, distance: 225.3
click at [402, 382] on tbody "Hands and Eyes $$$ - Use Contractor Disposal Procedure NA Special Instructions …" at bounding box center [573, 342] width 940 height 122
click at [402, 382] on td "Shipping Address [STREET_ADDRESS]" at bounding box center [573, 376] width 940 height 17
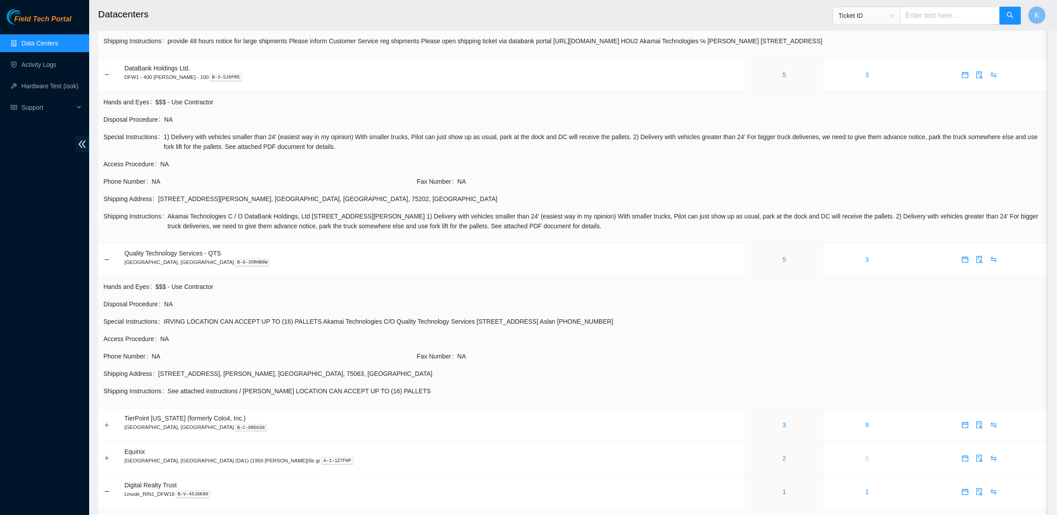
click at [402, 382] on td "Shipping Address [STREET_ADDRESS]" at bounding box center [573, 376] width 940 height 17
click at [106, 426] on button "Expand row" at bounding box center [106, 424] width 7 height 7
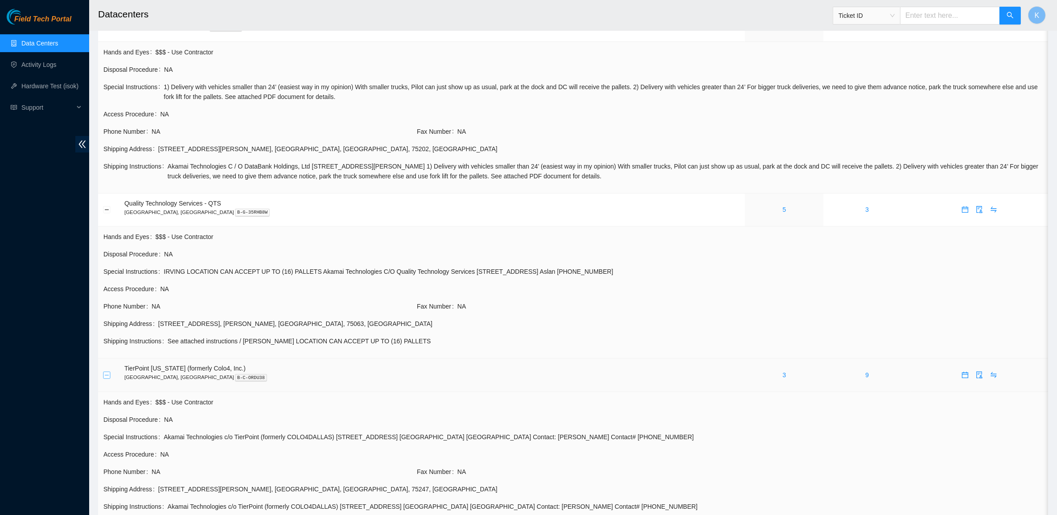
scroll to position [279, 0]
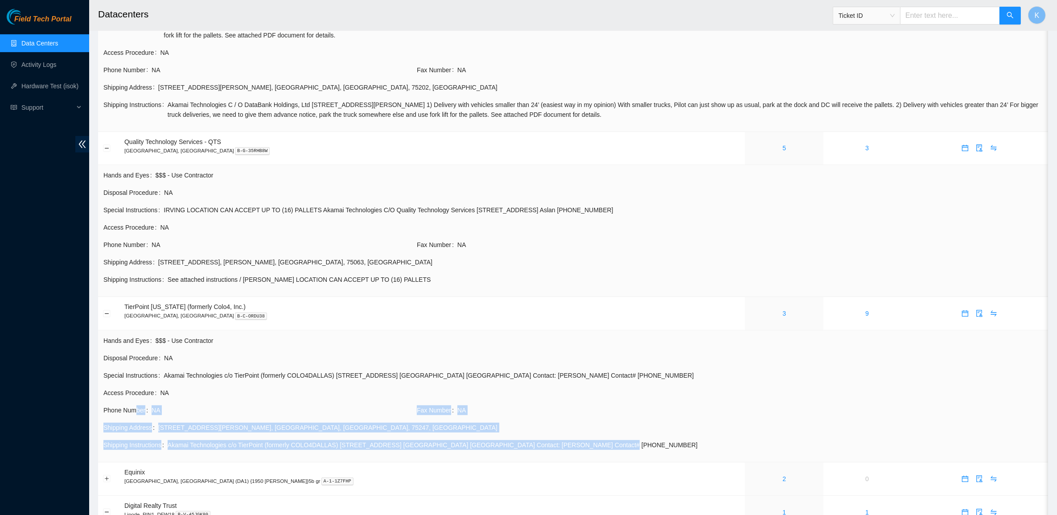
drag, startPoint x: 241, startPoint y: 425, endPoint x: 608, endPoint y: 451, distance: 368.6
click at [608, 451] on tbody "Hands and Eyes $$$ - Use Contractor Disposal Procedure NA Special Instructions …" at bounding box center [573, 396] width 940 height 122
click at [608, 450] on span "Akamai Technologies c/o TierPoint (formerly COLO4DALLAS) [STREET_ADDRESS] [GEOG…" at bounding box center [605, 445] width 875 height 10
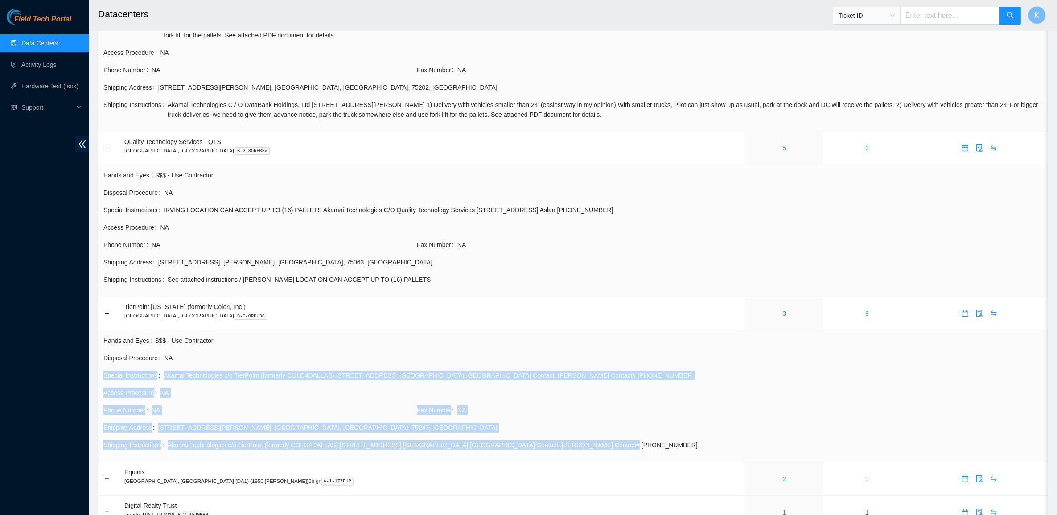
drag, startPoint x: 608, startPoint y: 451, endPoint x: 336, endPoint y: 368, distance: 285.0
click at [337, 368] on tbody "Hands and Eyes $$$ - Use Contractor Disposal Procedure NA Special Instructions …" at bounding box center [573, 396] width 940 height 122
click at [320, 371] on span "Akamai Technologies c/o TierPoint (formerly COLO4DALLAS) [STREET_ADDRESS] [GEOG…" at bounding box center [603, 375] width 879 height 10
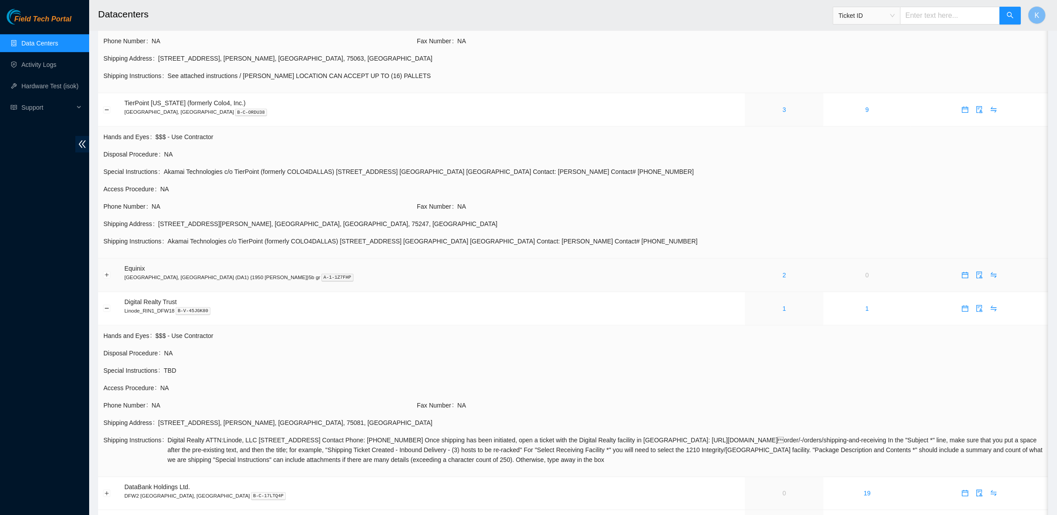
scroll to position [501, 0]
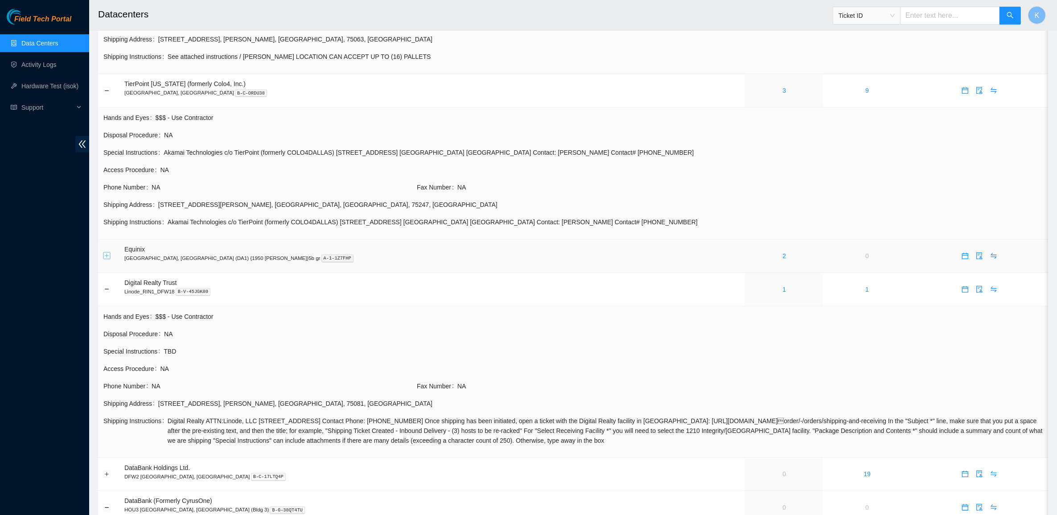
click at [108, 257] on button "Expand row" at bounding box center [106, 255] width 7 height 7
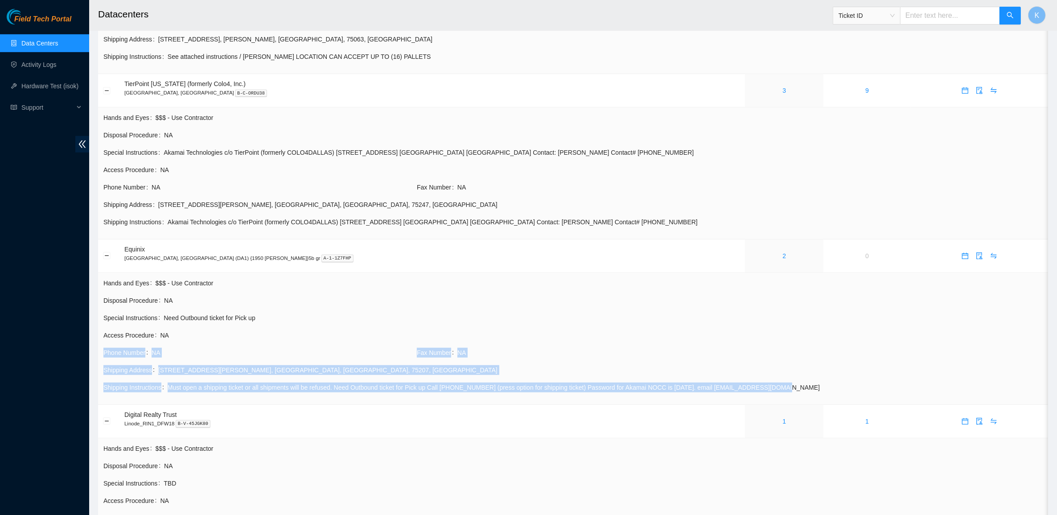
drag, startPoint x: 476, startPoint y: 396, endPoint x: 805, endPoint y: 394, distance: 329.8
click at [803, 394] on tbody "Hands and Eyes $$$ - Use Contractor Disposal Procedure NA Special Instructions …" at bounding box center [573, 339] width 940 height 122
click at [805, 394] on td "Shipping Instructions Must open a shipping ticket or all shipments will be refu…" at bounding box center [573, 390] width 940 height 17
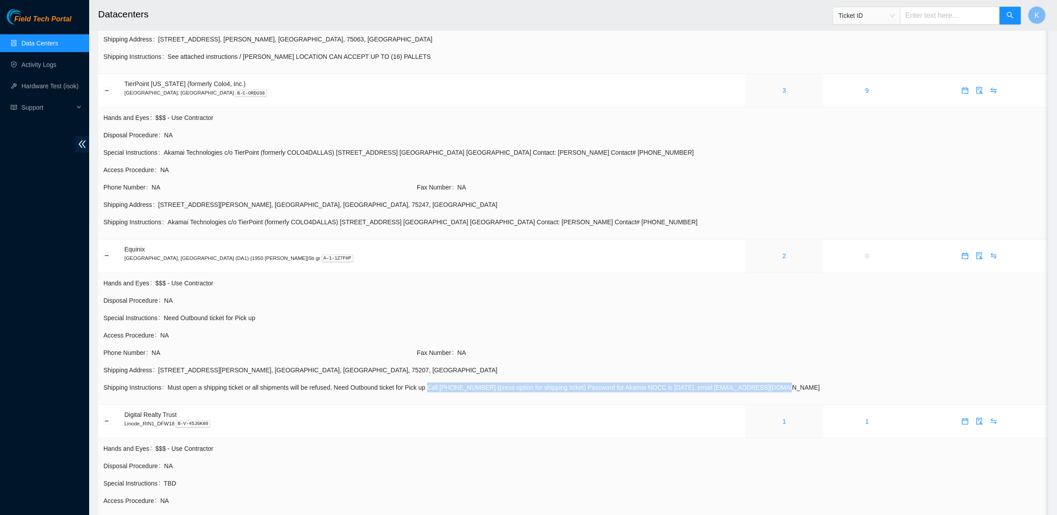
drag, startPoint x: 805, startPoint y: 394, endPoint x: 432, endPoint y: 394, distance: 373.0
click at [432, 394] on td "Shipping Instructions Must open a shipping ticket or all shipments will be refu…" at bounding box center [573, 390] width 940 height 17
click at [431, 392] on span "Must open a shipping ticket or all shipments will be refused. Need Outbound tic…" at bounding box center [605, 387] width 875 height 10
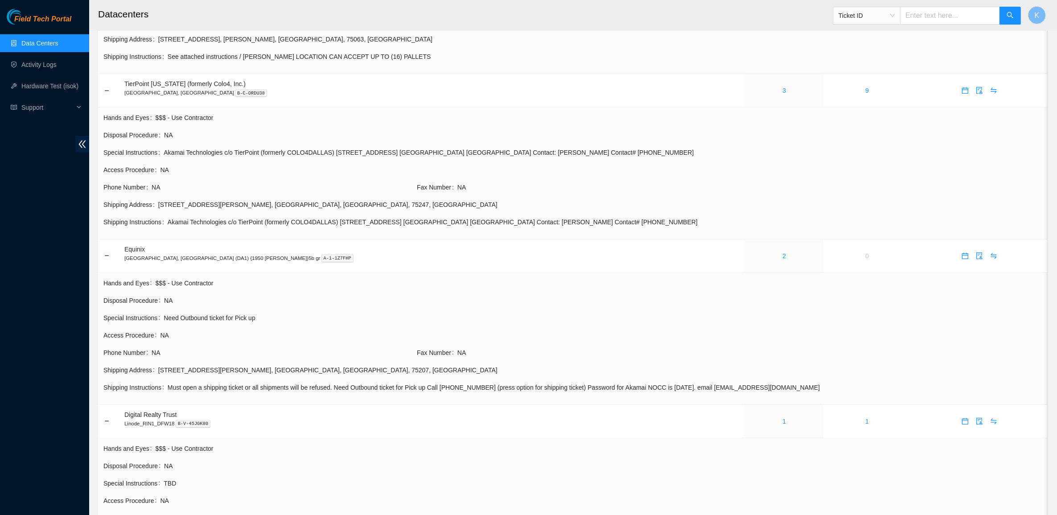
click at [242, 375] on div "[STREET_ADDRESS][PERSON_NAME]" at bounding box center [600, 370] width 884 height 10
